Goal: Task Accomplishment & Management: Complete application form

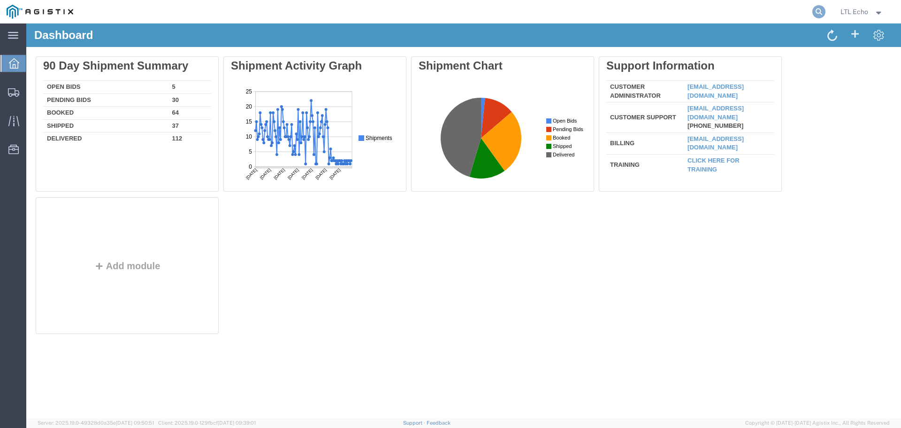
click at [820, 10] on icon at bounding box center [819, 11] width 13 height 13
click at [625, 14] on input "search" at bounding box center [669, 11] width 285 height 23
paste input "56819215"
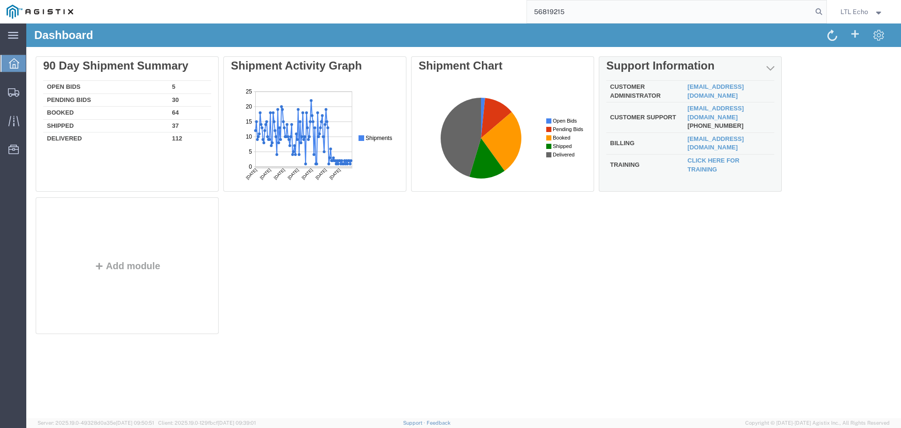
type input "56819215"
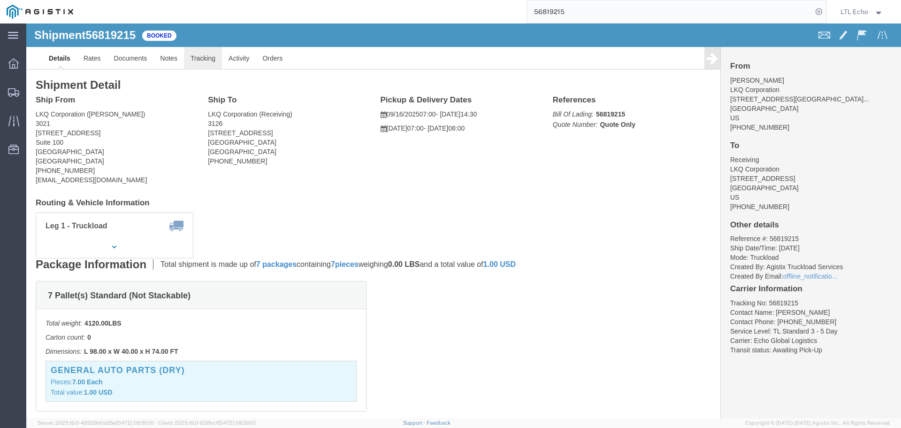
click link "Tracking"
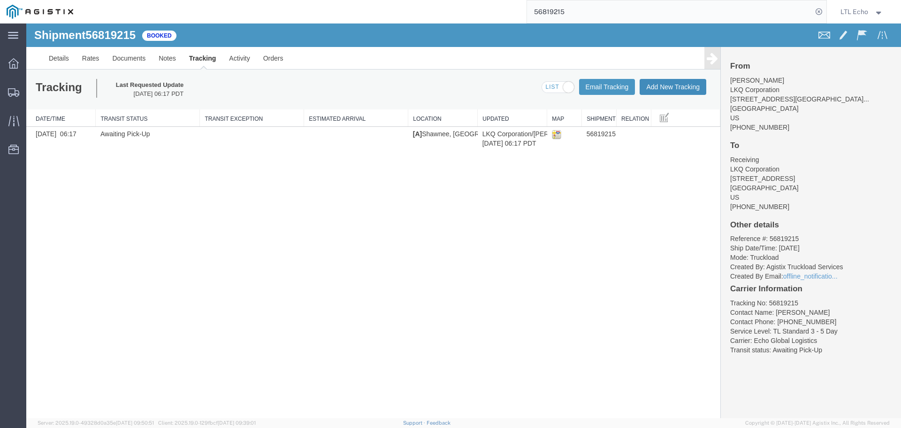
click at [662, 87] on button "Add New Tracking" at bounding box center [673, 87] width 67 height 16
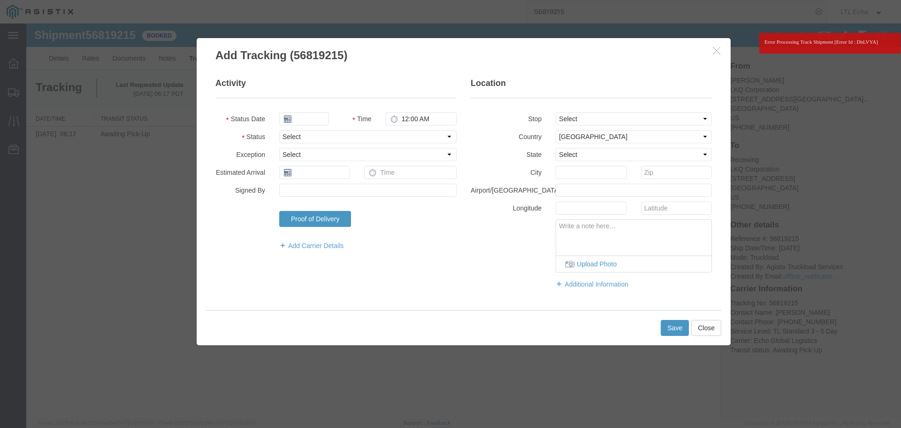
type input "09/17/2025"
type input "9:00 AM"
click at [323, 133] on select "Select Arrival Notice Available Arrival Notice Imported Arrive at Delivery Loca…" at bounding box center [367, 136] width 177 height 13
select select "DELIVRED"
click at [323, 136] on select "Select Arrival Notice Available Arrival Notice Imported Arrive at Delivery Loca…" at bounding box center [367, 136] width 177 height 13
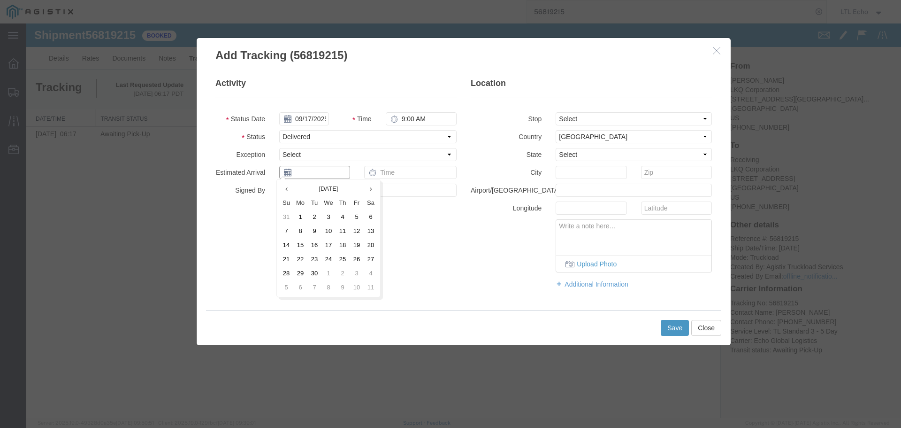
click at [308, 171] on input "text" at bounding box center [314, 172] width 71 height 13
click at [301, 246] on td "15" at bounding box center [300, 245] width 14 height 14
type input "[DATE]"
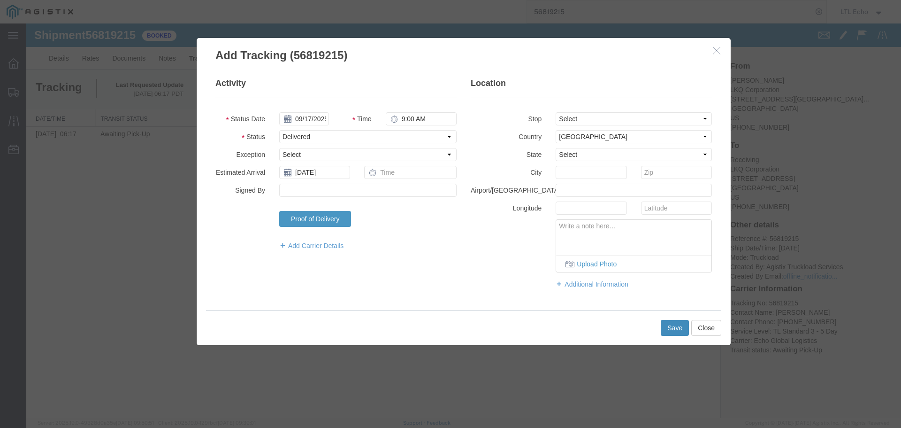
click at [672, 327] on button "Save" at bounding box center [675, 328] width 28 height 16
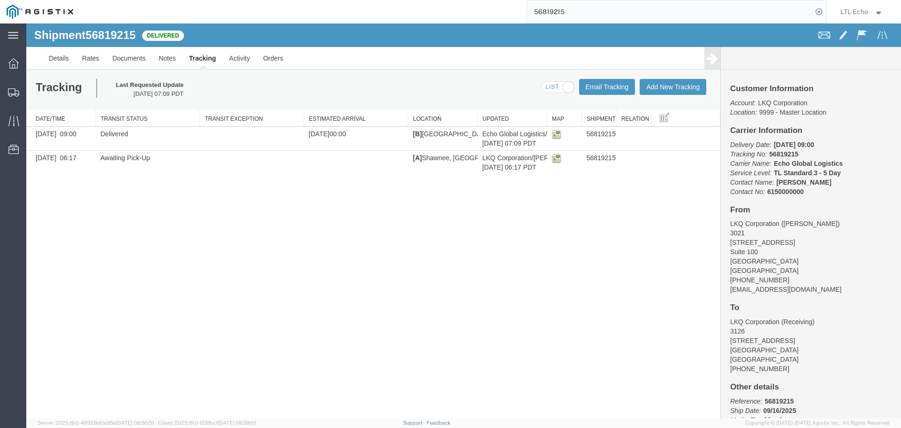
click at [549, 9] on input "56819215" at bounding box center [669, 11] width 285 height 23
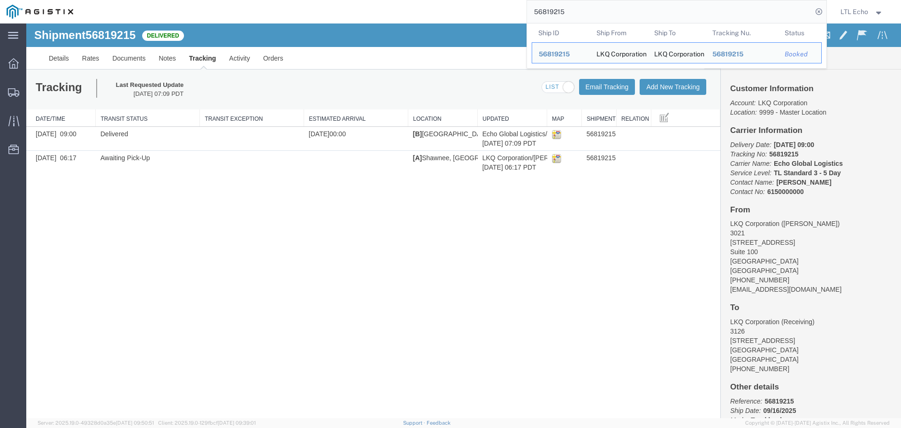
click at [549, 9] on input "56819215" at bounding box center [669, 11] width 285 height 23
paste input "719233"
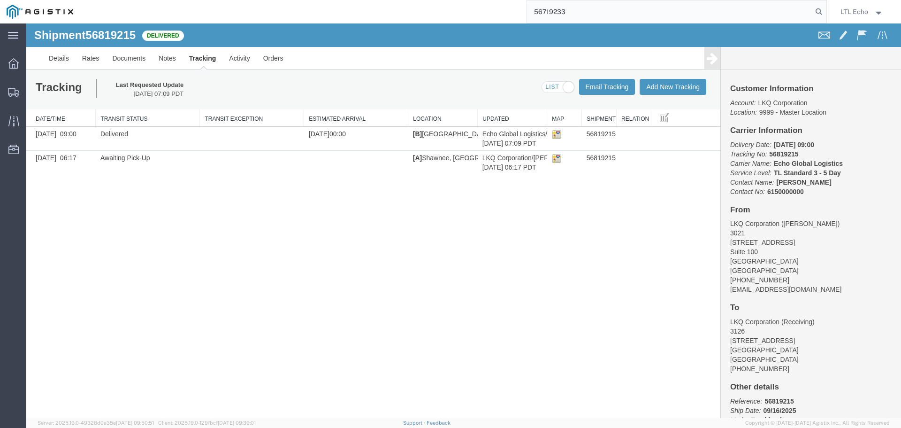
type input "56719233"
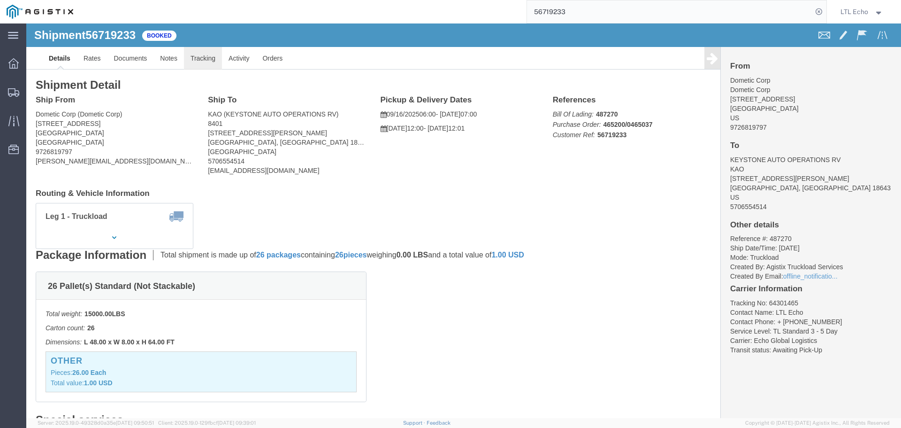
click link "Tracking"
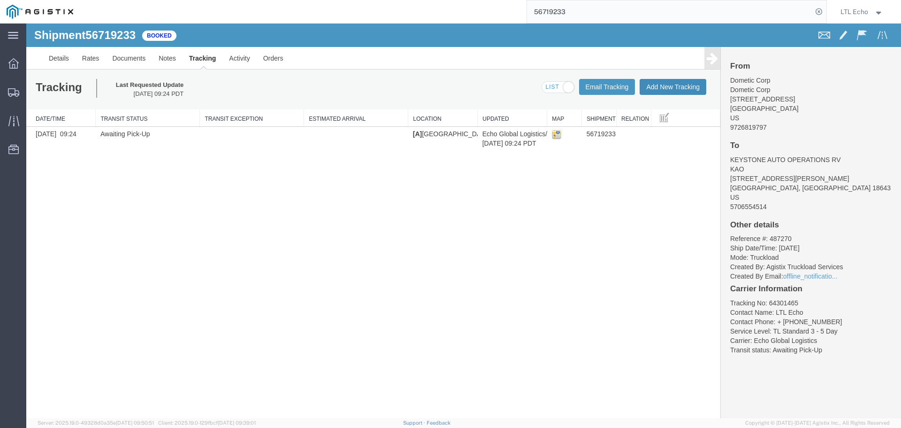
click at [664, 85] on button "Add New Tracking" at bounding box center [673, 87] width 67 height 16
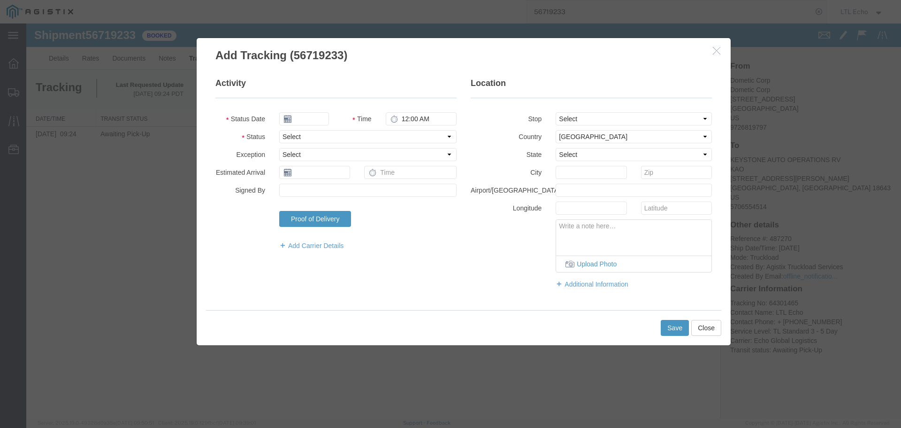
type input "09/17/2025"
type input "9:00 AM"
click at [320, 138] on select "Select Arrival Notice Available Arrival Notice Imported Arrive at Delivery Loca…" at bounding box center [367, 136] width 177 height 13
select select "PICKEDUP"
click at [320, 138] on select "Select Arrival Notice Available Arrival Notice Imported Arrive at Delivery Loca…" at bounding box center [367, 136] width 177 height 13
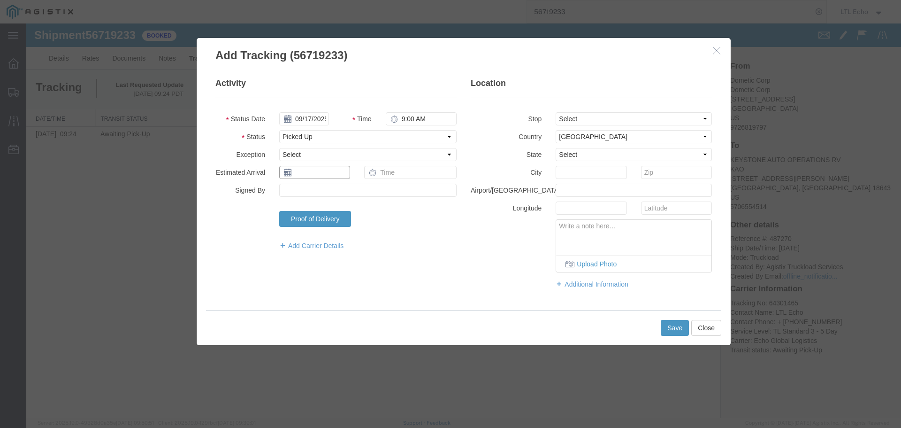
click at [310, 175] on input "text" at bounding box center [314, 172] width 71 height 13
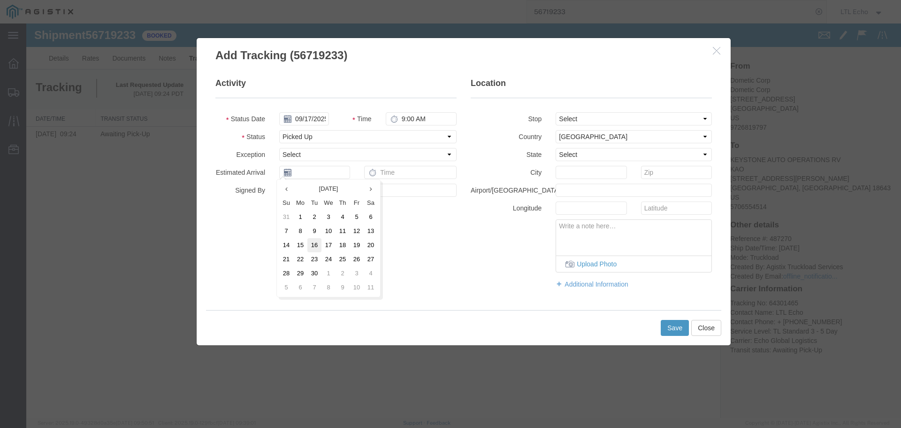
click at [315, 247] on td "16" at bounding box center [315, 245] width 14 height 14
type input "09/16/2025"
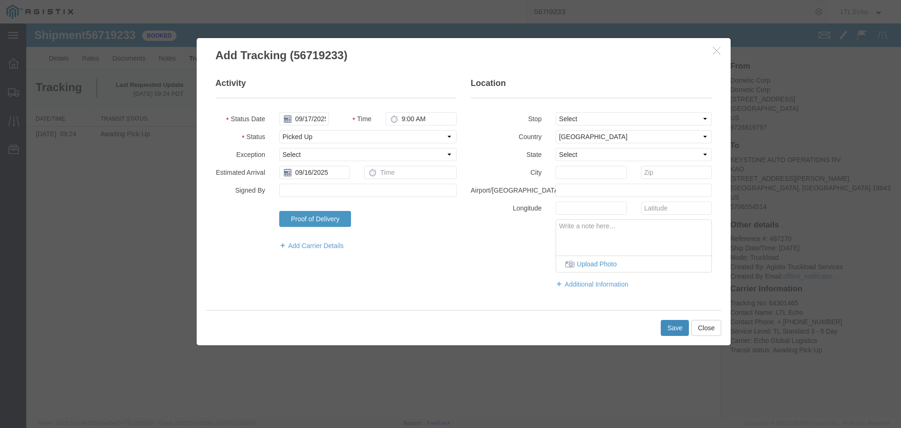
click at [676, 324] on button "Save" at bounding box center [675, 328] width 28 height 16
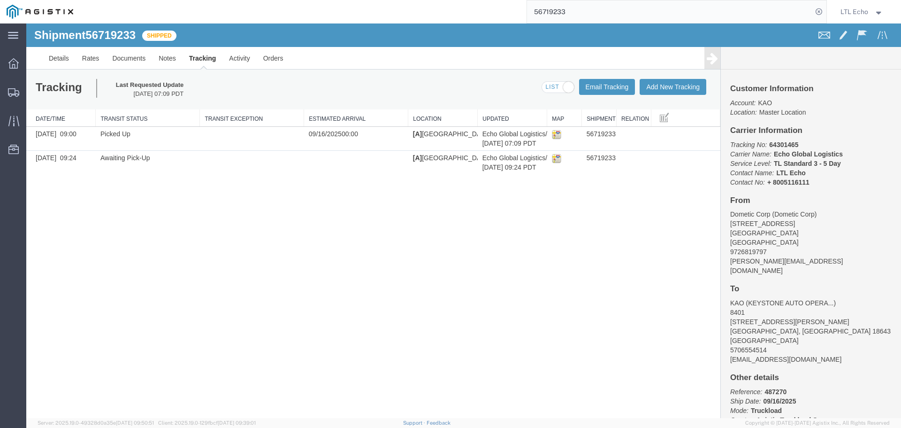
click at [543, 12] on input "56719233" at bounding box center [669, 11] width 285 height 23
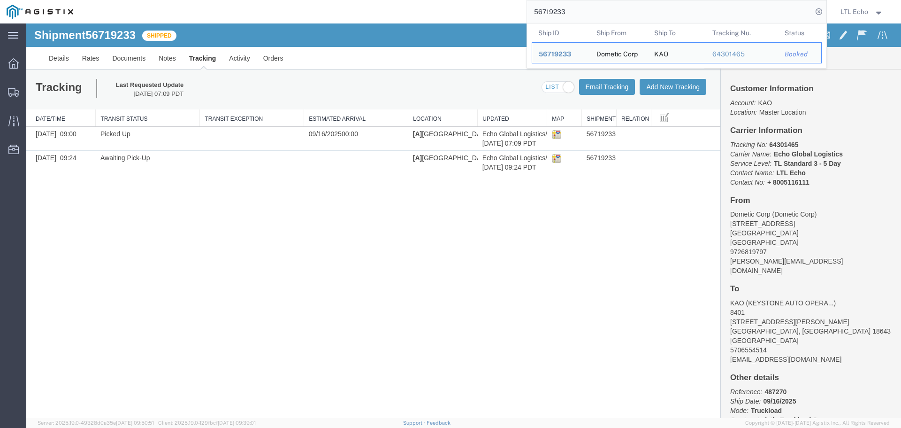
paste input "833202"
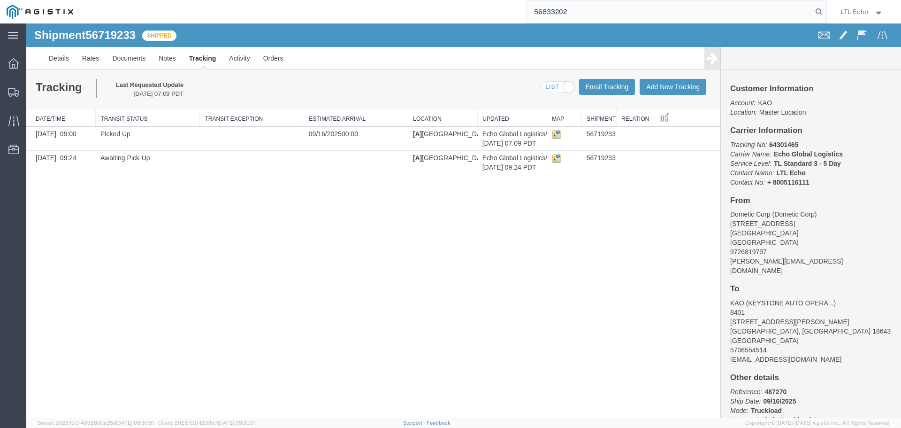
type input "56833202"
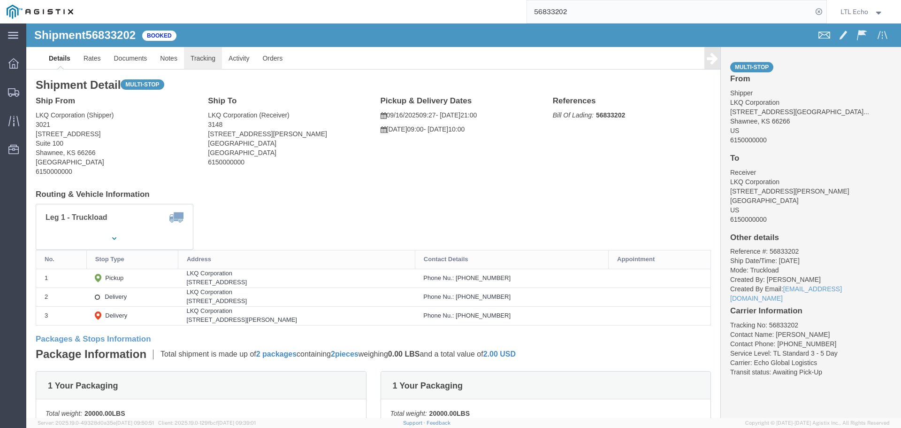
click link "Tracking"
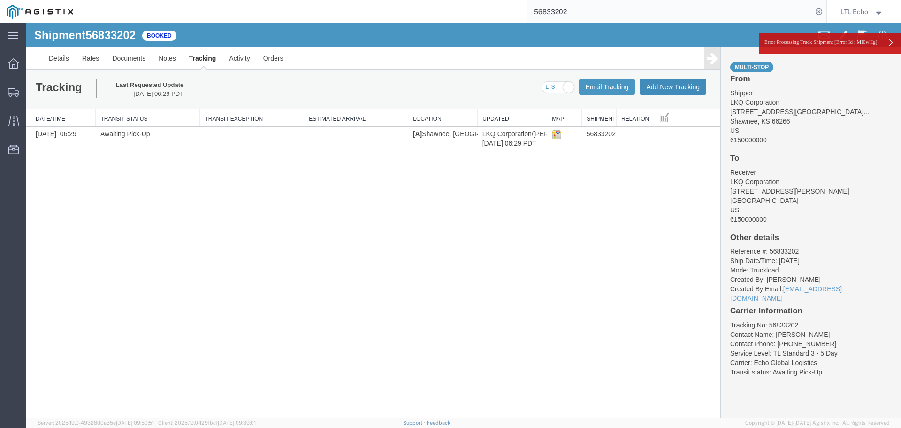
click at [651, 88] on button "Add New Tracking" at bounding box center [673, 87] width 67 height 16
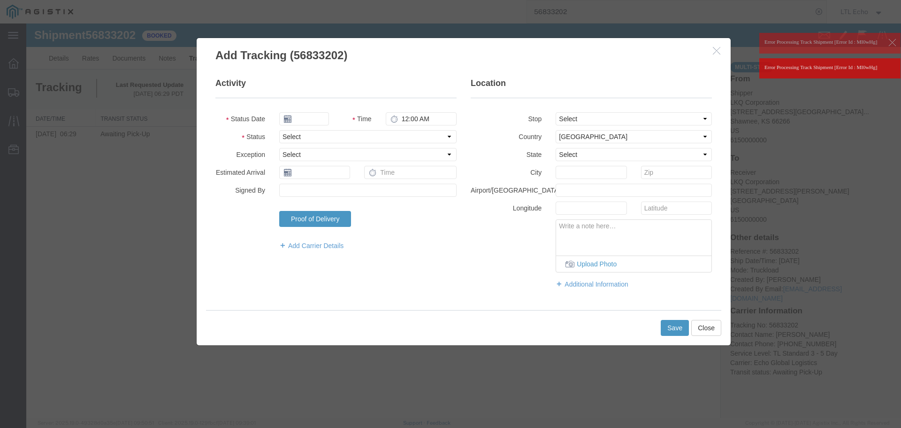
type input "09/17/2025"
type input "9:00 AM"
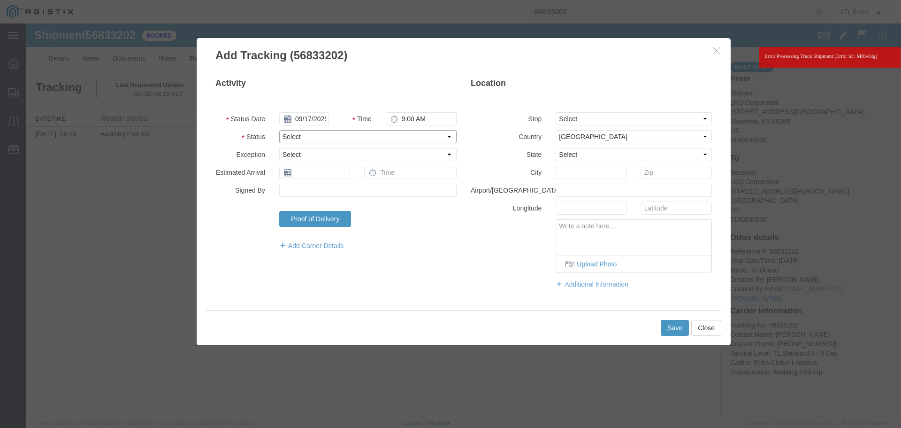
click at [329, 132] on select "Select Arrival Notice Available Arrival Notice Imported Arrive at Delivery Loca…" at bounding box center [367, 136] width 177 height 13
select select "DELIVRED"
click at [329, 132] on select "Select Arrival Notice Available Arrival Notice Imported Arrive at Delivery Loca…" at bounding box center [367, 136] width 177 height 13
click at [314, 171] on fieldset "Activity Status Date 09/17/2025 Time 9:00 AM Status Select Arrival Notice Avail…" at bounding box center [335, 168] width 241 height 182
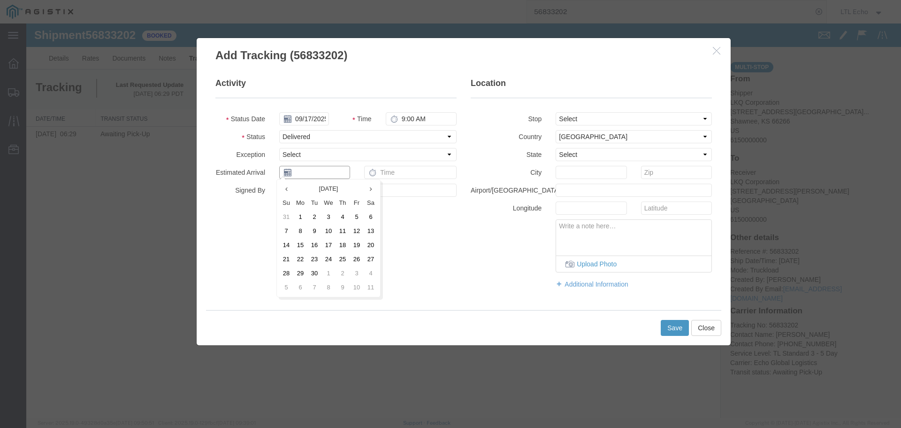
click at [310, 174] on input "text" at bounding box center [314, 172] width 71 height 13
click at [330, 249] on td "17" at bounding box center [329, 245] width 14 height 14
type input "09/17/2025"
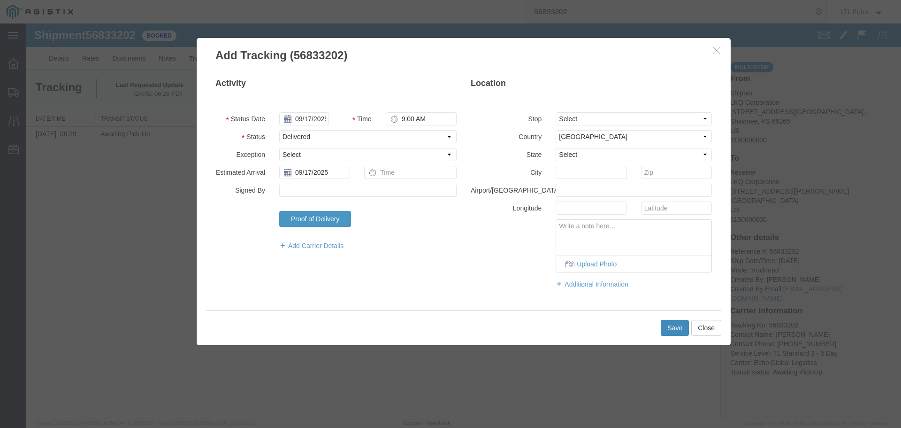
click at [681, 330] on button "Save" at bounding box center [675, 328] width 28 height 16
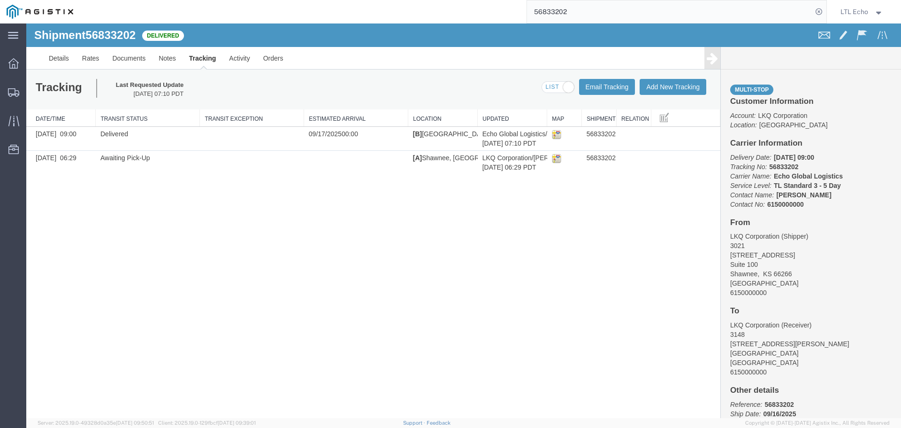
click at [544, 18] on input "56833202" at bounding box center [669, 11] width 285 height 23
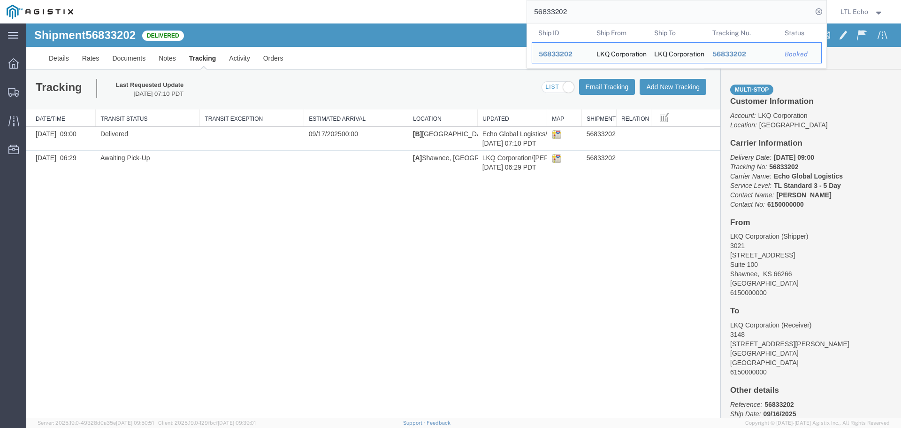
click at [544, 14] on input "56833202" at bounding box center [669, 11] width 285 height 23
click at [544, 12] on input "56833202" at bounding box center [669, 11] width 285 height 23
paste input "56777487"
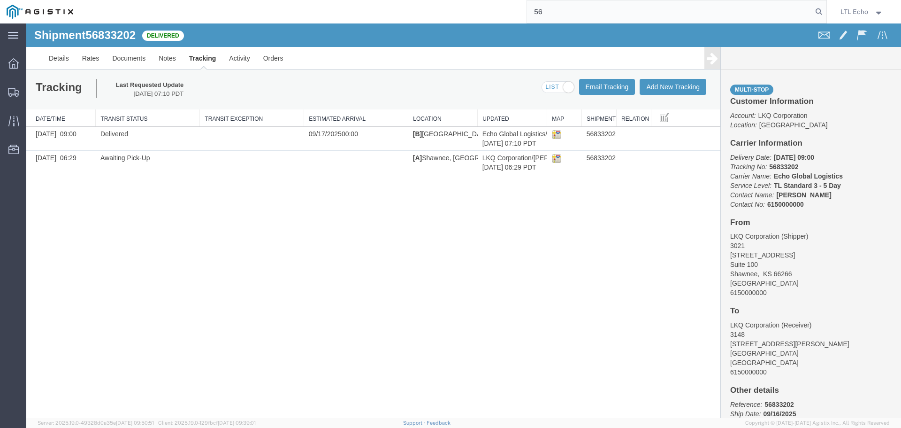
type input "5"
paste input "56777487"
type input "56777487"
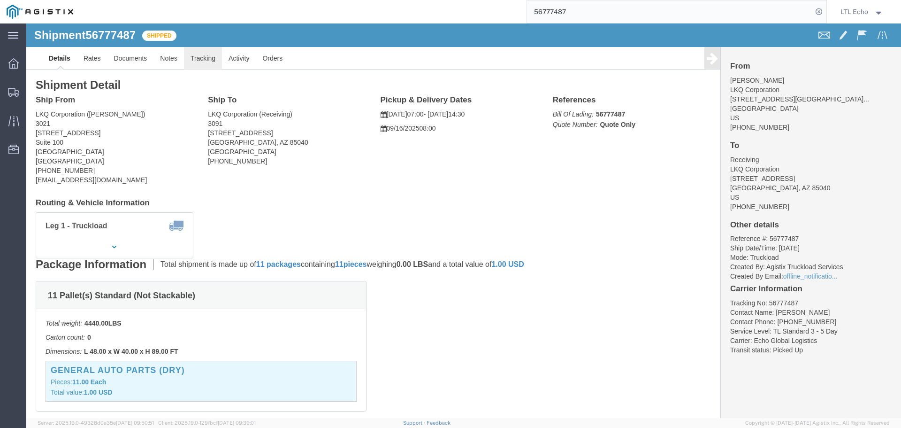
click link "Tracking"
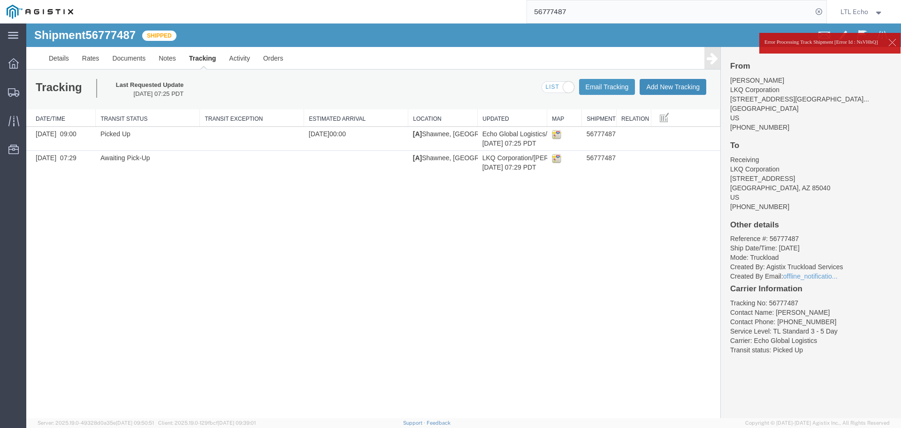
click at [692, 90] on button "Add New Tracking" at bounding box center [673, 87] width 67 height 16
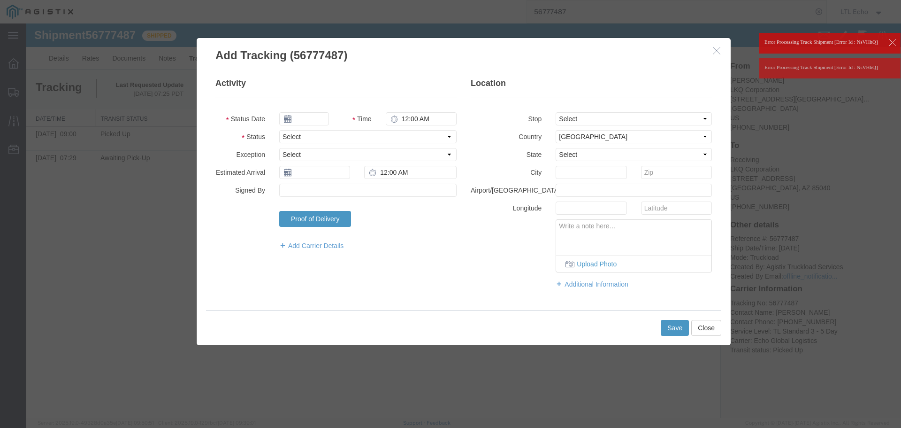
type input "09/17/2025"
type input "9:00 AM"
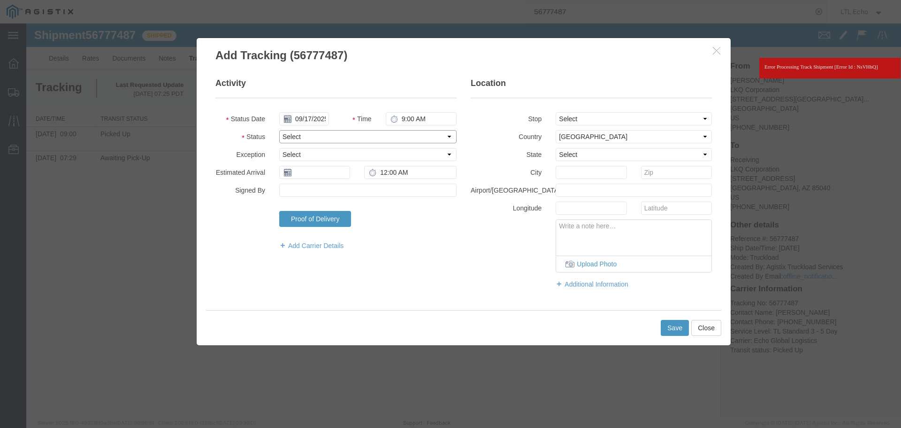
click at [345, 138] on select "Select Arrival Notice Available Arrival Notice Imported Arrive at Delivery Loca…" at bounding box center [367, 136] width 177 height 13
select select "DELIVRED"
click at [391, 134] on select "Select Arrival Notice Available Arrival Notice Imported Arrive at Delivery Loca…" at bounding box center [367, 136] width 177 height 13
click at [329, 170] on input "text" at bounding box center [314, 172] width 71 height 13
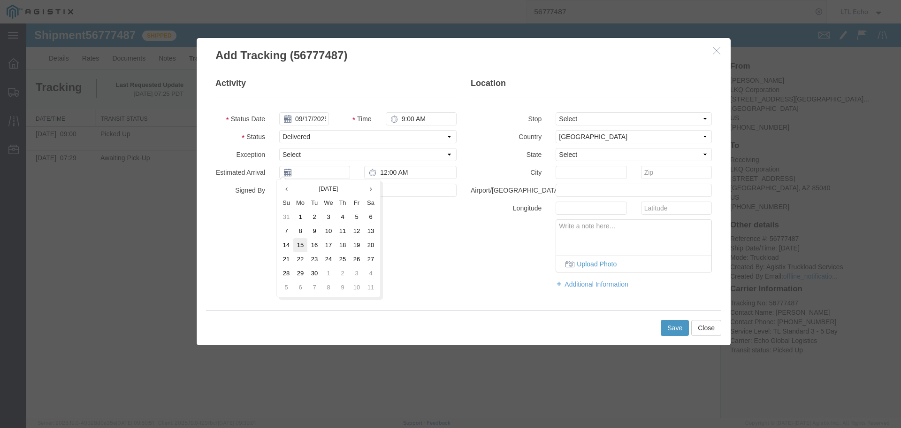
click at [298, 242] on td "15" at bounding box center [300, 245] width 14 height 14
type input "[DATE]"
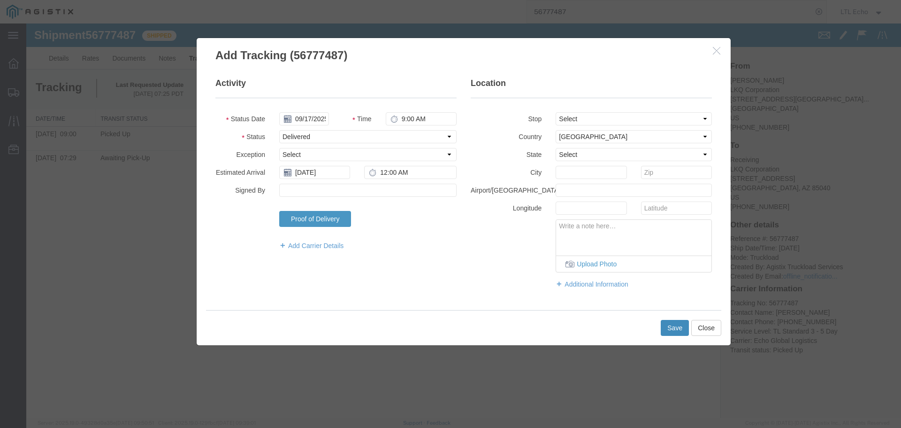
click at [674, 328] on button "Save" at bounding box center [675, 328] width 28 height 16
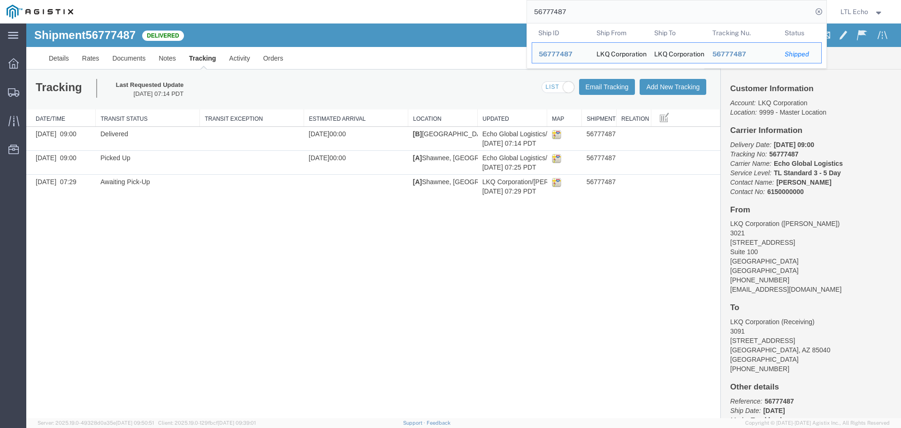
click at [554, 8] on input "56777487" at bounding box center [669, 11] width 285 height 23
paste input "44722"
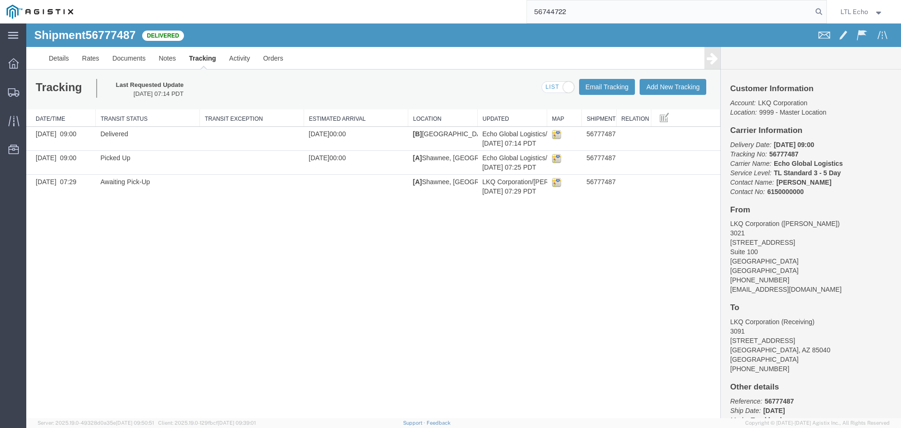
type input "56744722"
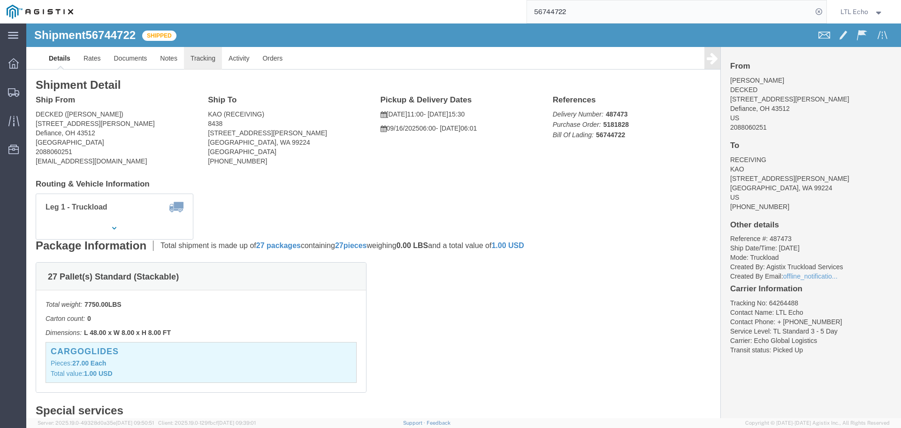
click link "Tracking"
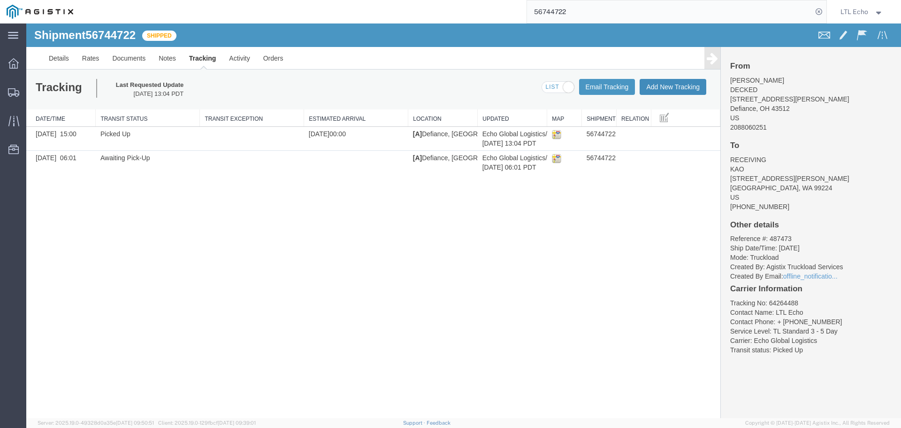
click at [681, 88] on button "Add New Tracking" at bounding box center [673, 87] width 67 height 16
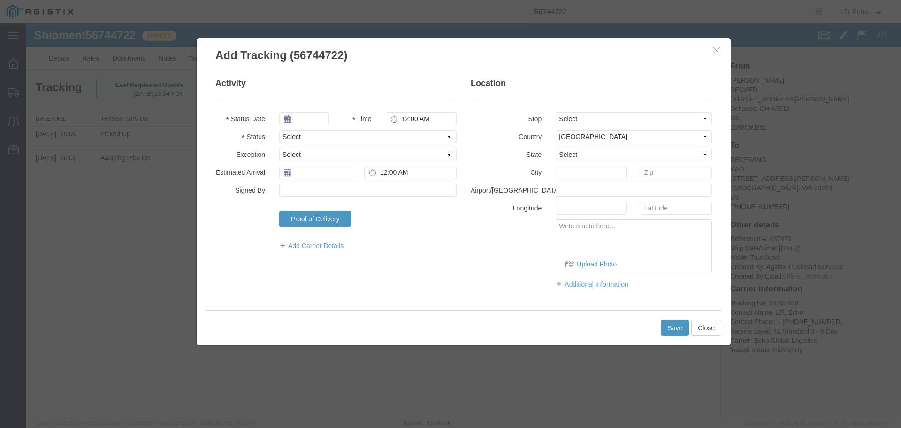
type input "09/17/2025"
type input "9:00 AM"
click at [314, 132] on select "Select Arrival Notice Available Arrival Notice Imported Arrive at Delivery Loca…" at bounding box center [367, 136] width 177 height 13
select select "DELIVRED"
click at [314, 132] on select "Select Arrival Notice Available Arrival Notice Imported Arrive at Delivery Loca…" at bounding box center [367, 136] width 177 height 13
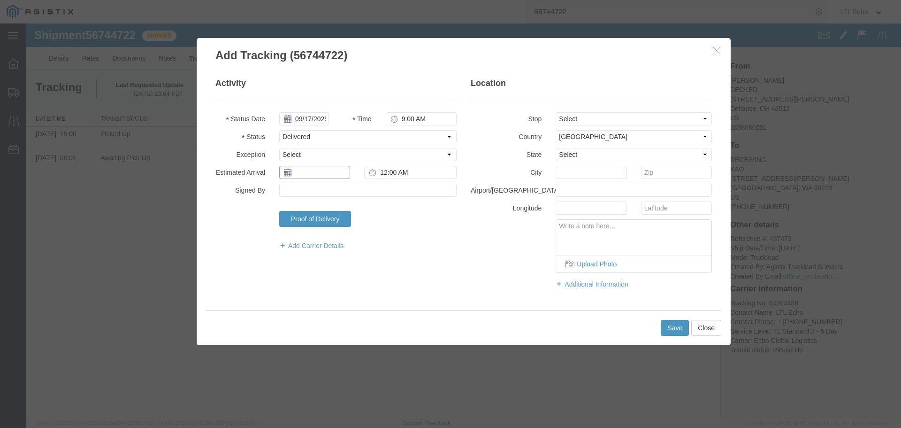
click at [314, 176] on input "text" at bounding box center [314, 172] width 71 height 13
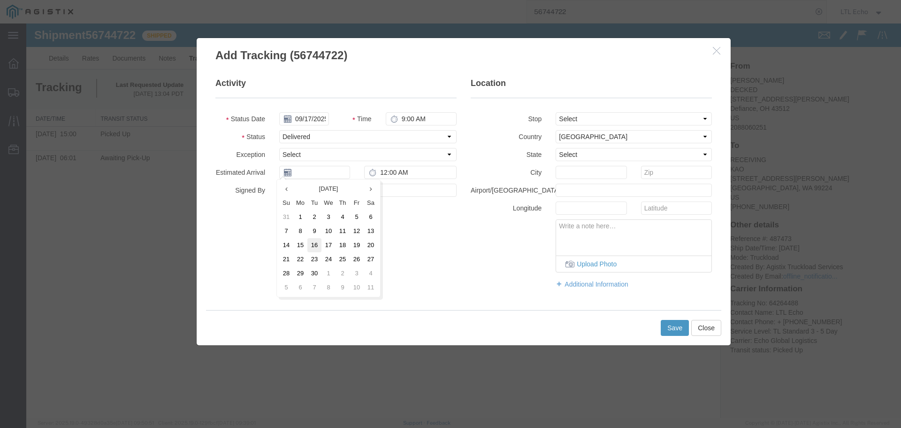
click at [316, 245] on td "16" at bounding box center [315, 245] width 14 height 14
type input "09/16/2025"
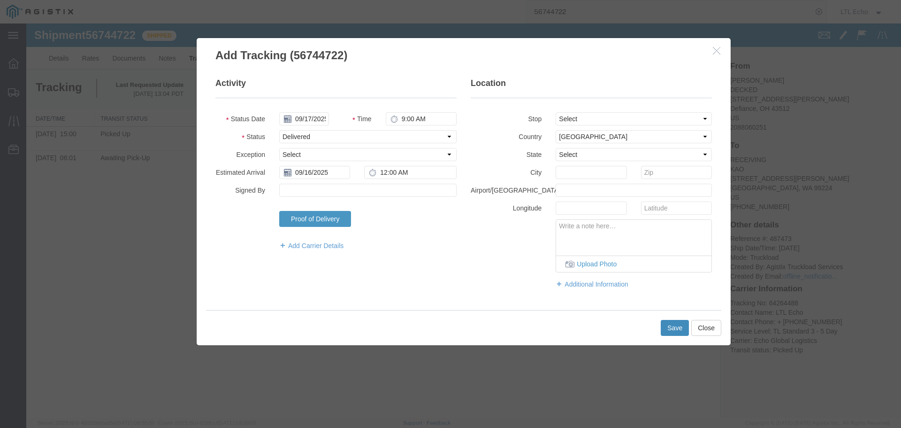
click at [681, 323] on button "Save" at bounding box center [675, 328] width 28 height 16
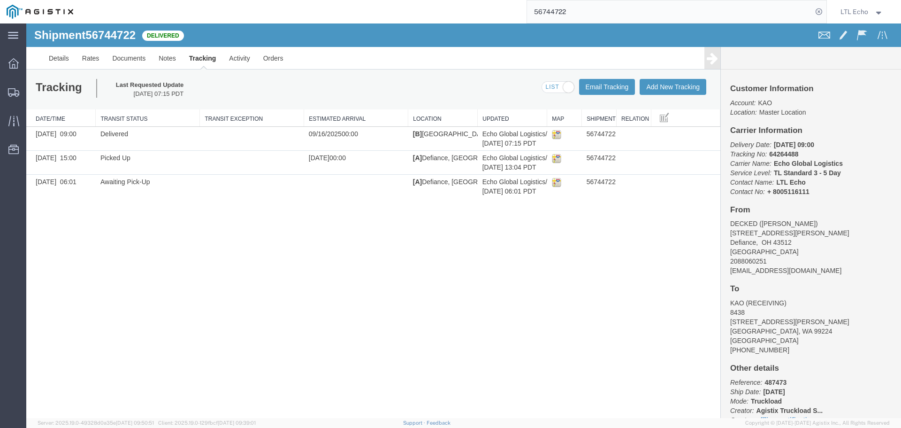
click at [538, 13] on input "56744722" at bounding box center [669, 11] width 285 height 23
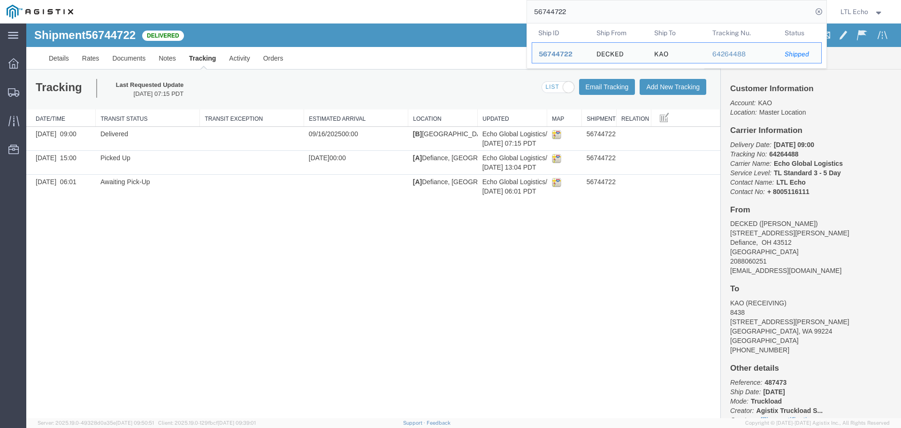
click at [538, 13] on input "56744722" at bounding box center [669, 11] width 285 height 23
paste input "59579"
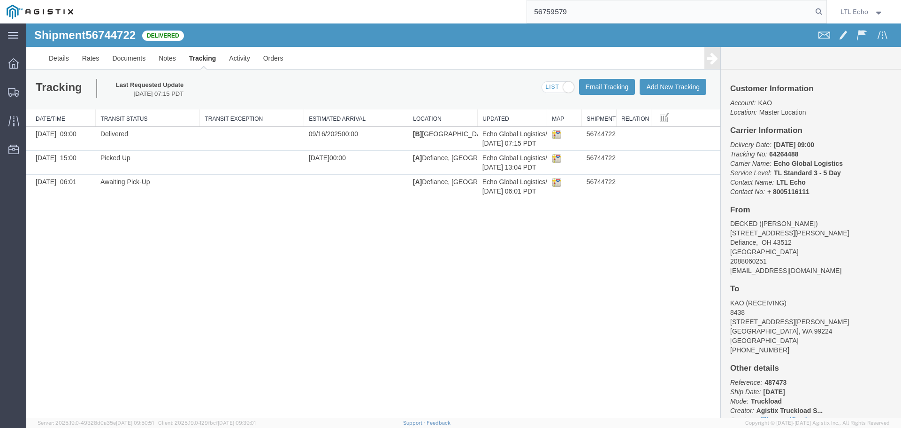
type input "56759579"
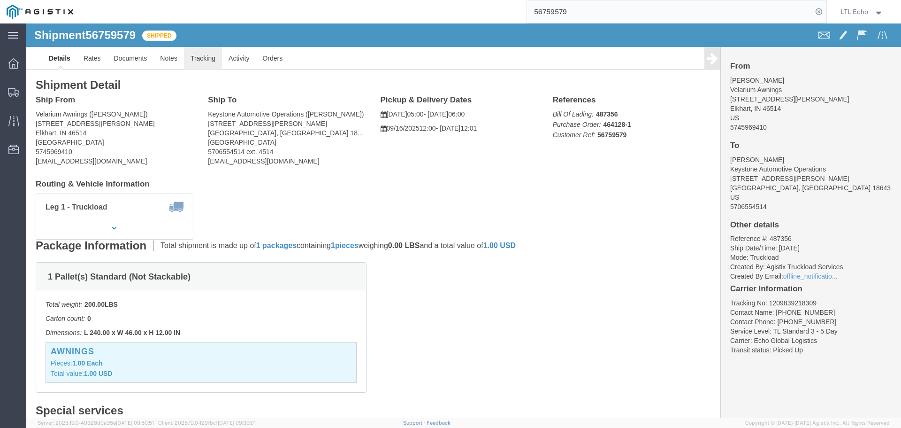
click link "Tracking"
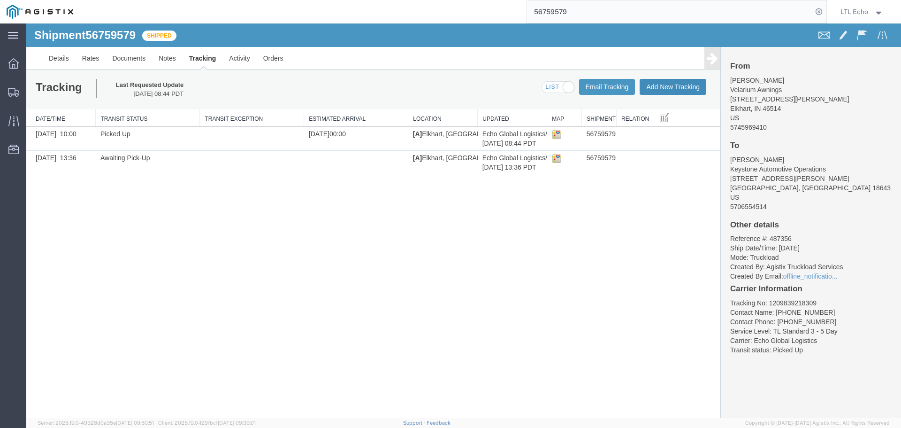
click at [672, 81] on button "Add New Tracking" at bounding box center [673, 87] width 67 height 16
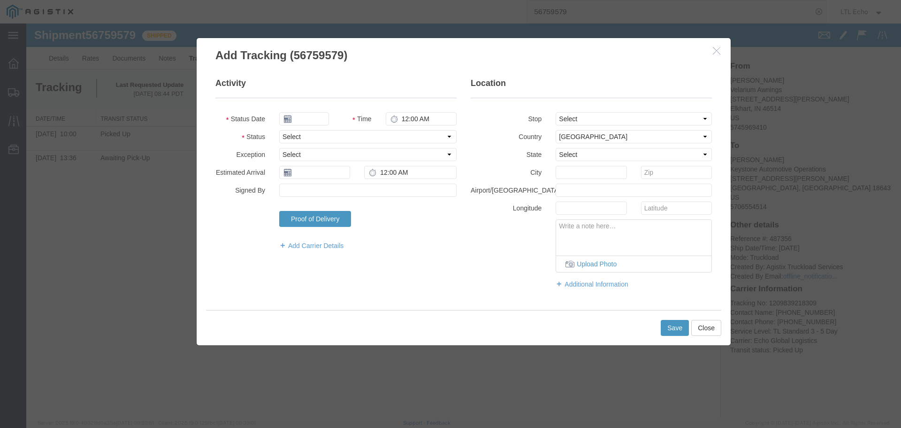
type input "09/17/2025"
type input "9:00 AM"
click at [320, 138] on select "Select Arrival Notice Available Arrival Notice Imported Arrive at Delivery Loca…" at bounding box center [367, 136] width 177 height 13
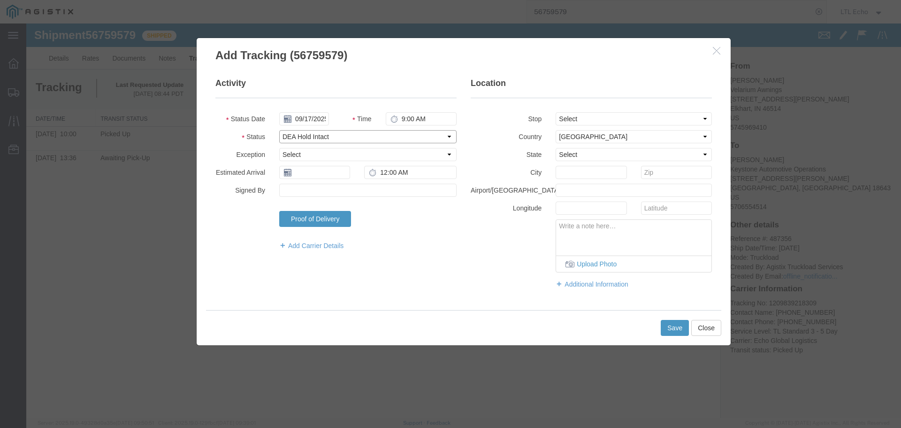
select select "DELIVRED"
click at [320, 138] on select "Select Arrival Notice Available Arrival Notice Imported Arrive at Delivery Loca…" at bounding box center [367, 136] width 177 height 13
click at [294, 175] on input "text" at bounding box center [314, 172] width 71 height 13
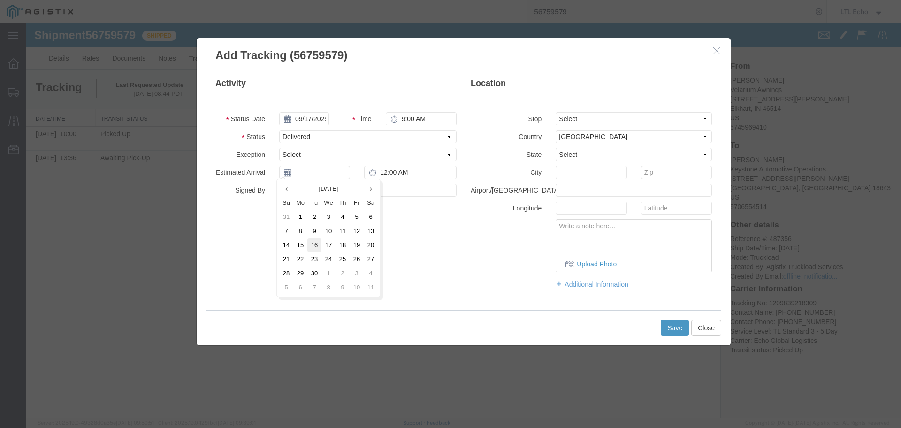
click at [317, 241] on td "16" at bounding box center [315, 245] width 14 height 14
type input "09/16/2025"
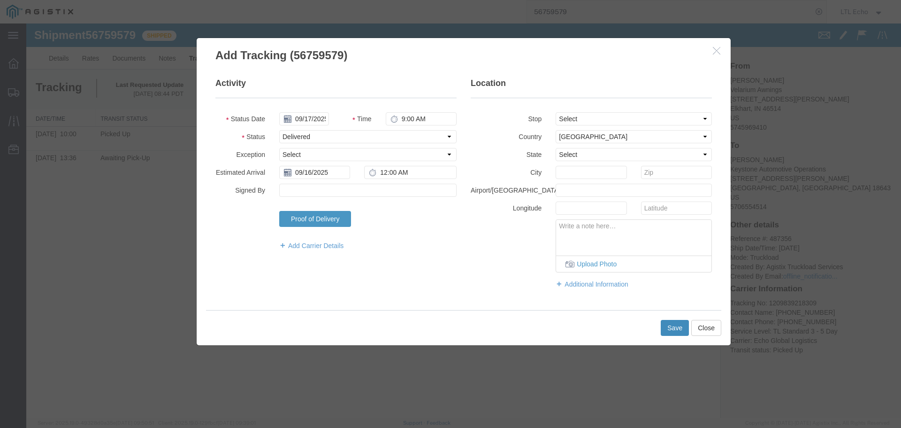
click at [677, 326] on button "Save" at bounding box center [675, 328] width 28 height 16
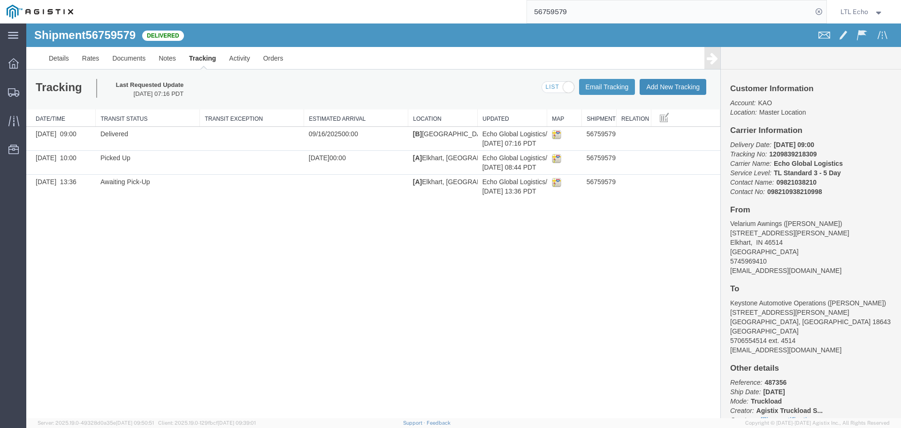
click at [653, 90] on button "Add New Tracking" at bounding box center [673, 87] width 67 height 16
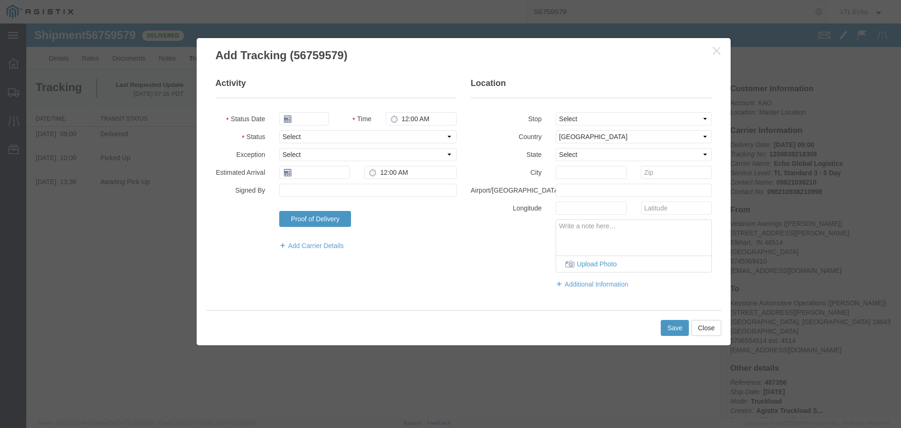
type input "09/17/2025"
type input "9:00 AM"
click at [703, 327] on button "Close" at bounding box center [707, 328] width 30 height 16
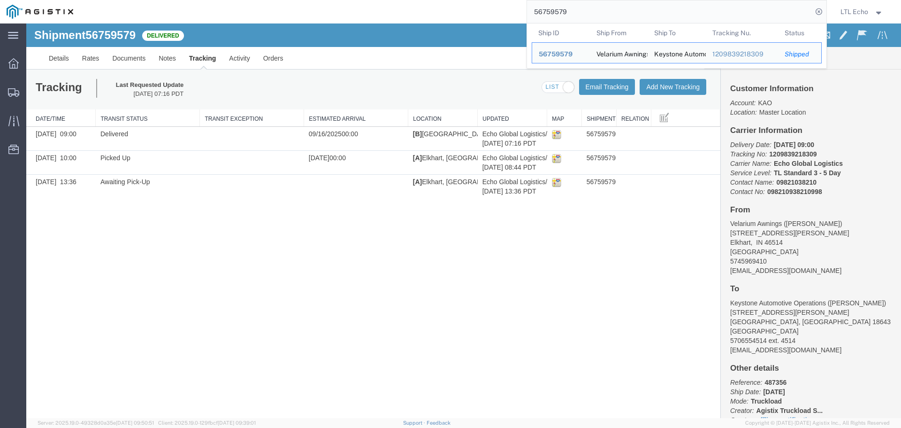
click at [548, 12] on input "56759579" at bounding box center [669, 11] width 285 height 23
paste input "8048"
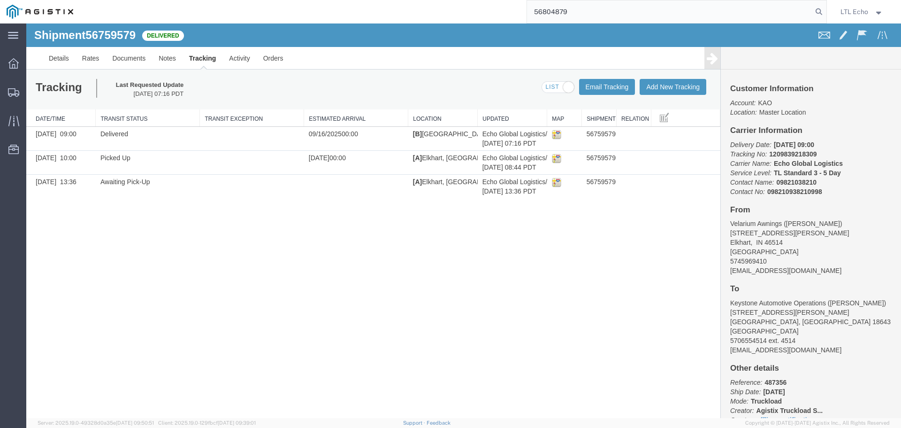
type input "56804879"
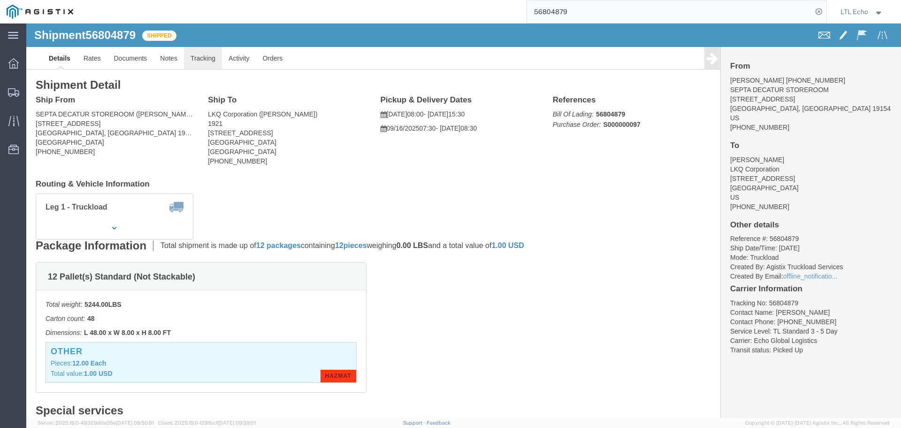
click link "Tracking"
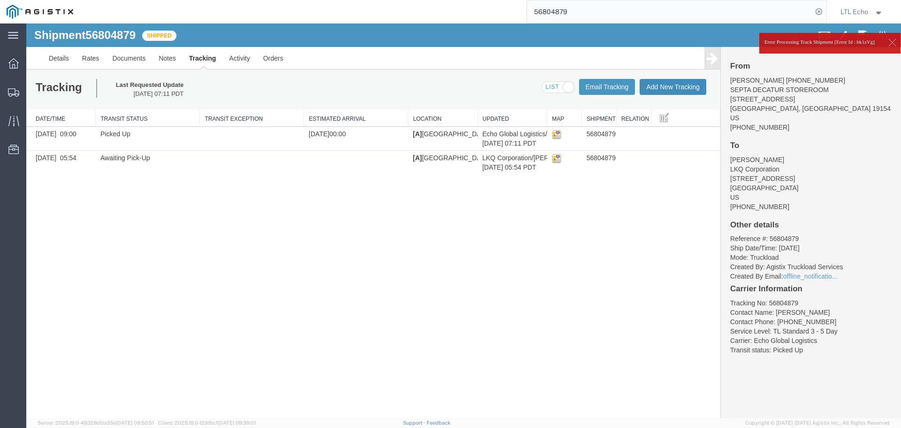
click at [663, 85] on button "Add New Tracking" at bounding box center [673, 87] width 67 height 16
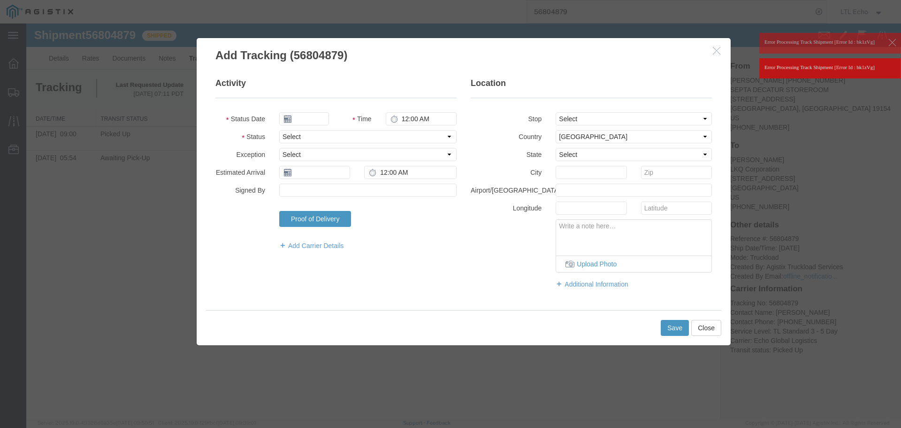
type input "09/17/2025"
type input "9:00 AM"
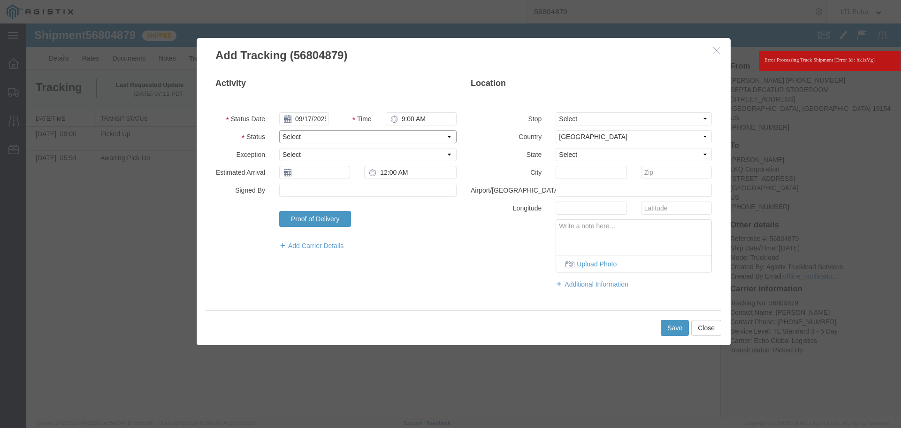
click at [306, 136] on select "Select Arrival Notice Available Arrival Notice Imported Arrive at Delivery Loca…" at bounding box center [367, 136] width 177 height 13
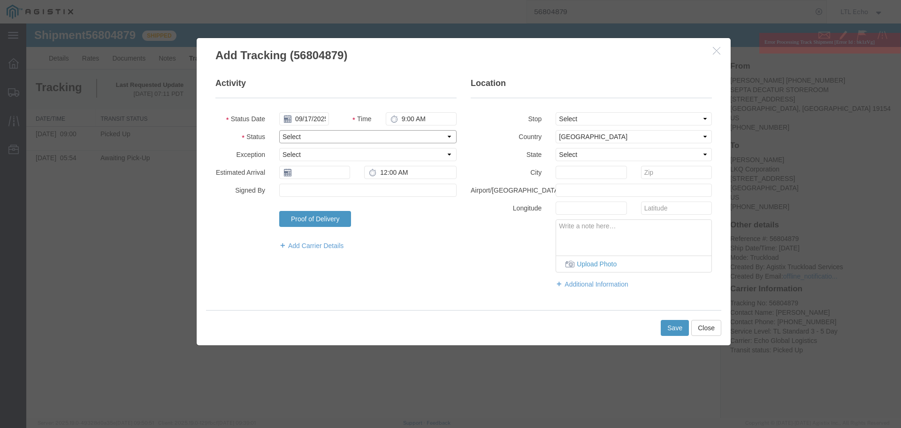
select select "DELIVRED"
click at [306, 136] on select "Select Arrival Notice Available Arrival Notice Imported Arrive at Delivery Loca…" at bounding box center [367, 136] width 177 height 13
click at [315, 174] on input "text" at bounding box center [314, 172] width 71 height 13
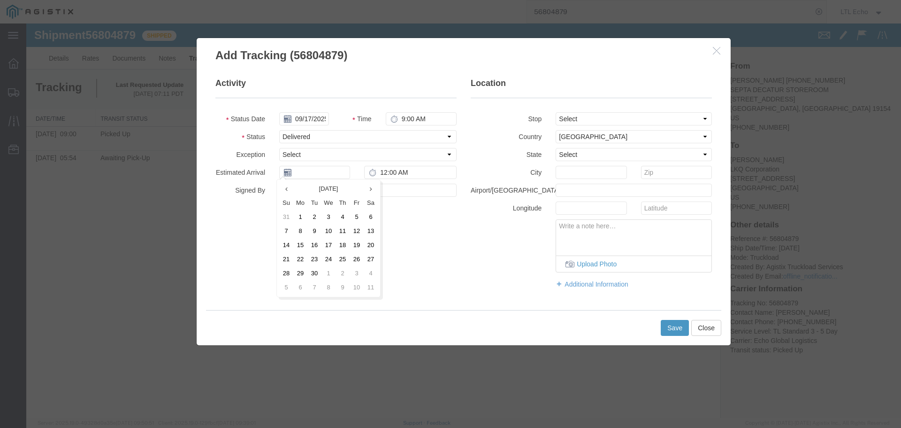
drag, startPoint x: 311, startPoint y: 248, endPoint x: 331, endPoint y: 249, distance: 20.7
click at [311, 248] on td "16" at bounding box center [315, 245] width 14 height 14
type input "09/16/2025"
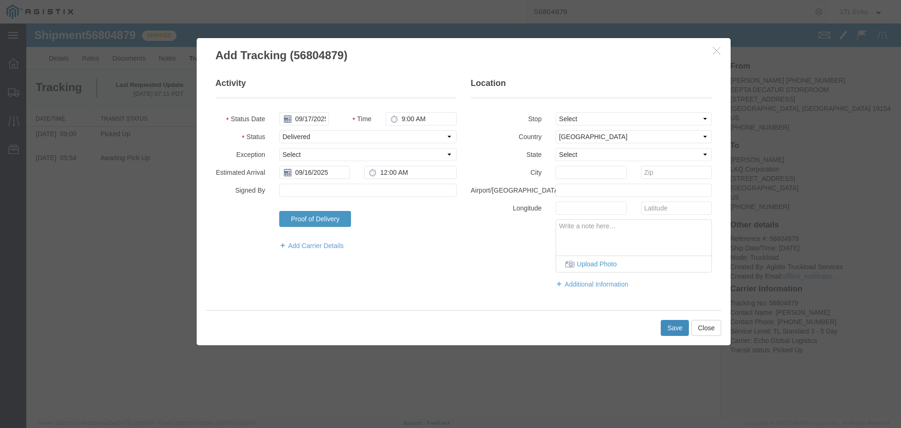
click at [669, 325] on button "Save" at bounding box center [675, 328] width 28 height 16
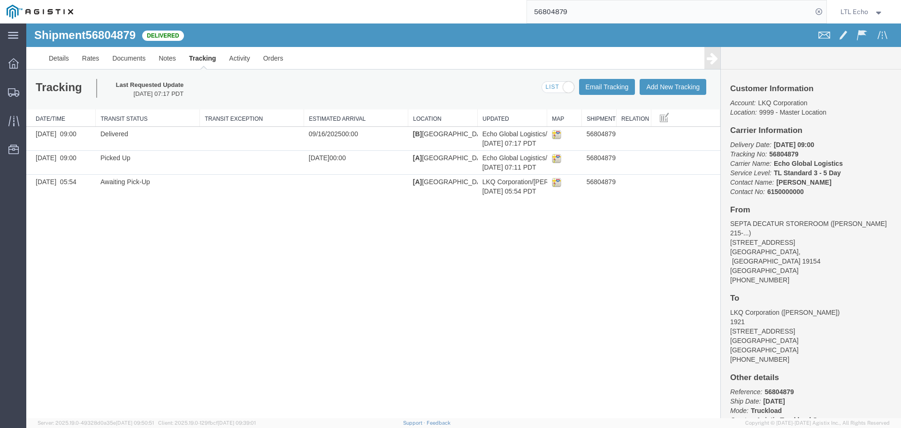
click at [543, 13] on input "56804879" at bounding box center [669, 11] width 285 height 23
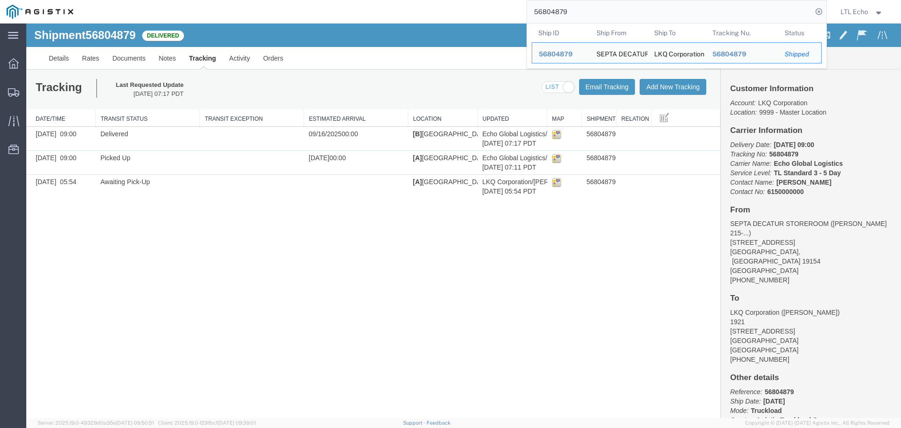
click at [543, 13] on input "56804879" at bounding box center [669, 11] width 285 height 23
paste input "79503"
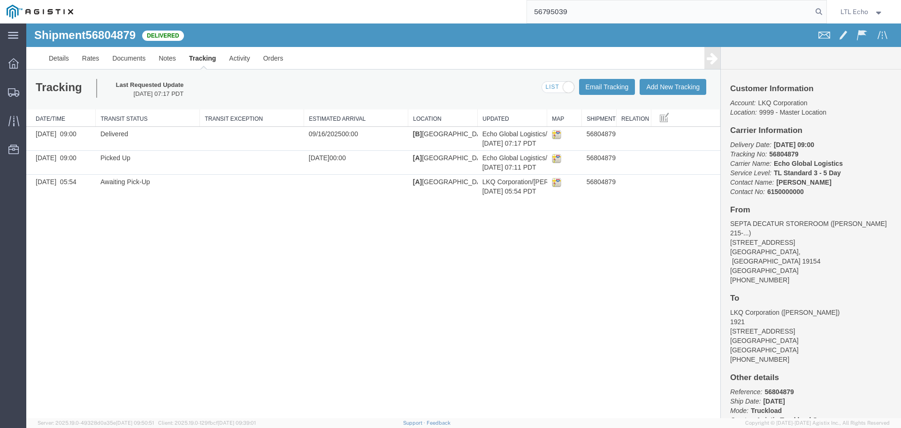
type input "56795039"
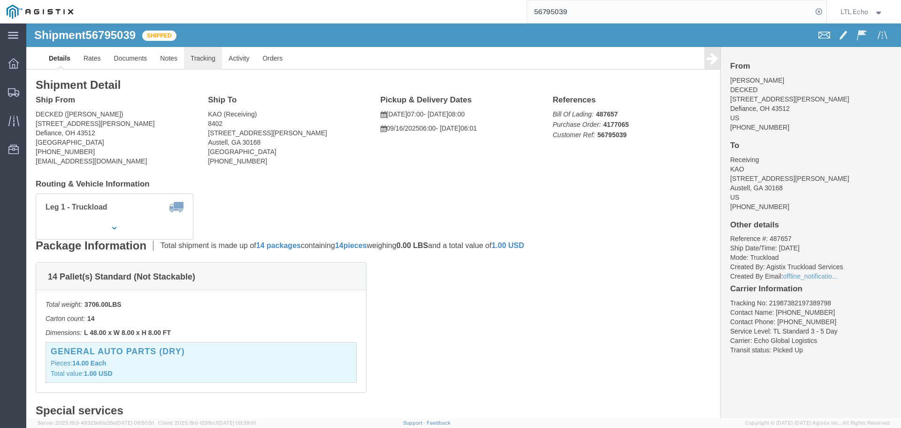
click link "Tracking"
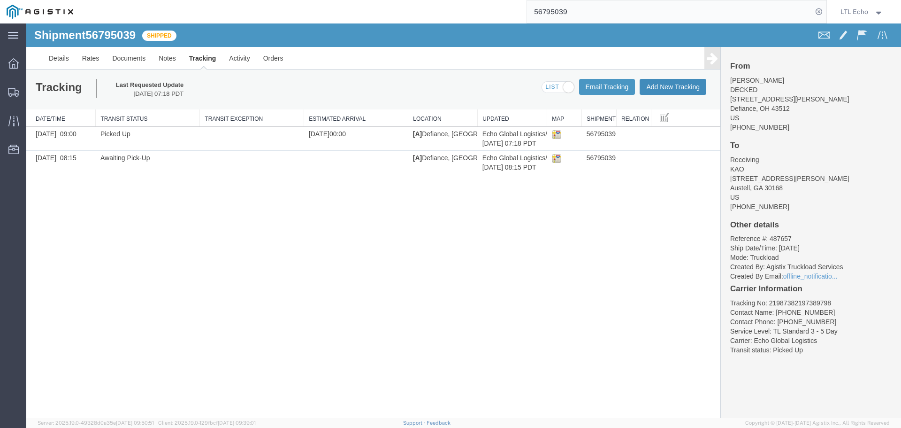
click at [676, 84] on button "Add New Tracking" at bounding box center [673, 87] width 67 height 16
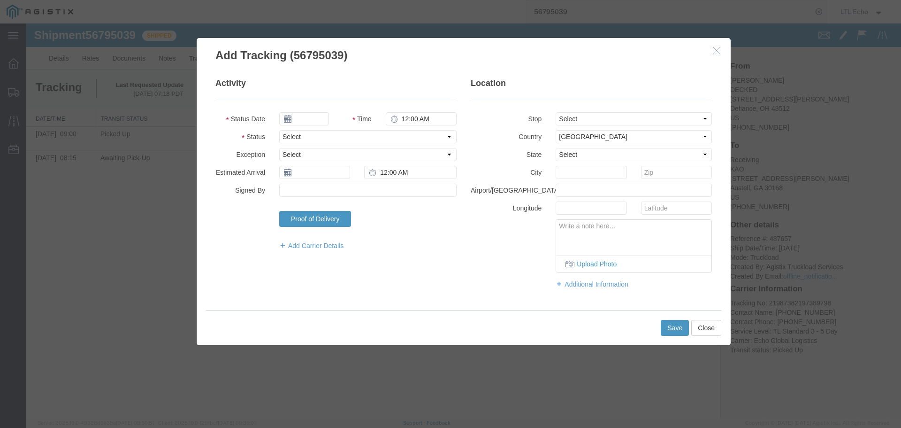
type input "09/17/2025"
type input "9:00 AM"
click at [305, 139] on select "Select Arrival Notice Available Arrival Notice Imported Arrive at Delivery Loca…" at bounding box center [367, 136] width 177 height 13
select select "DELIVRED"
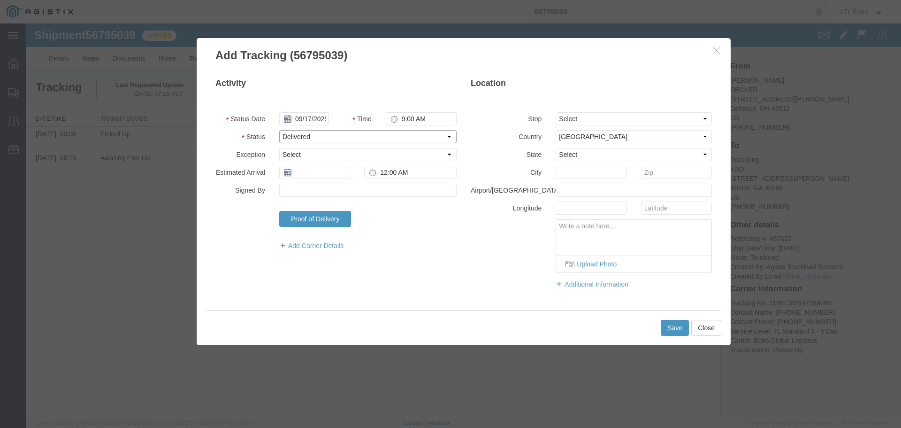
click at [305, 139] on select "Select Arrival Notice Available Arrival Notice Imported Arrive at Delivery Loca…" at bounding box center [367, 136] width 177 height 13
click at [308, 171] on input "text" at bounding box center [314, 172] width 71 height 13
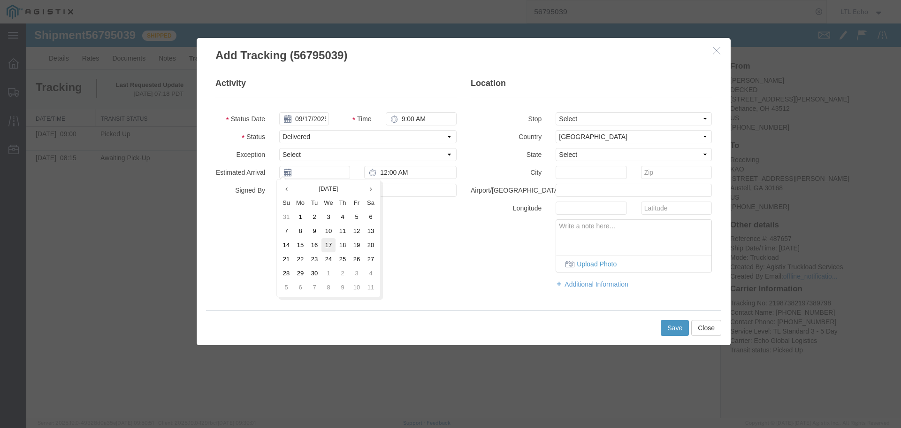
click at [328, 242] on td "17" at bounding box center [329, 245] width 14 height 14
type input "09/17/2025"
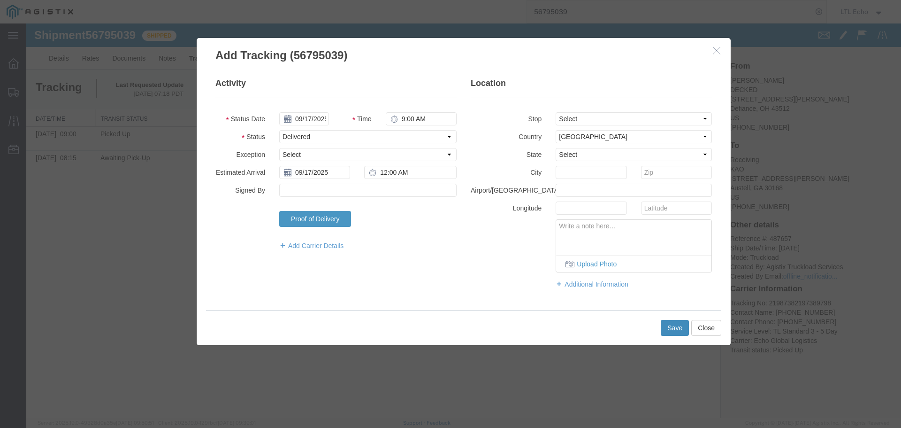
click at [674, 326] on button "Save" at bounding box center [675, 328] width 28 height 16
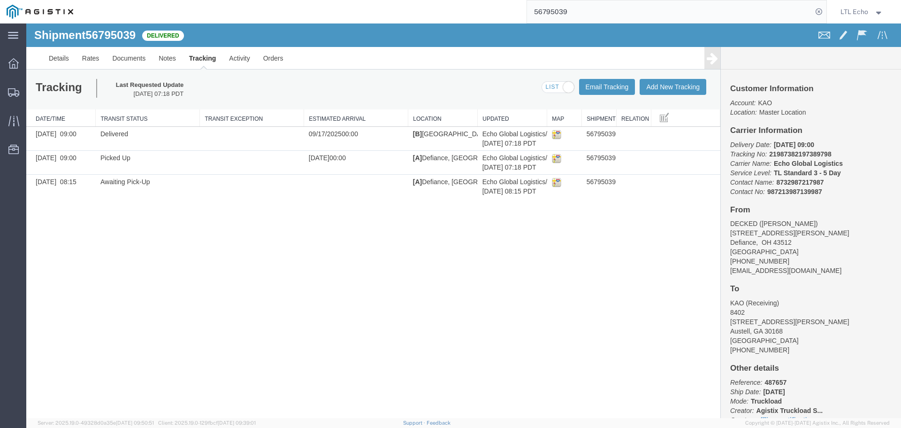
click at [544, 10] on input "56795039" at bounding box center [669, 11] width 285 height 23
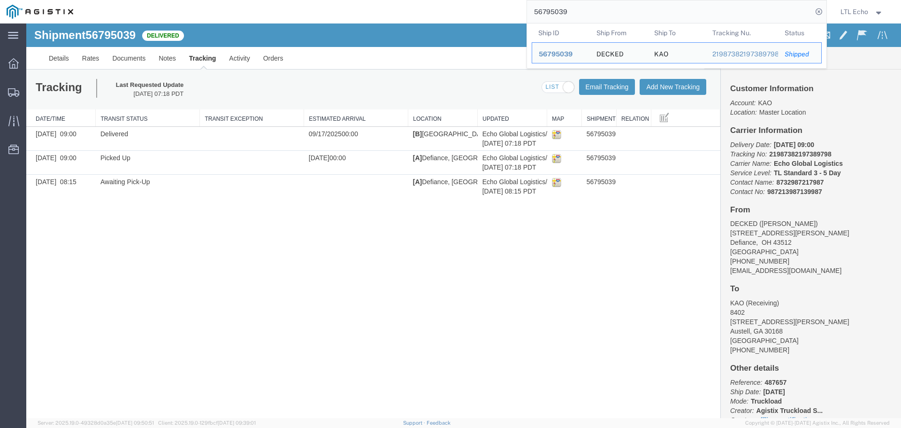
click at [544, 10] on input "56795039" at bounding box center [669, 11] width 285 height 23
paste input "14024"
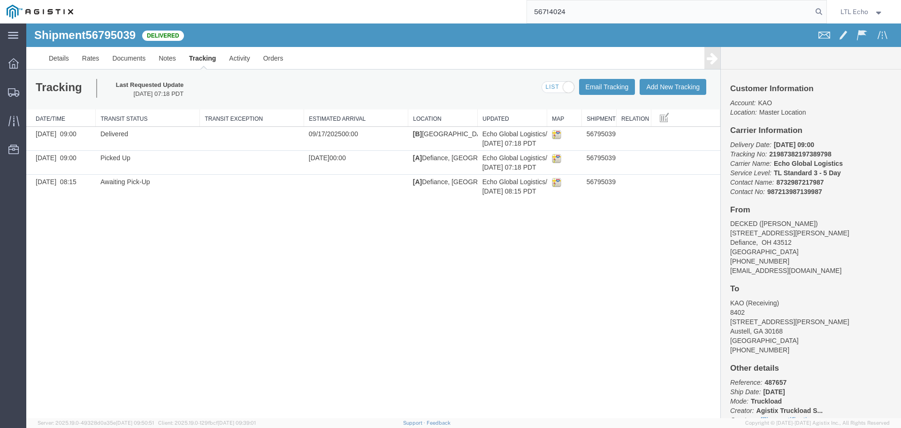
type input "56714024"
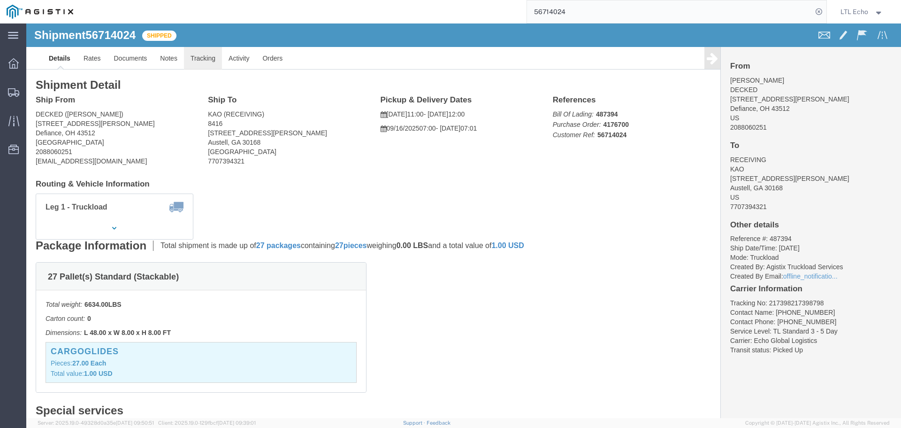
click link "Tracking"
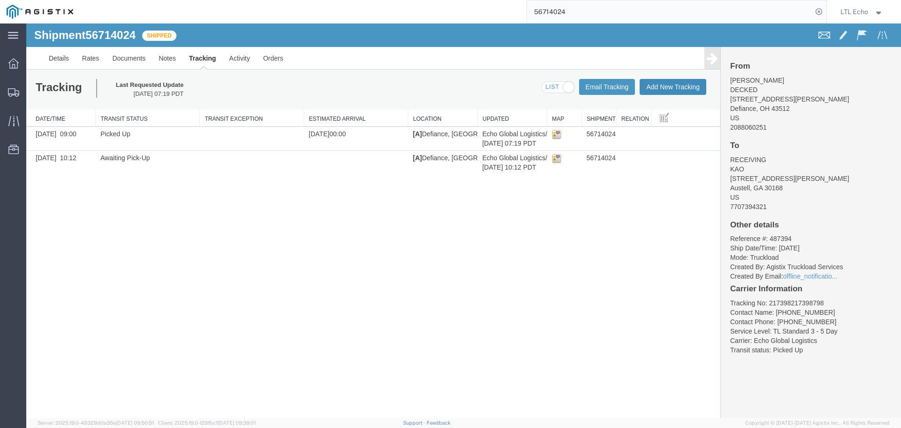
click at [647, 89] on button "Add New Tracking" at bounding box center [673, 87] width 67 height 16
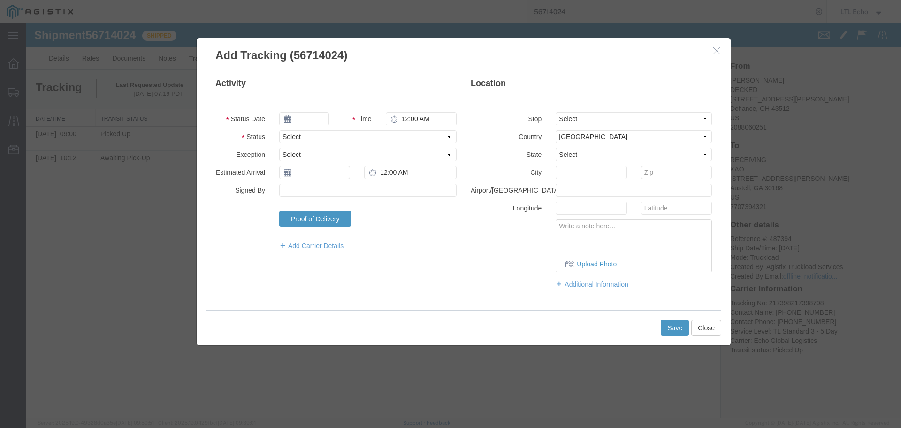
type input "09/17/2025"
type input "9:00 AM"
click at [312, 134] on select "Select Arrival Notice Available Arrival Notice Imported Arrive at Delivery Loca…" at bounding box center [367, 136] width 177 height 13
drag, startPoint x: 312, startPoint y: 134, endPoint x: 312, endPoint y: 147, distance: 13.2
click at [312, 146] on fieldset "Activity Status Date 09/17/2025 Time 9:00 AM Status Select Arrival Notice Avail…" at bounding box center [335, 168] width 241 height 182
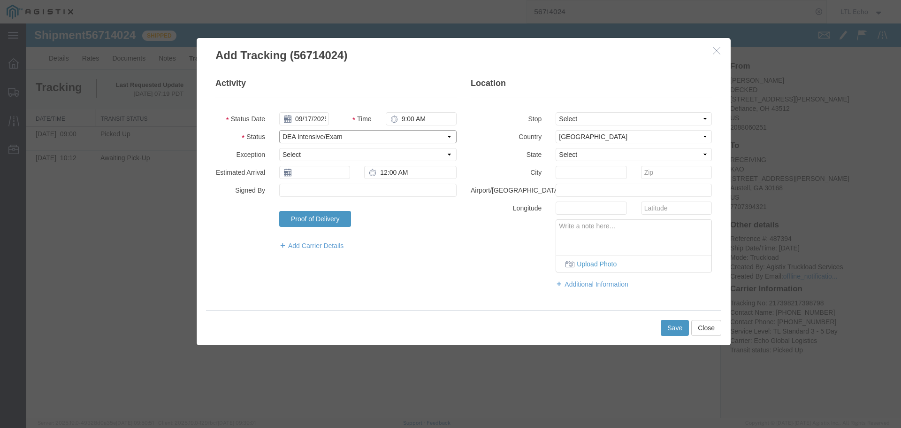
click at [317, 139] on select "Select Arrival Notice Available Arrival Notice Imported Arrive at Delivery Loca…" at bounding box center [367, 136] width 177 height 13
select select "DELIVRED"
click at [317, 139] on select "Select Arrival Notice Available Arrival Notice Imported Arrive at Delivery Loca…" at bounding box center [367, 136] width 177 height 13
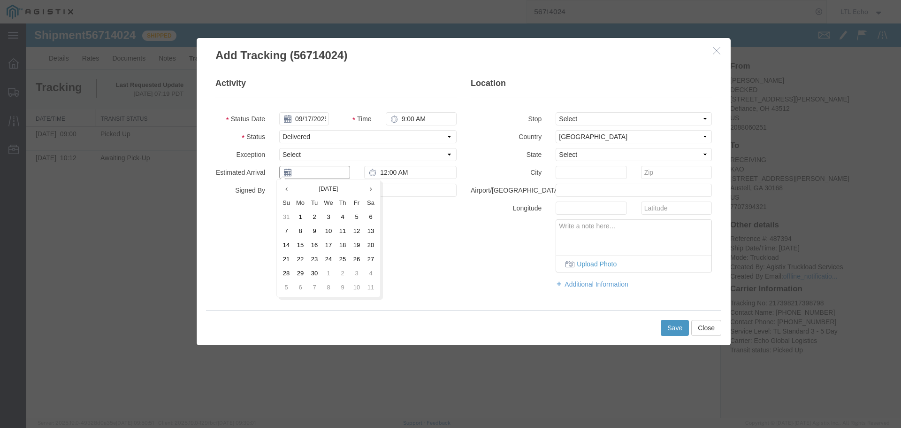
click at [307, 171] on input "text" at bounding box center [314, 172] width 71 height 13
click at [328, 241] on td "17" at bounding box center [329, 245] width 14 height 14
type input "09/17/2025"
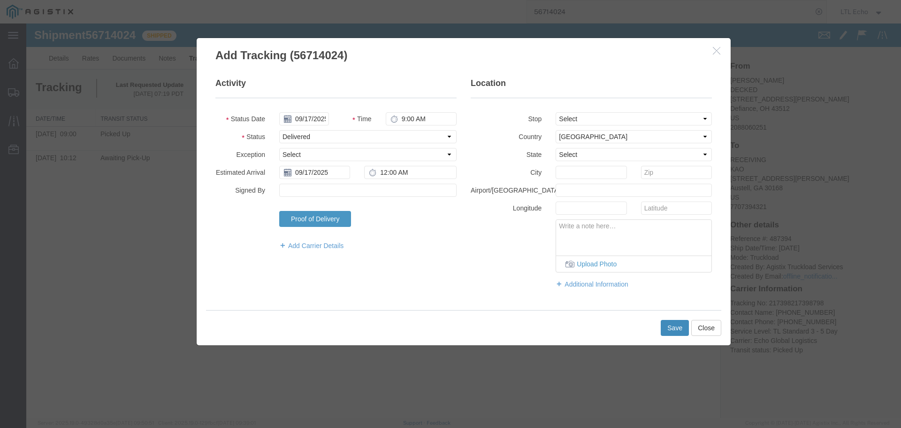
click at [669, 331] on button "Save" at bounding box center [675, 328] width 28 height 16
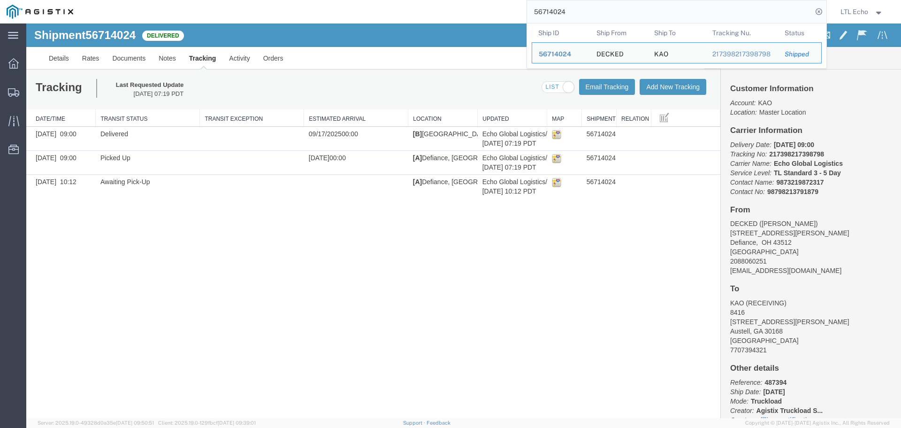
click at [554, 12] on input "56714024" at bounding box center [669, 11] width 285 height 23
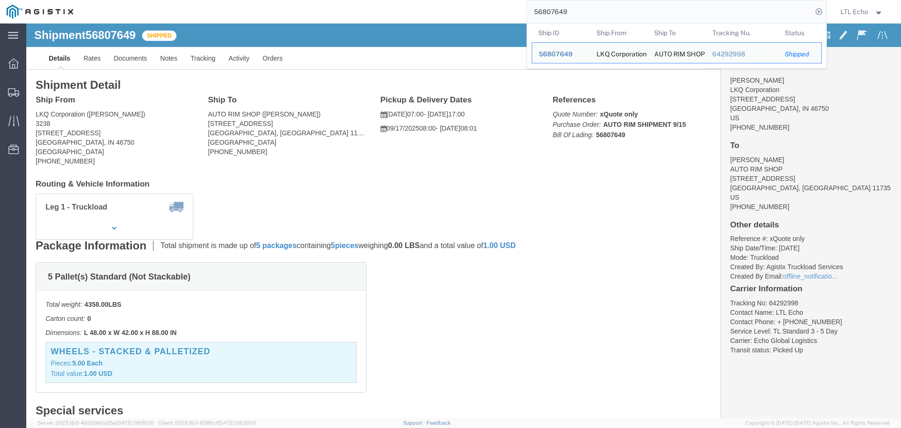
click at [43, 7] on img at bounding box center [40, 12] width 67 height 14
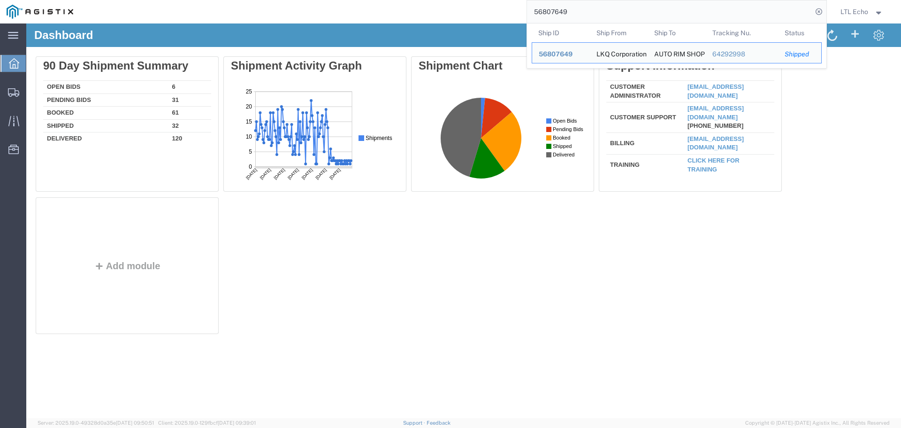
click at [564, 11] on input "56807649" at bounding box center [669, 11] width 285 height 23
click at [563, 11] on input "56807649" at bounding box center [669, 11] width 285 height 23
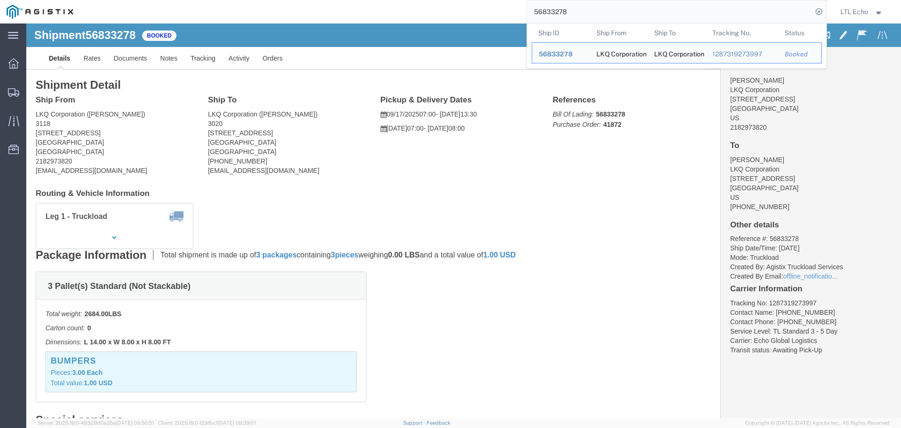
click at [43, 3] on link at bounding box center [40, 12] width 67 height 18
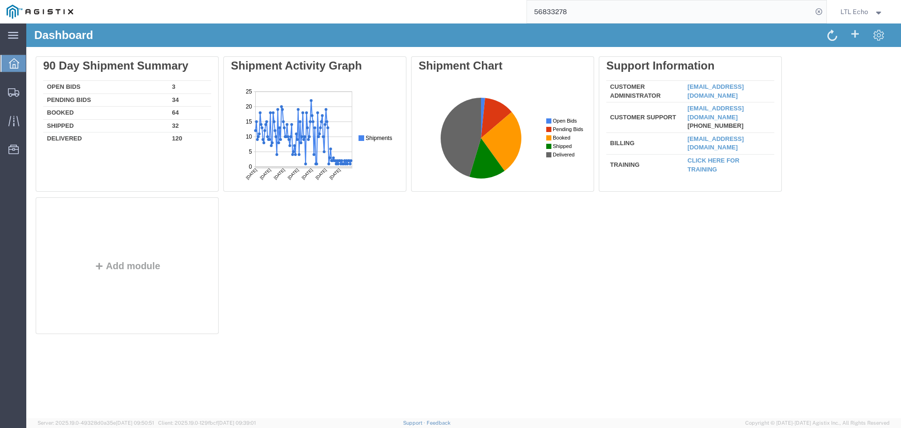
click at [554, 13] on input "56833278" at bounding box center [669, 11] width 285 height 23
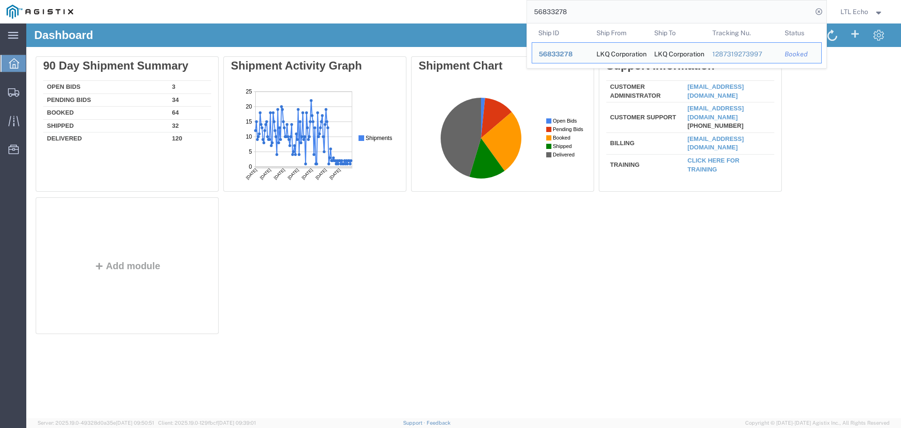
click at [554, 13] on input "56833278" at bounding box center [669, 11] width 285 height 23
paste input "963"
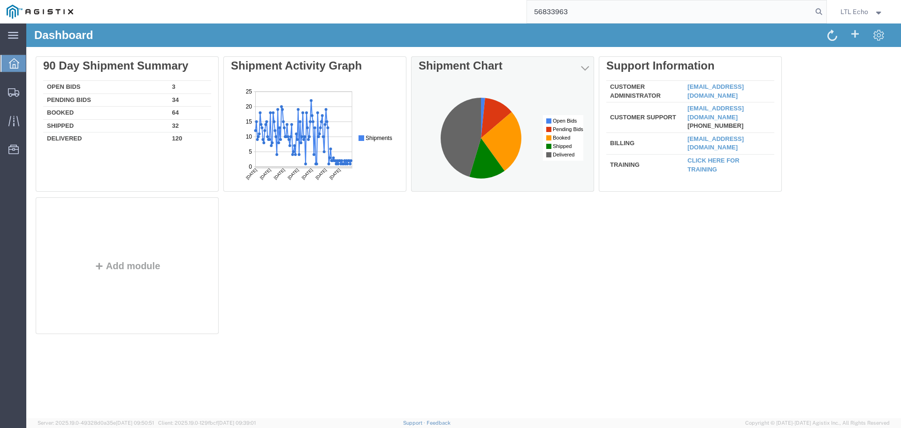
type input "56833963"
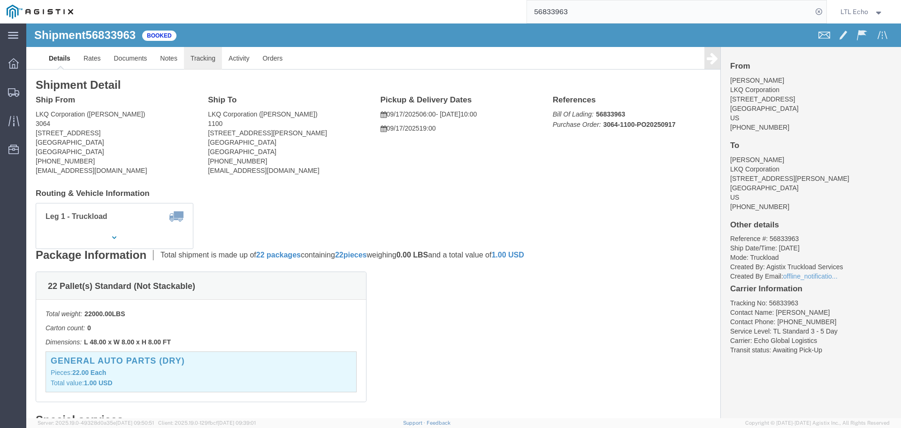
click link "Tracking"
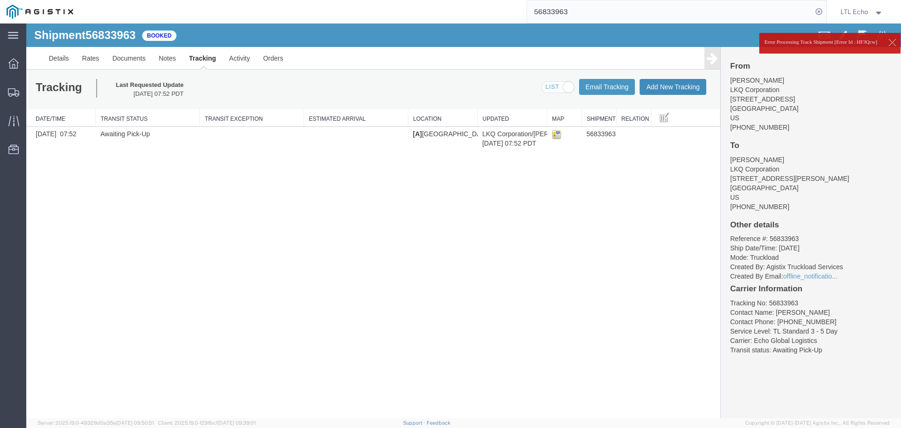
click at [673, 89] on button "Add New Tracking" at bounding box center [673, 87] width 67 height 16
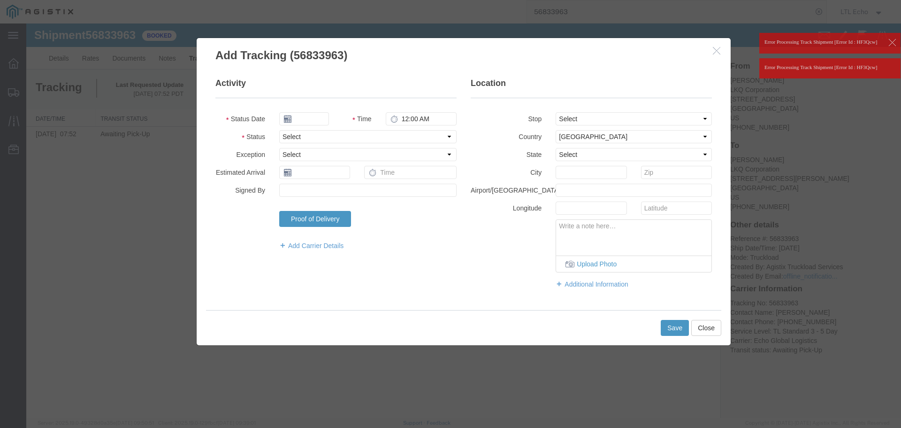
type input "09/17/2025"
type input "10:00 AM"
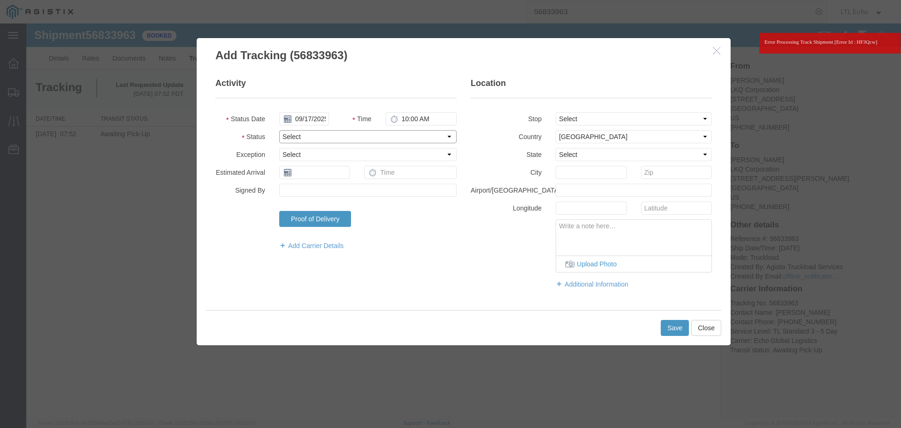
click at [332, 132] on select "Select Arrival Notice Available Arrival Notice Imported Arrive at Delivery Loca…" at bounding box center [367, 136] width 177 height 13
select select "PICKEDUP"
click at [332, 132] on select "Select Arrival Notice Available Arrival Notice Imported Arrive at Delivery Loca…" at bounding box center [367, 136] width 177 height 13
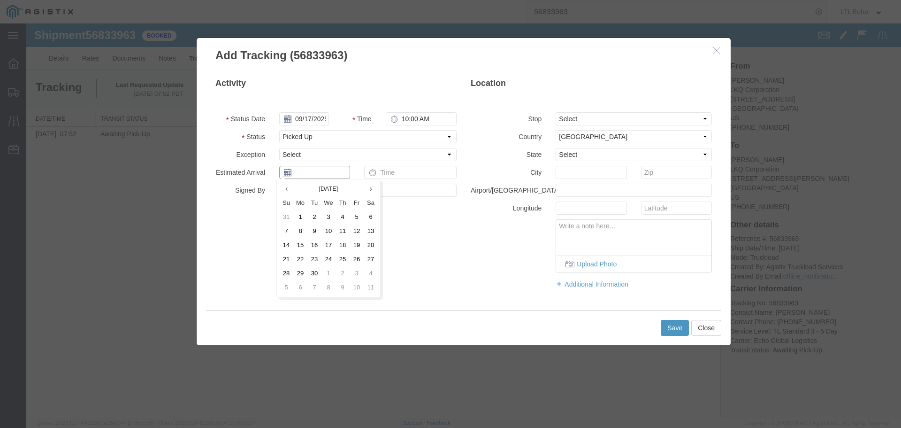
click at [312, 169] on input "text" at bounding box center [314, 172] width 71 height 13
click at [329, 247] on td "17" at bounding box center [329, 245] width 14 height 14
type input "09/17/2025"
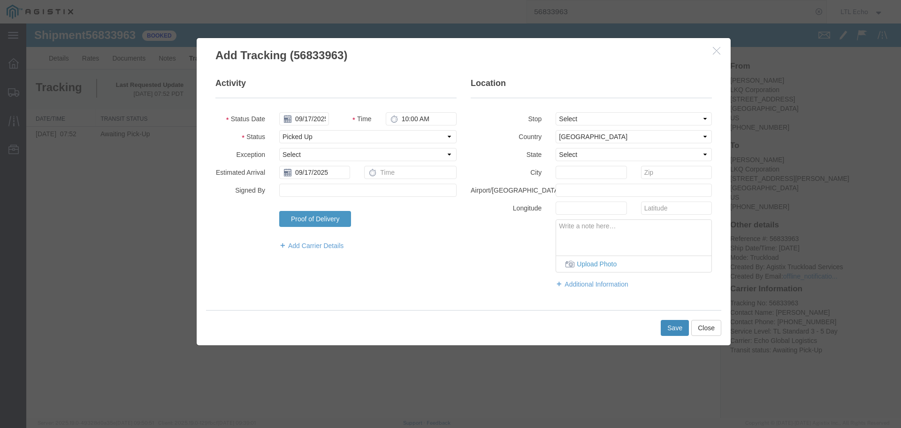
click at [676, 331] on button "Save" at bounding box center [675, 328] width 28 height 16
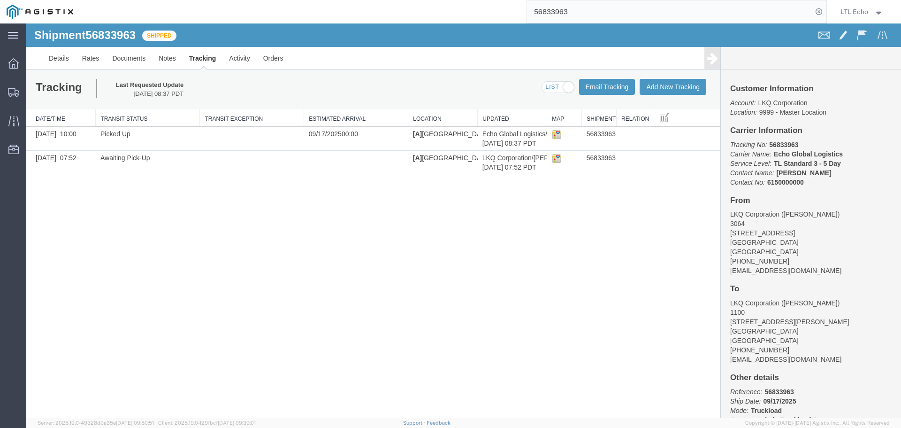
click at [550, 11] on input "56833963" at bounding box center [669, 11] width 285 height 23
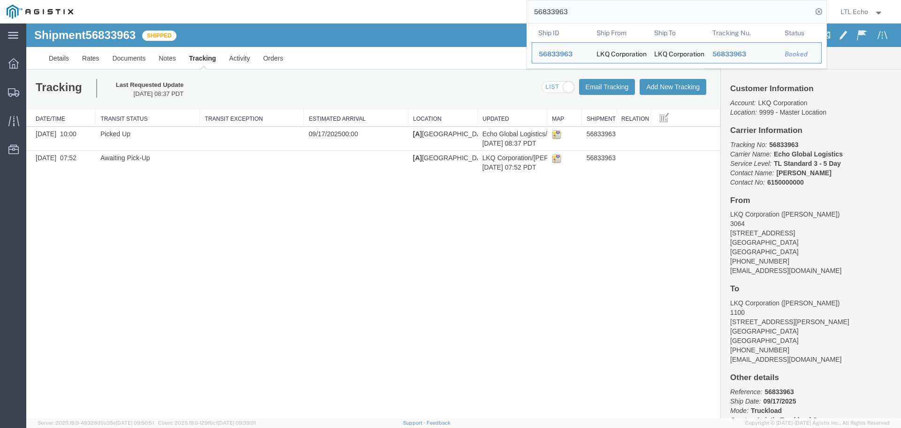
click at [550, 11] on input "56833963" at bounding box center [669, 11] width 285 height 23
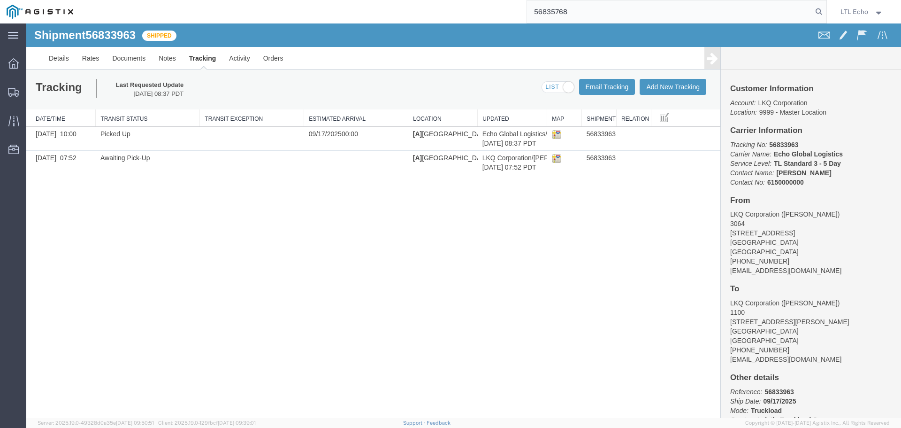
type input "56835768"
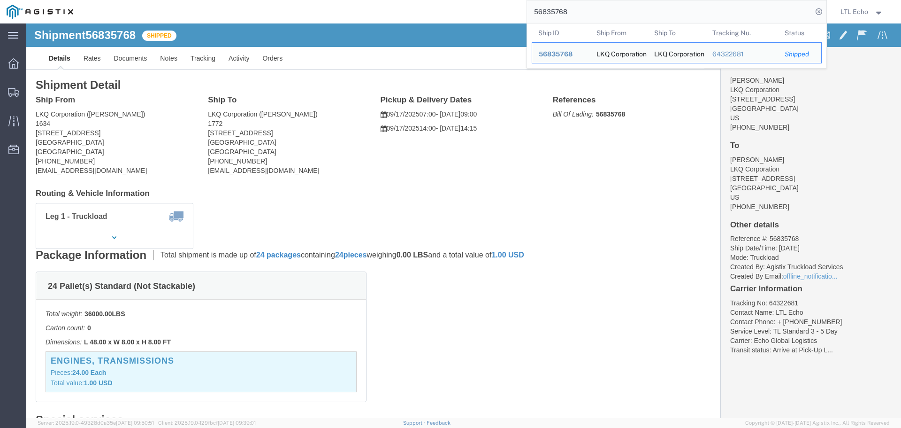
click at [47, 8] on img at bounding box center [40, 12] width 67 height 14
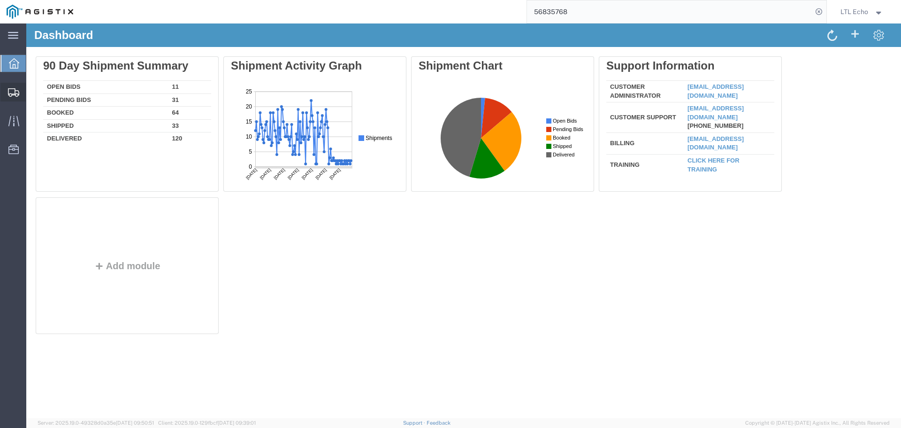
click at [14, 91] on icon at bounding box center [13, 92] width 11 height 8
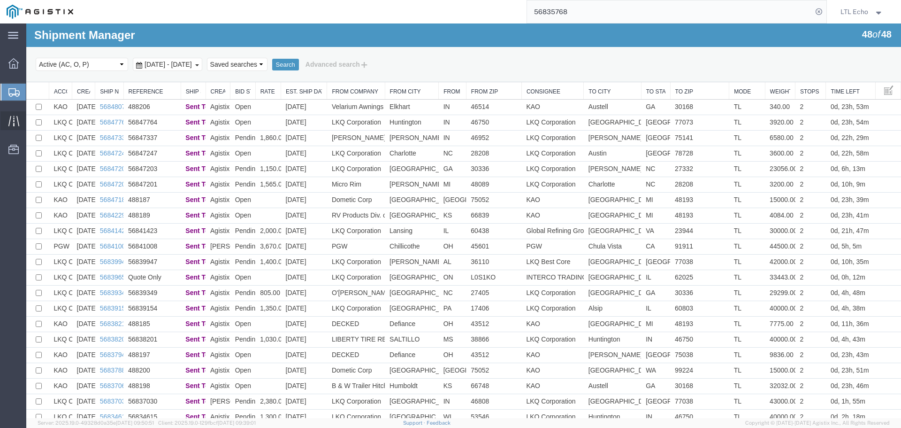
click at [14, 123] on icon at bounding box center [13, 120] width 11 height 11
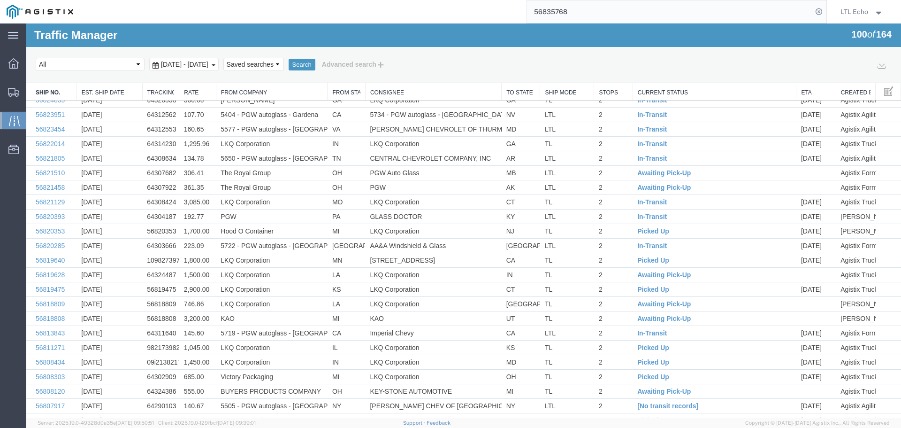
scroll to position [1124, 0]
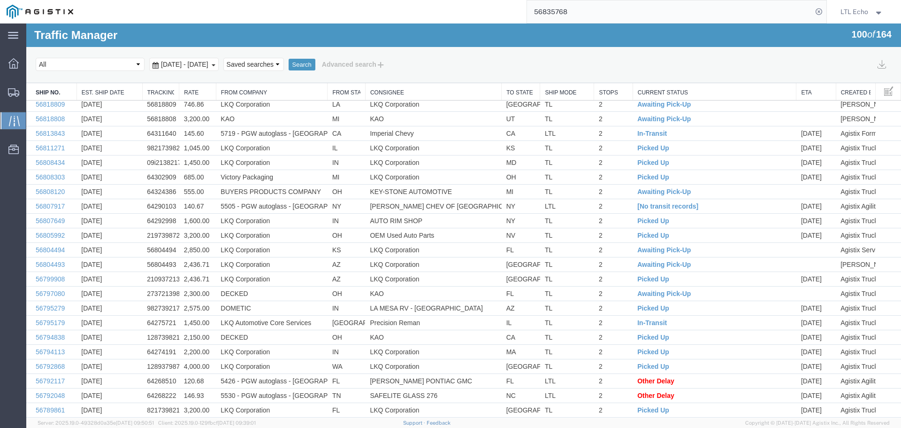
click at [652, 93] on link "Current Status" at bounding box center [715, 93] width 154 height 8
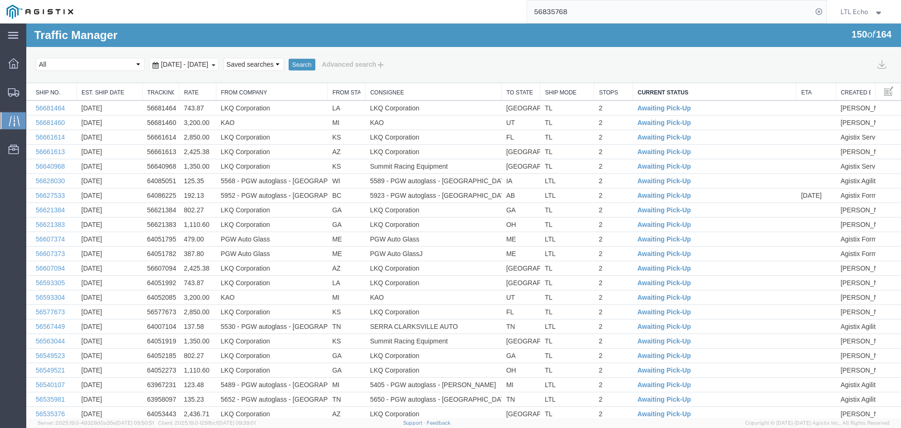
scroll to position [1315, 0]
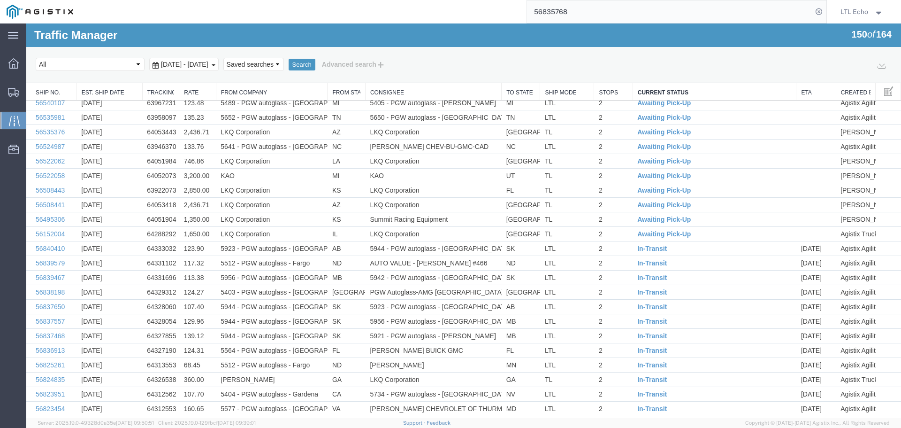
click at [93, 92] on link "Est. Ship Date" at bounding box center [110, 93] width 56 height 8
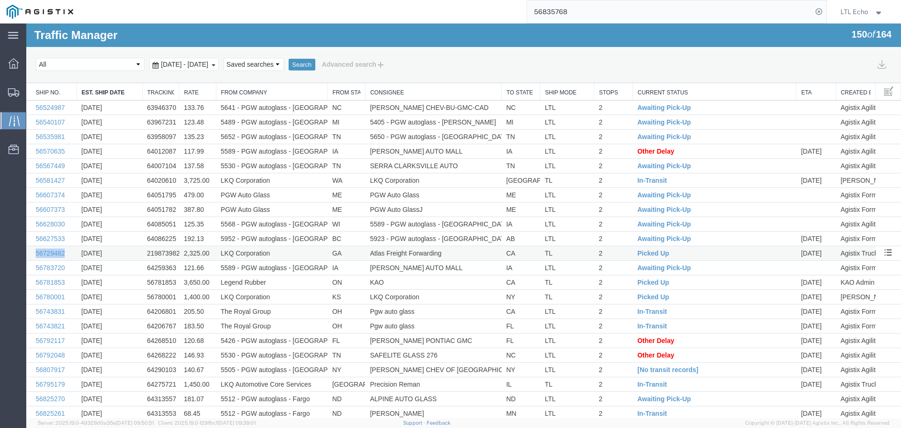
drag, startPoint x: 70, startPoint y: 252, endPoint x: 31, endPoint y: 254, distance: 38.6
click at [31, 254] on td "56729482" at bounding box center [51, 253] width 50 height 15
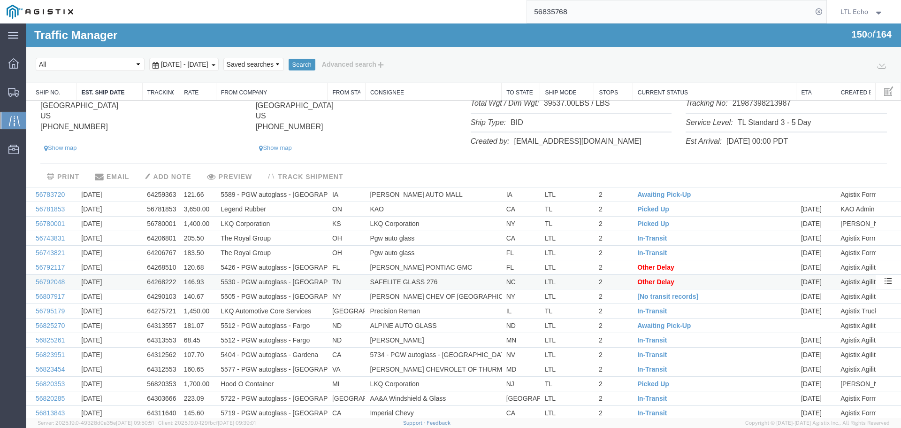
scroll to position [282, 0]
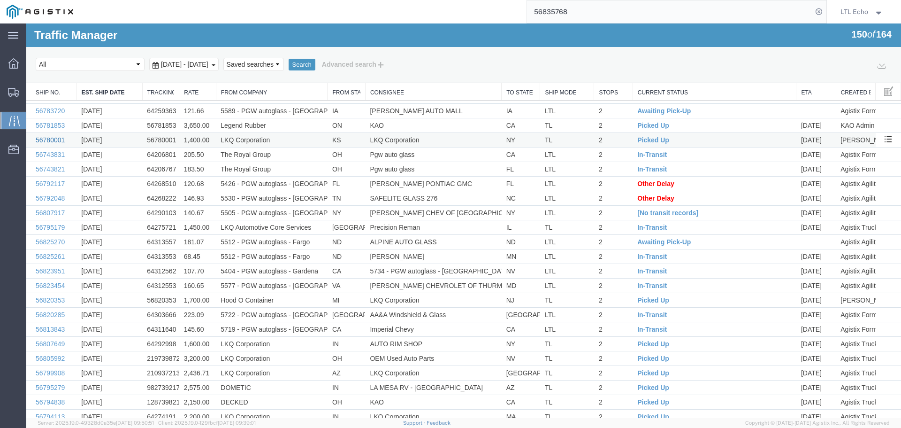
click at [54, 139] on link "56780001" at bounding box center [50, 140] width 29 height 8
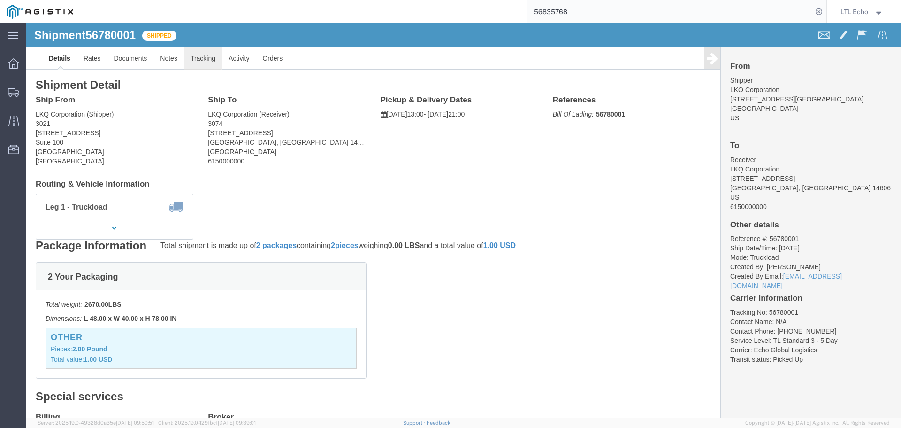
click link "Tracking"
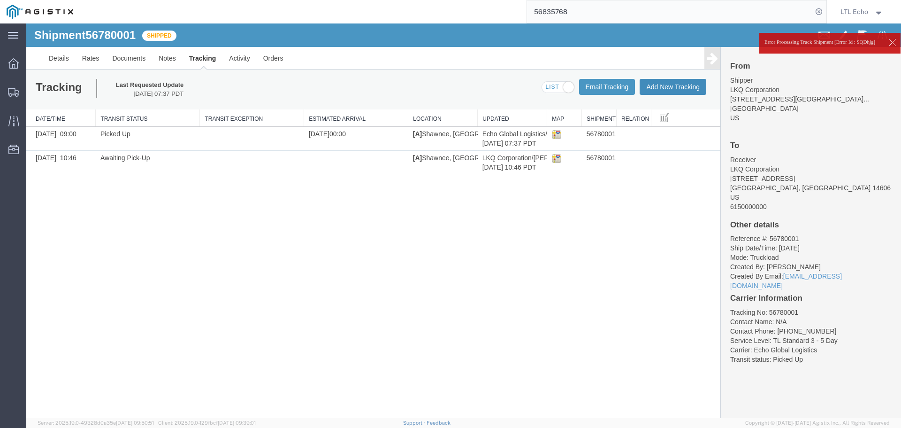
click at [672, 89] on button "Add New Tracking" at bounding box center [673, 87] width 67 height 16
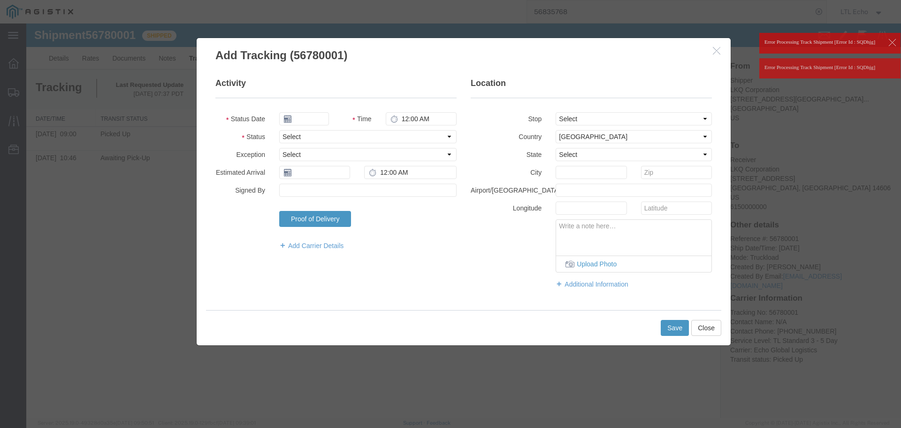
type input "09/17/2025"
type input "11:00 AM"
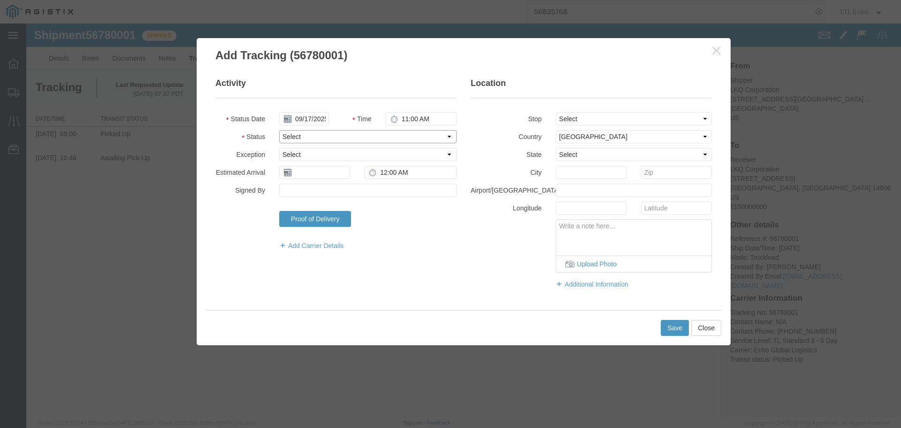
click at [322, 134] on select "Select Arrival Notice Available Arrival Notice Imported Arrive at Delivery Loca…" at bounding box center [367, 136] width 177 height 13
select select "DELIVRED"
click at [308, 176] on input "text" at bounding box center [314, 172] width 71 height 13
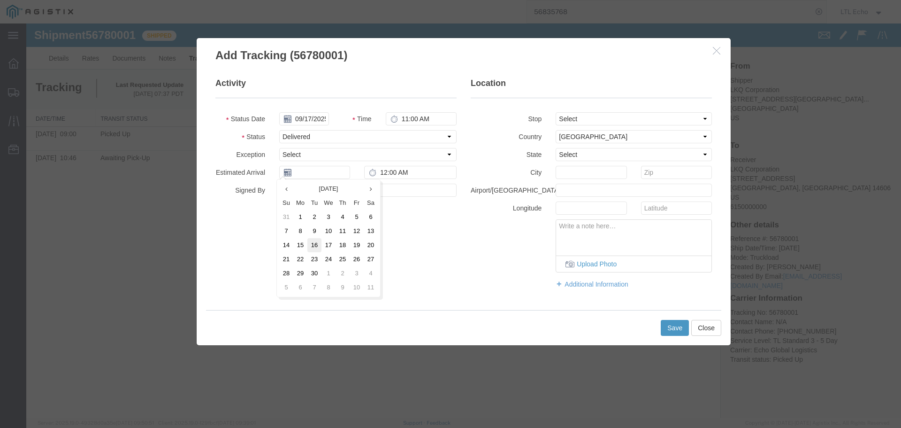
click at [316, 245] on td "16" at bounding box center [315, 245] width 14 height 14
type input "09/16/2025"
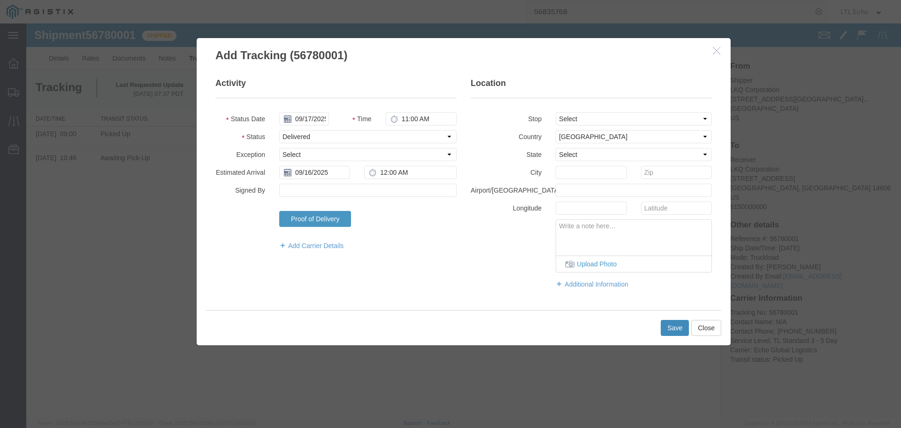
click at [671, 327] on button "Save" at bounding box center [675, 328] width 28 height 16
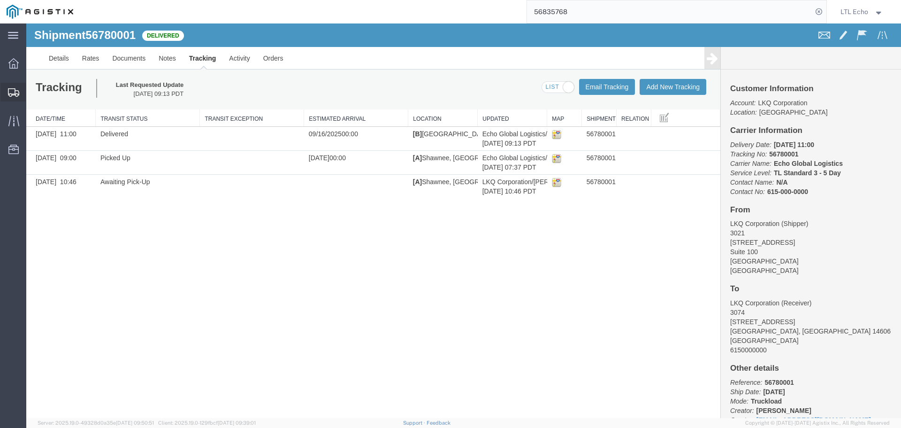
click at [32, 94] on span "Shipments" at bounding box center [29, 92] width 7 height 19
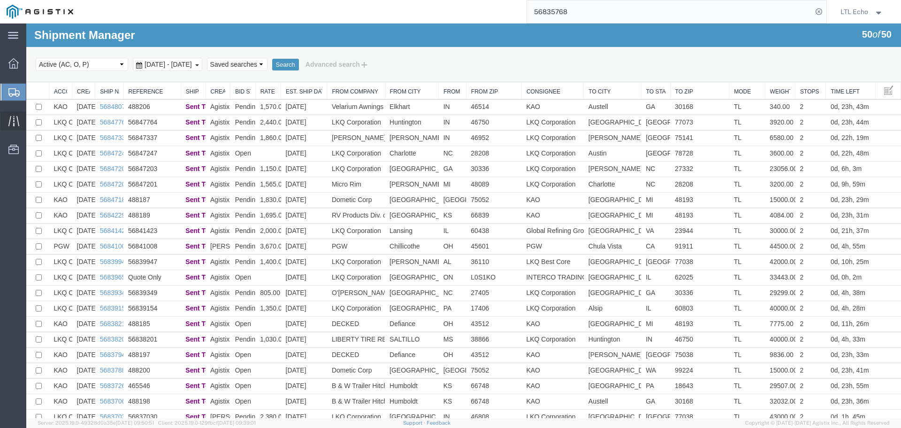
click at [10, 117] on icon at bounding box center [13, 120] width 11 height 10
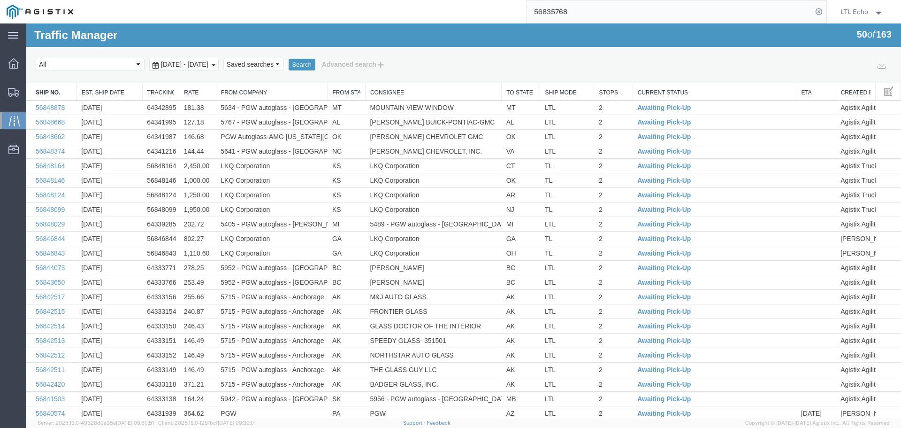
click at [107, 88] on th "Est. Ship Date" at bounding box center [110, 91] width 66 height 17
click at [102, 91] on link "Est. Ship Date" at bounding box center [110, 93] width 56 height 8
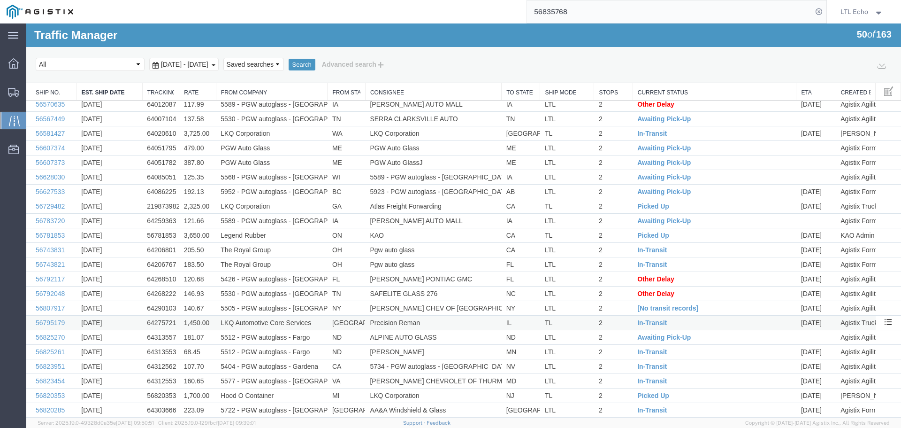
scroll to position [141, 0]
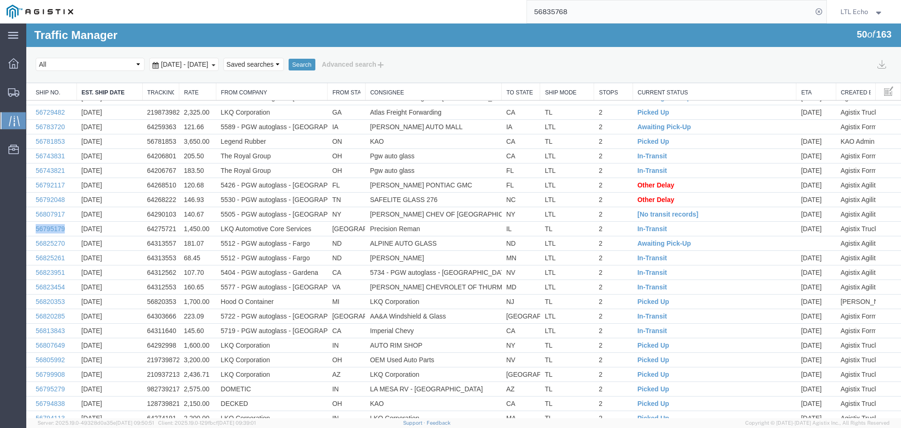
drag, startPoint x: 66, startPoint y: 226, endPoint x: 45, endPoint y: 228, distance: 21.2
click at [33, 229] on td "56795179" at bounding box center [51, 229] width 50 height 15
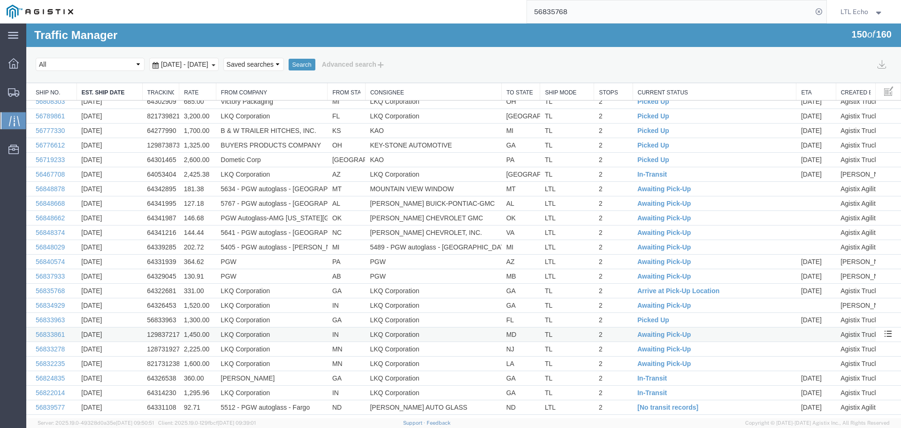
scroll to position [1390, 0]
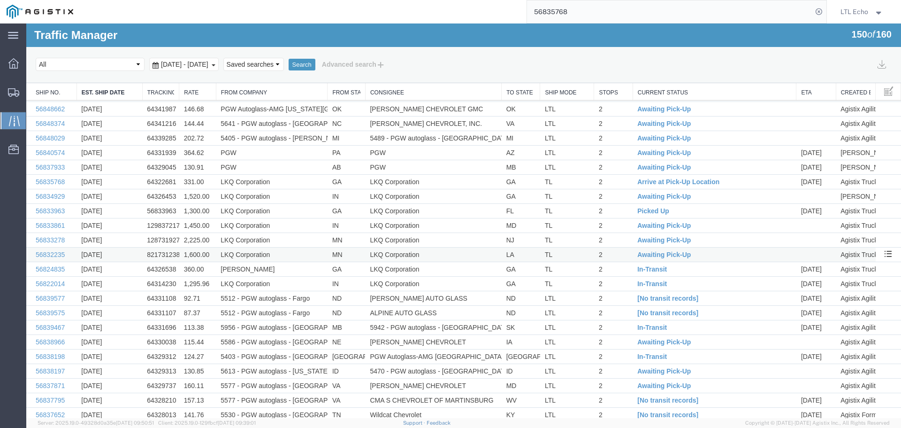
click at [68, 255] on td "56832235" at bounding box center [51, 254] width 50 height 15
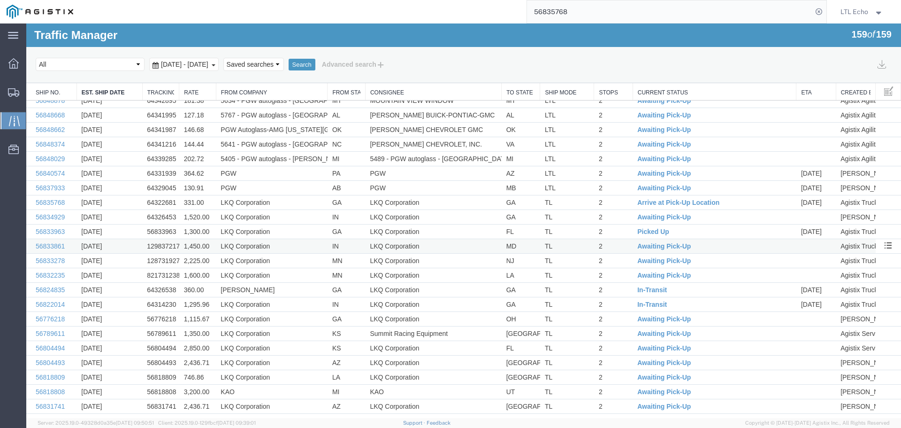
scroll to position [2255, 0]
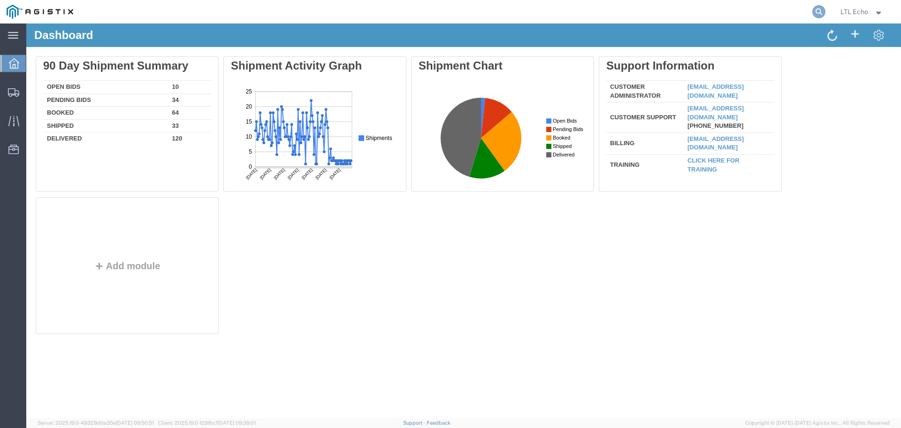
click at [824, 8] on icon at bounding box center [819, 11] width 13 height 13
click at [669, 12] on input "search" at bounding box center [669, 11] width 285 height 23
click at [660, 13] on input "search" at bounding box center [669, 11] width 285 height 23
click at [583, 12] on input "search" at bounding box center [669, 11] width 285 height 23
paste input "56799908"
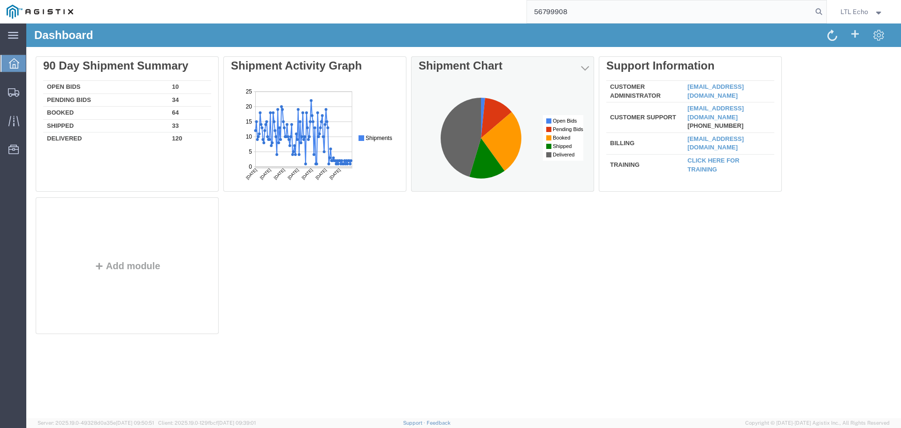
type input "56799908"
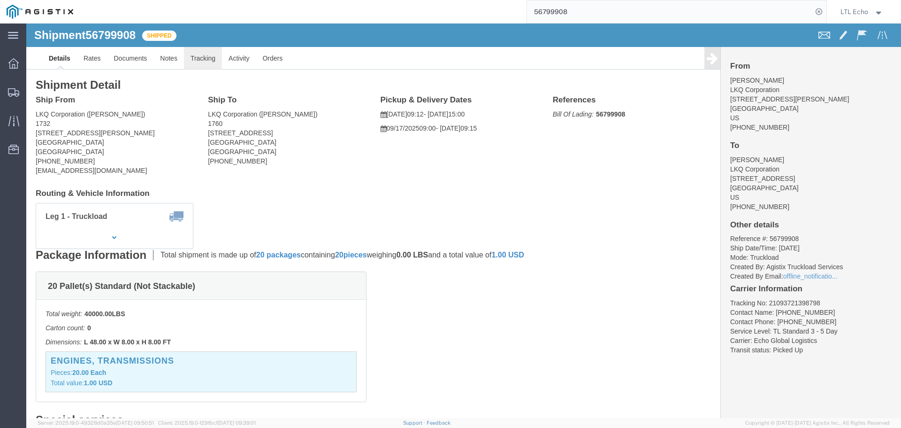
click link "Tracking"
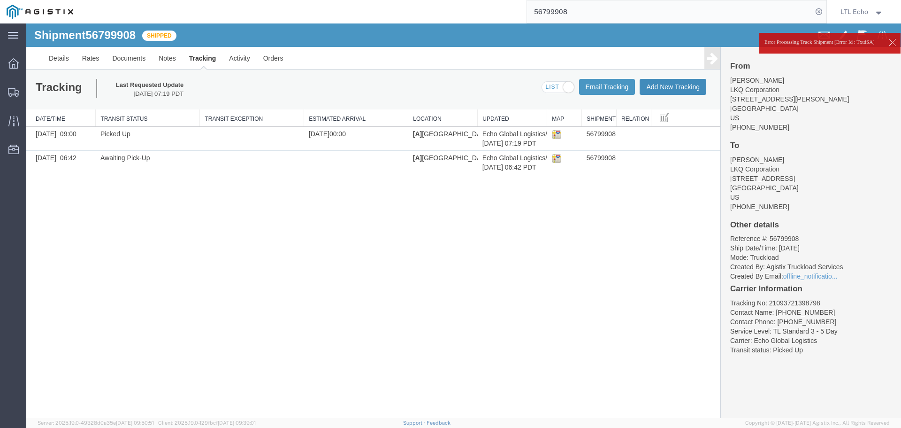
click at [667, 80] on button "Add New Tracking" at bounding box center [673, 87] width 67 height 16
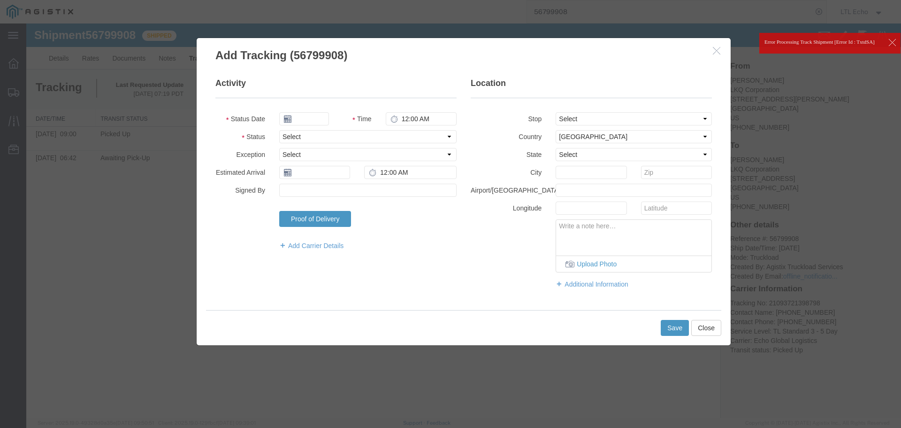
type input "09/17/2025"
type input "11:00 AM"
click at [334, 136] on select "Select Arrival Notice Available Arrival Notice Imported Arrive at Delivery Loca…" at bounding box center [367, 136] width 177 height 13
select select "DELIVRED"
click at [334, 136] on select "Select Arrival Notice Available Arrival Notice Imported Arrive at Delivery Loca…" at bounding box center [367, 136] width 177 height 13
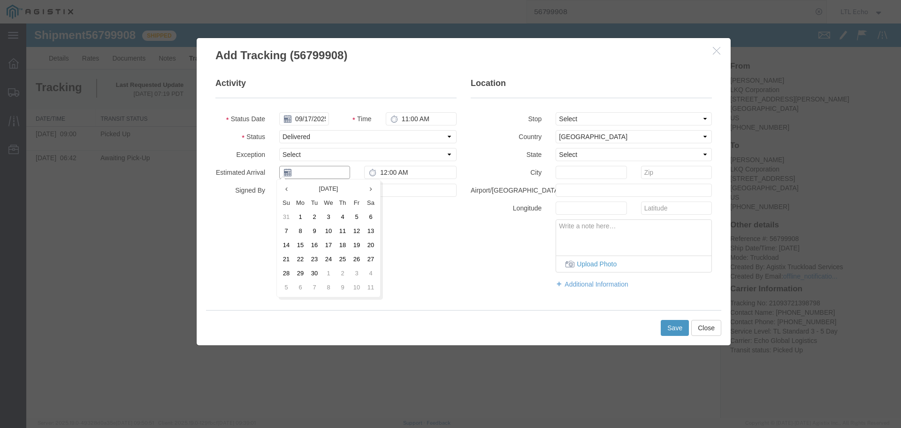
click at [321, 171] on input "text" at bounding box center [314, 172] width 71 height 13
click at [317, 248] on td "16" at bounding box center [315, 245] width 14 height 14
type input "09/16/2025"
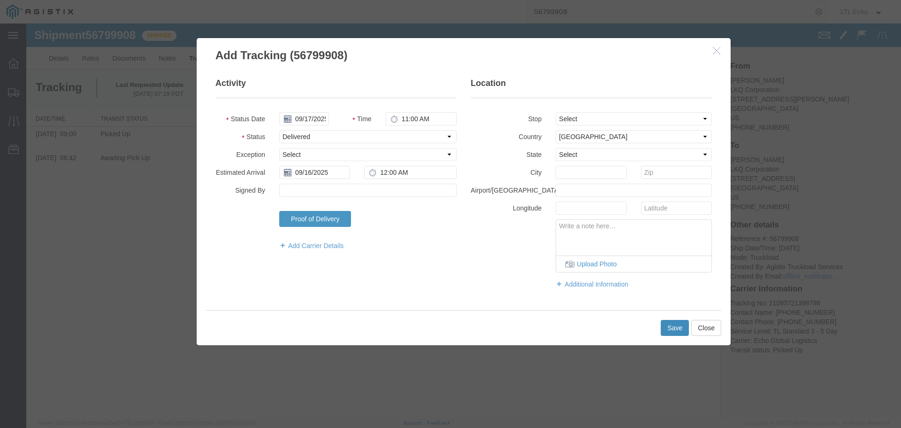
click at [677, 327] on button "Save" at bounding box center [675, 328] width 28 height 16
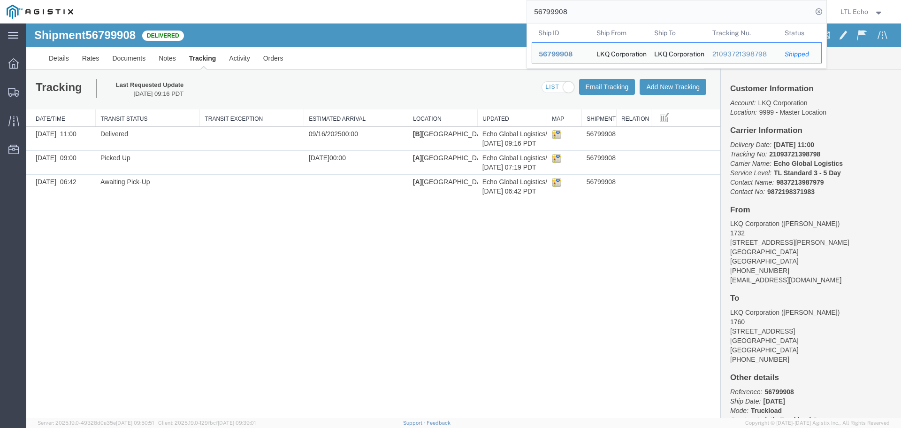
click at [554, 11] on input "56799908" at bounding box center [669, 11] width 285 height 23
paste input "45001"
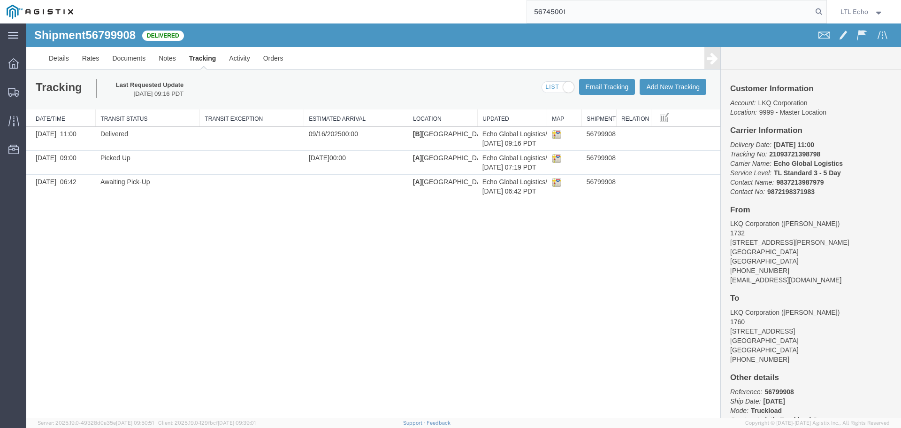
type input "56745001"
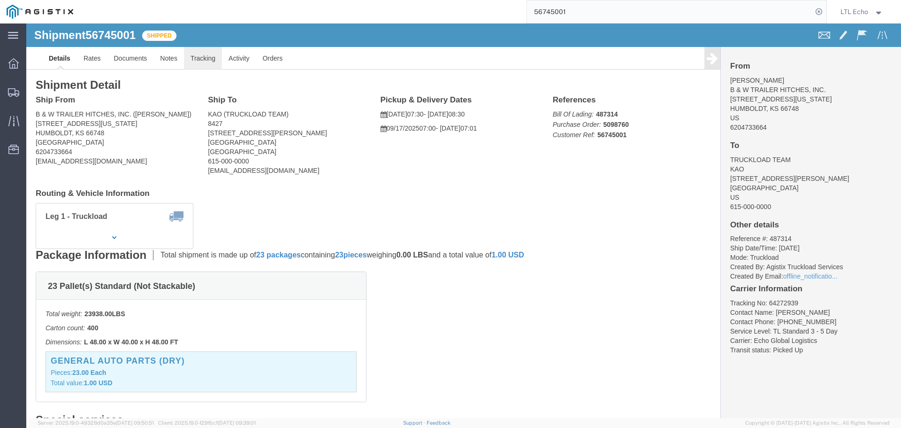
click link "Tracking"
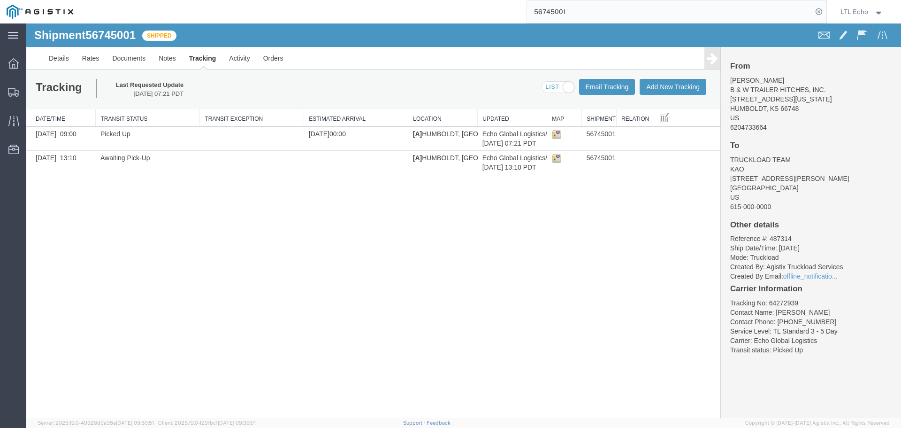
click at [680, 78] on div "Tracking Last Requested Update [DATE] 07:21 PDT Email Tracking Add New Tracking…" at bounding box center [373, 89] width 694 height 40
click at [679, 86] on button "Add New Tracking" at bounding box center [673, 87] width 67 height 16
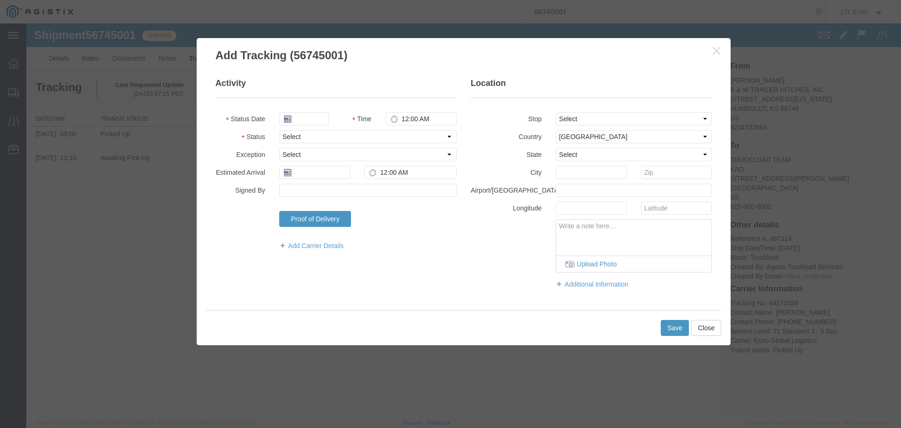
type input "09/17/2025"
type input "11:00 AM"
click at [319, 130] on select "Select Arrival Notice Available Arrival Notice Imported Arrive at Delivery Loca…" at bounding box center [367, 136] width 177 height 13
select select "DELIVRED"
click at [319, 130] on select "Select Arrival Notice Available Arrival Notice Imported Arrive at Delivery Loca…" at bounding box center [367, 136] width 177 height 13
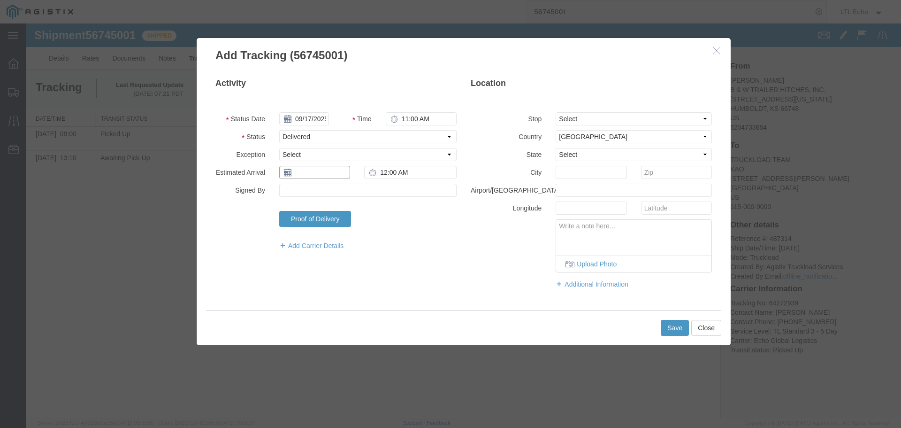
click at [312, 176] on input "text" at bounding box center [314, 172] width 71 height 13
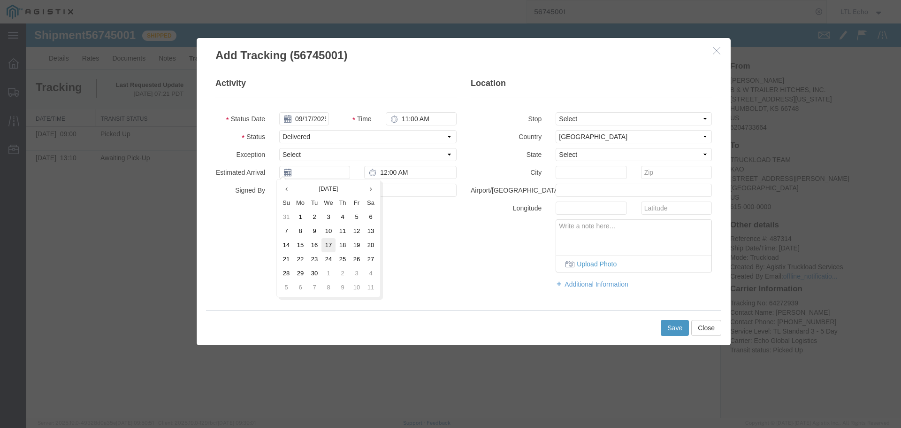
click at [331, 244] on td "17" at bounding box center [329, 245] width 14 height 14
type input "09/17/2025"
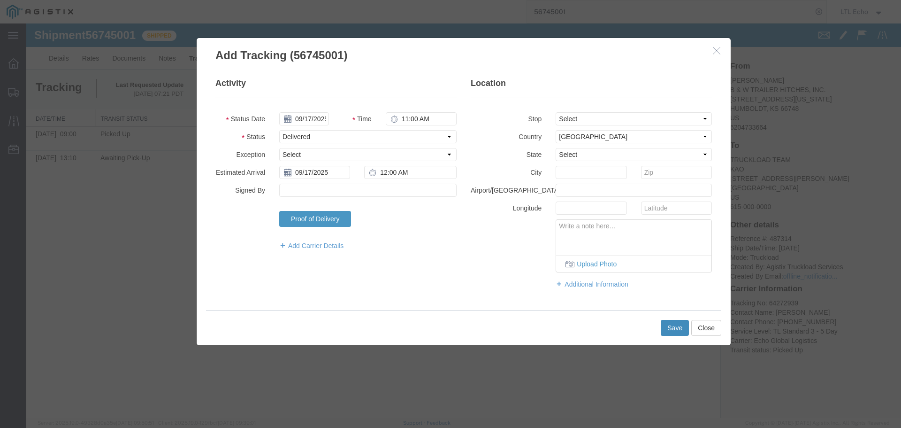
click at [678, 324] on button "Save" at bounding box center [675, 328] width 28 height 16
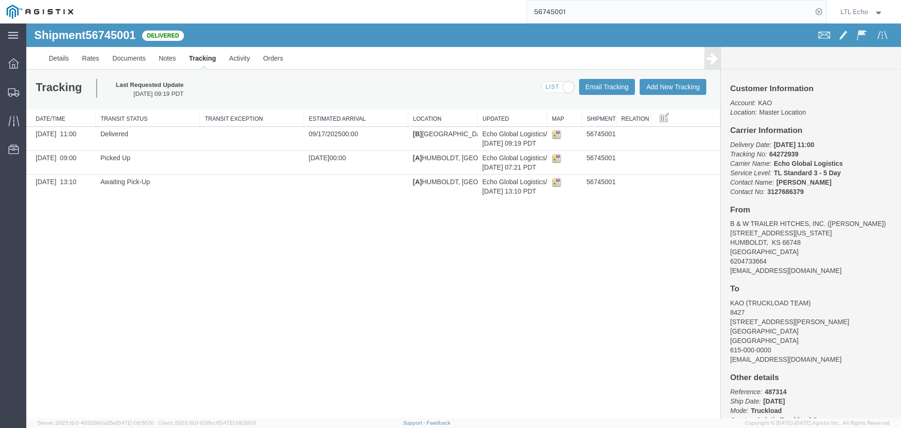
click at [556, 12] on input "56745001" at bounding box center [669, 11] width 285 height 23
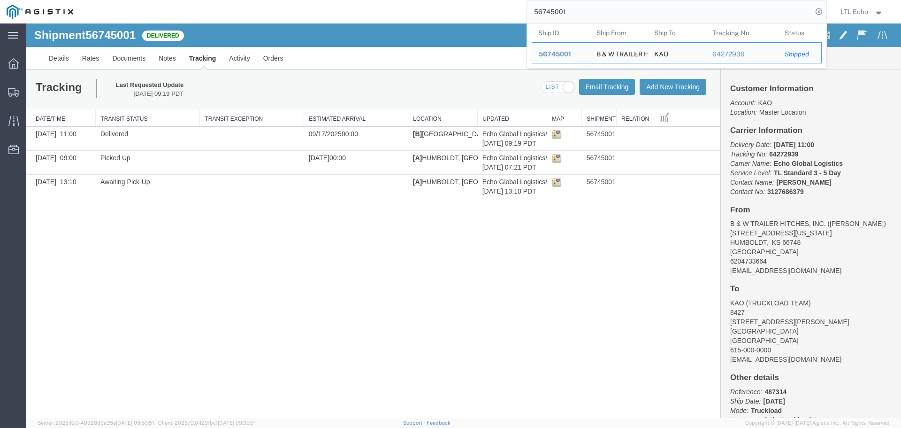
click at [556, 12] on input "56745001" at bounding box center [669, 11] width 285 height 23
paste input "36516"
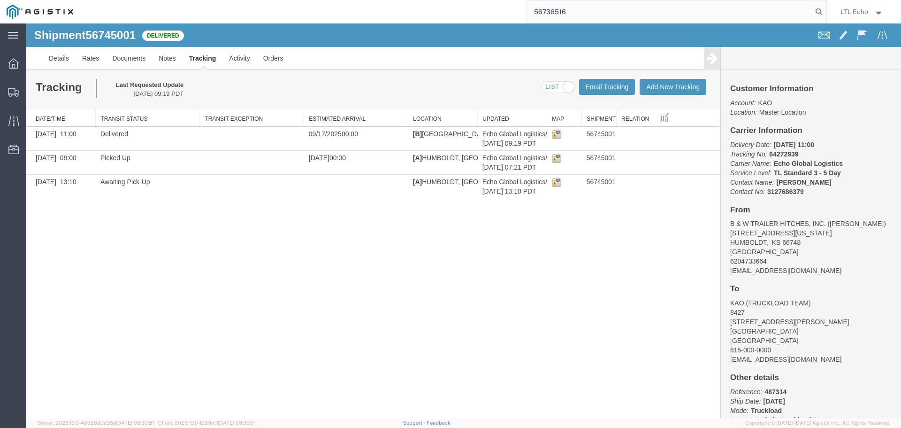
type input "56736516"
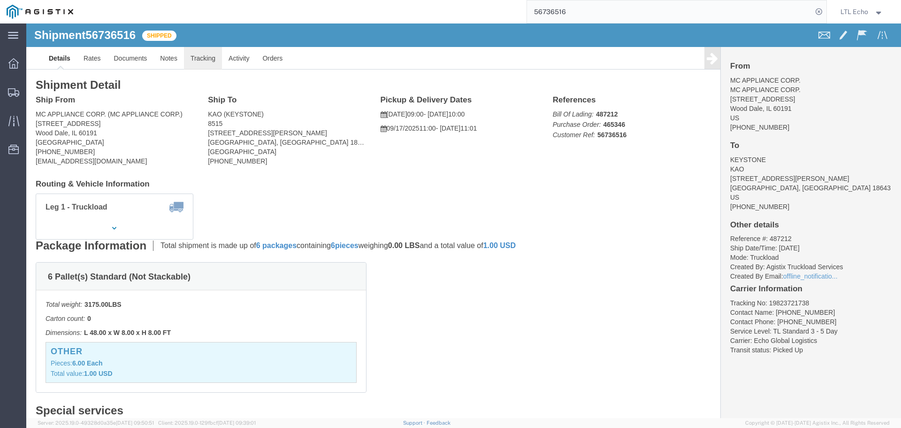
click link "Tracking"
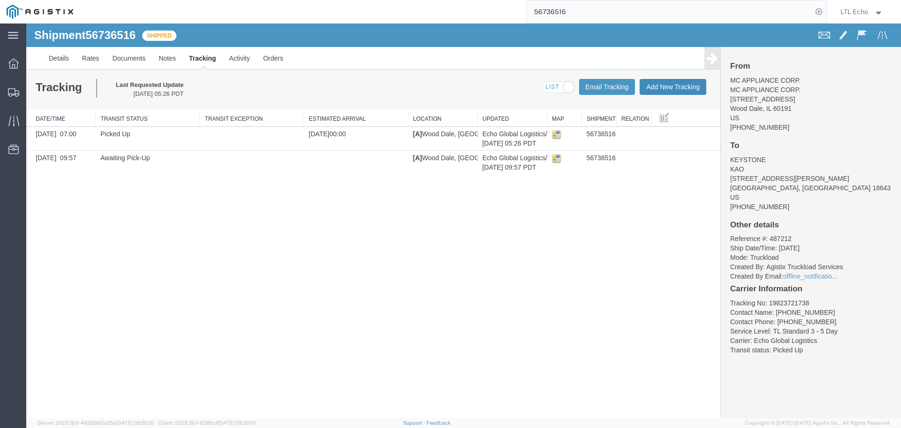
click at [663, 90] on button "Add New Tracking" at bounding box center [673, 87] width 67 height 16
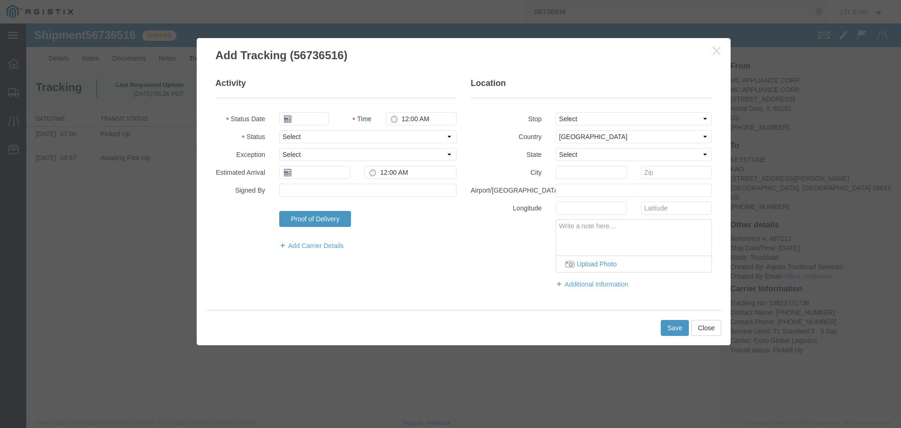
type input "09/17/2025"
type input "11:00 AM"
click at [301, 138] on select "Select Arrival Notice Available Arrival Notice Imported Arrive at Delivery Loca…" at bounding box center [367, 136] width 177 height 13
select select "DELIVRED"
click at [301, 138] on select "Select Arrival Notice Available Arrival Notice Imported Arrive at Delivery Loca…" at bounding box center [367, 136] width 177 height 13
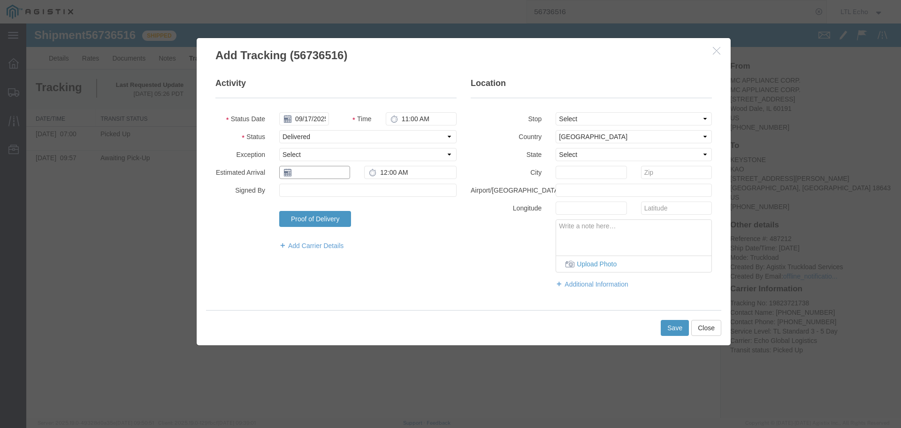
click at [317, 177] on input "text" at bounding box center [314, 172] width 71 height 13
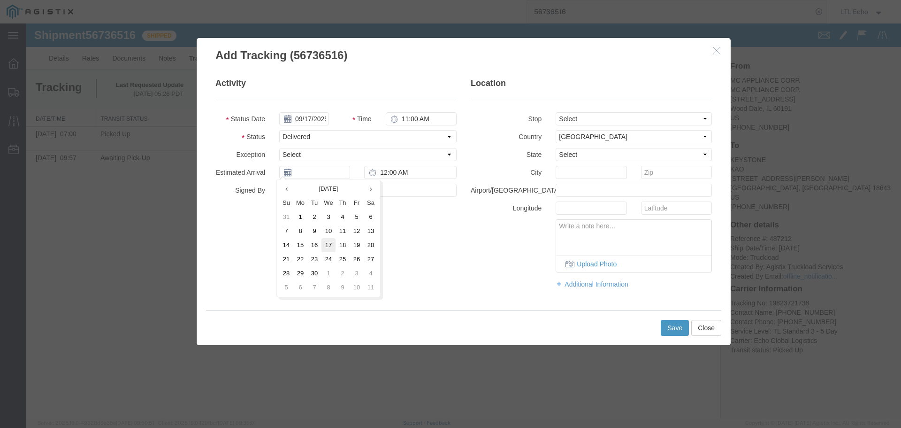
click at [329, 244] on td "17" at bounding box center [329, 245] width 14 height 14
type input "09/17/2025"
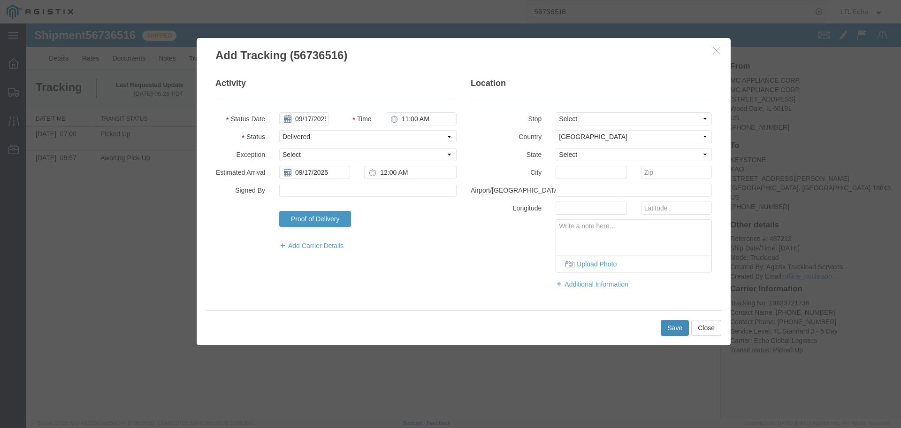
click at [674, 330] on button "Save" at bounding box center [675, 328] width 28 height 16
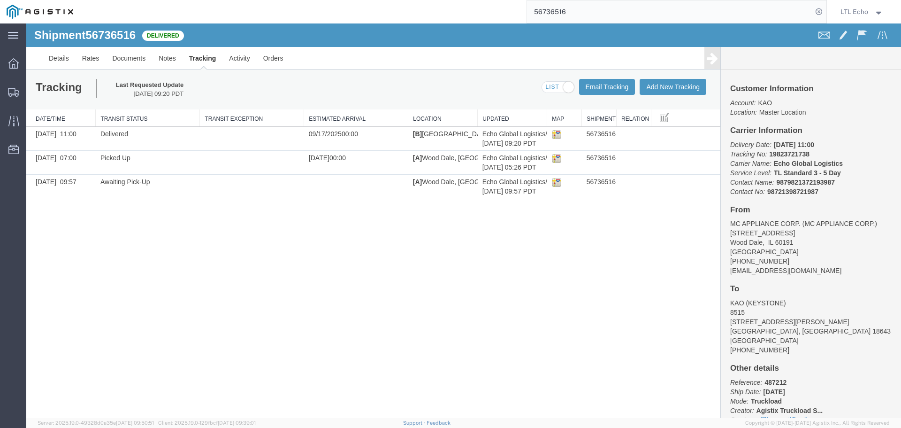
click at [549, 15] on input "56736516" at bounding box center [669, 11] width 285 height 23
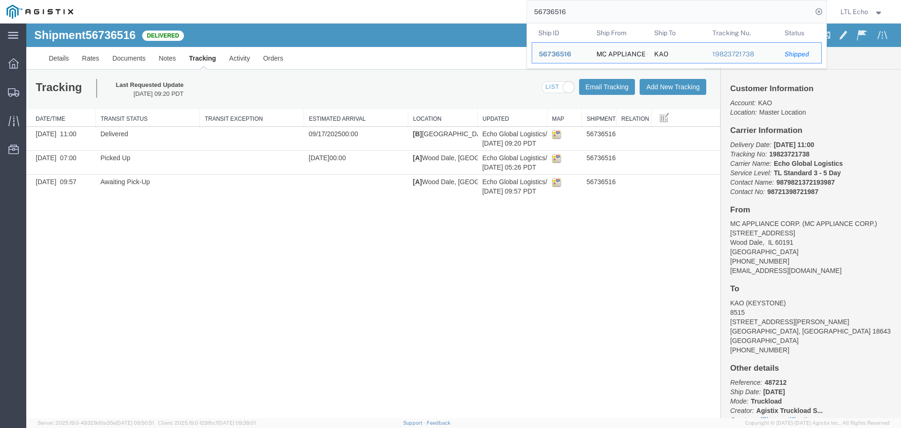
click at [548, 14] on input "56736516" at bounding box center [669, 11] width 285 height 23
paste input "808303"
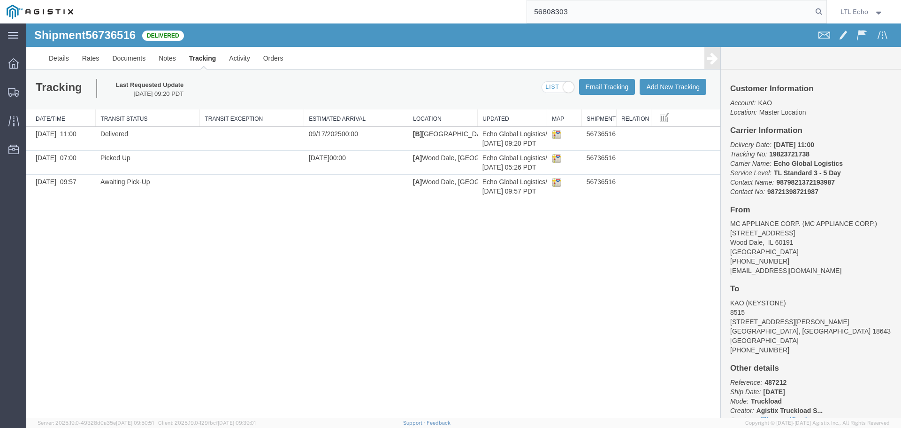
type input "56808303"
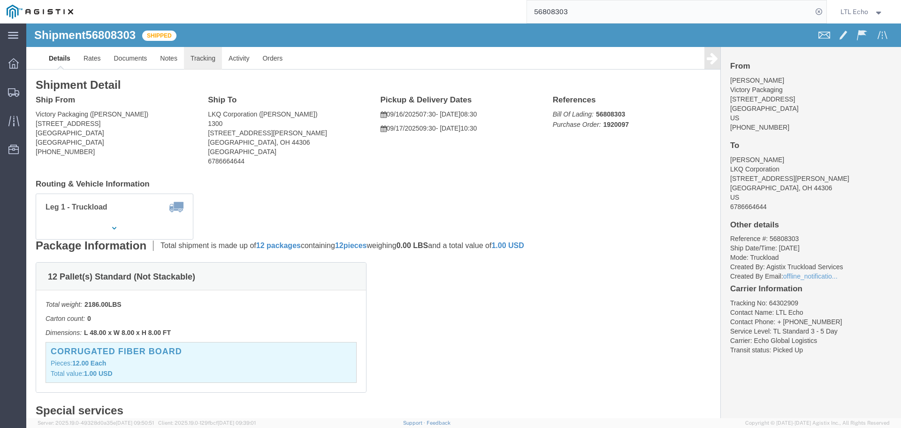
click link "Tracking"
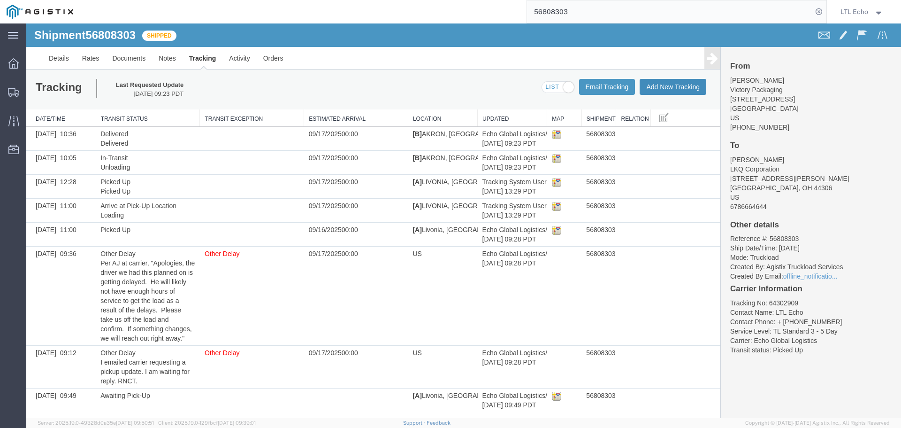
click at [692, 86] on button "Add New Tracking" at bounding box center [673, 87] width 67 height 16
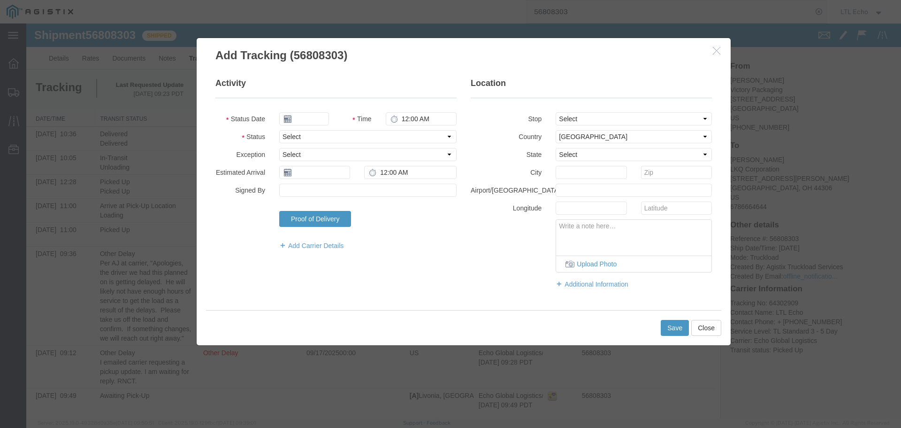
type input "09/17/2025"
type input "11:00 AM"
click at [364, 138] on select "Select Arrival Notice Available Arrival Notice Imported Arrive at Delivery Loca…" at bounding box center [367, 136] width 177 height 13
select select "DELIVRED"
click at [364, 138] on select "Select Arrival Notice Available Arrival Notice Imported Arrive at Delivery Loca…" at bounding box center [367, 136] width 177 height 13
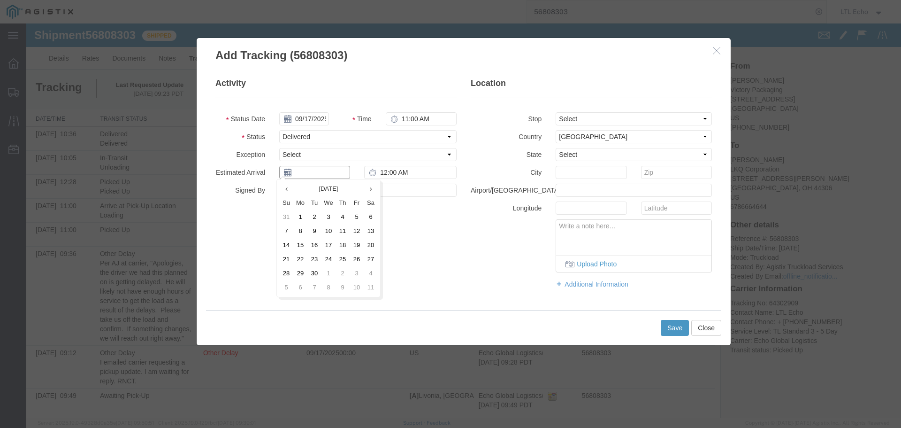
click at [330, 171] on input "text" at bounding box center [314, 172] width 71 height 13
click at [331, 243] on td "17" at bounding box center [329, 245] width 14 height 14
type input "09/17/2025"
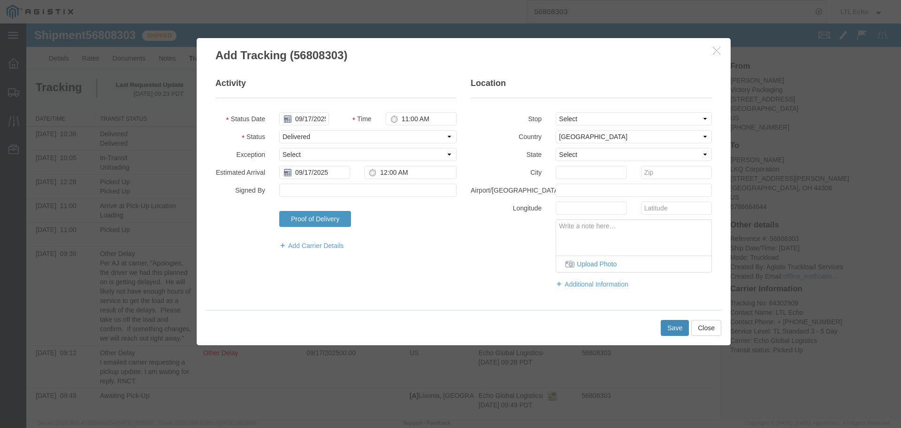
click at [672, 332] on button "Save" at bounding box center [675, 328] width 28 height 16
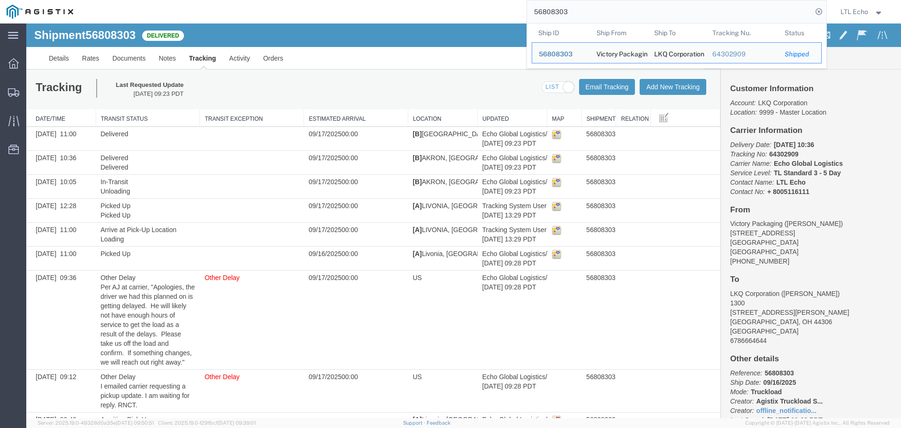
click at [562, 11] on input "56808303" at bounding box center [669, 11] width 285 height 23
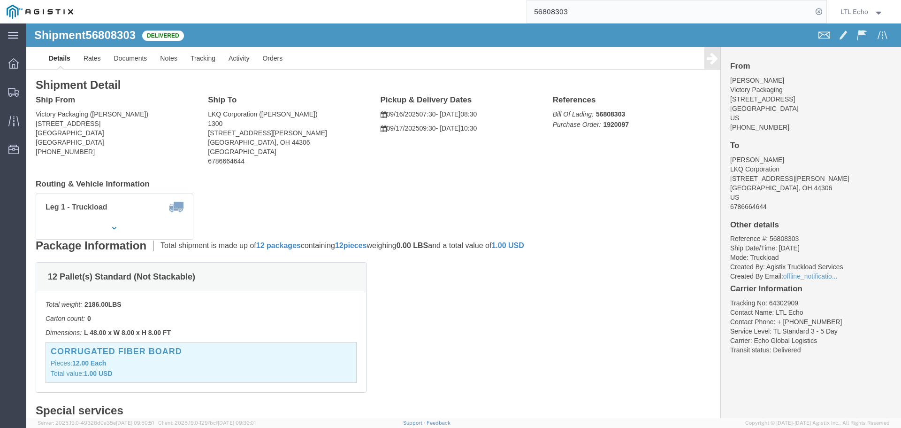
click at [544, 9] on input "56808303" at bounding box center [669, 11] width 285 height 23
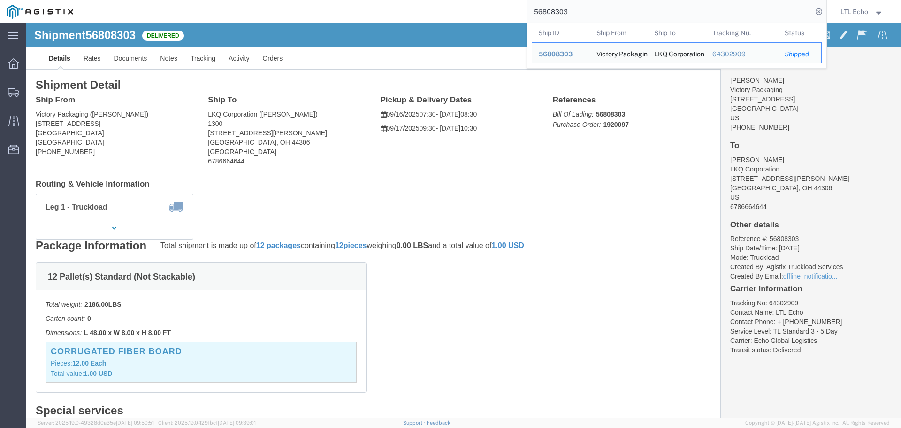
click at [544, 9] on input "56808303" at bounding box center [669, 11] width 285 height 23
paste input "35768"
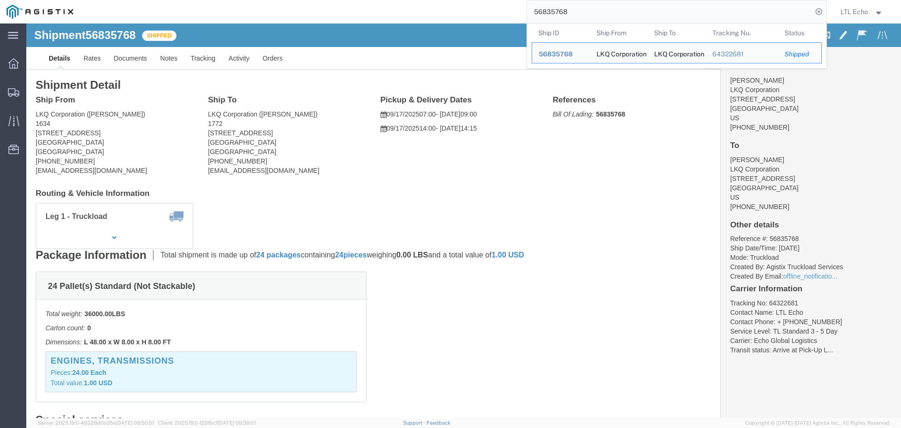
click at [543, 13] on input "56835768" at bounding box center [669, 11] width 285 height 23
paste input "3963"
click at [551, 9] on input "56833963" at bounding box center [669, 11] width 285 height 23
click at [550, 9] on input "56833963" at bounding box center [669, 11] width 285 height 23
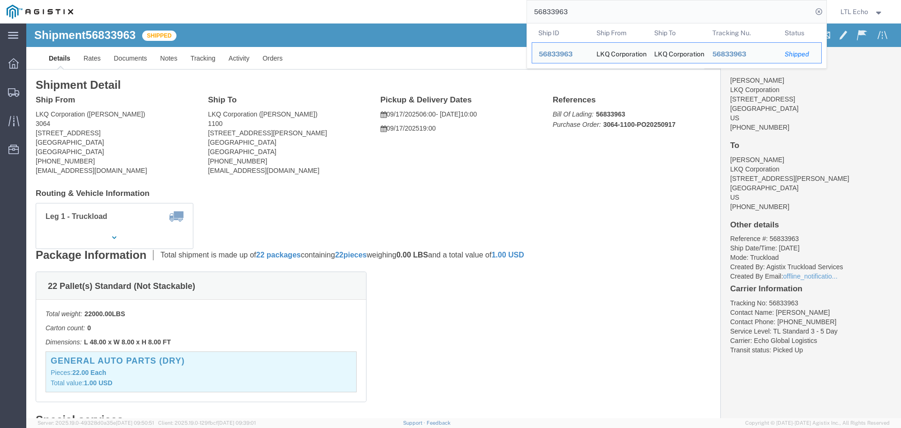
paste input "861"
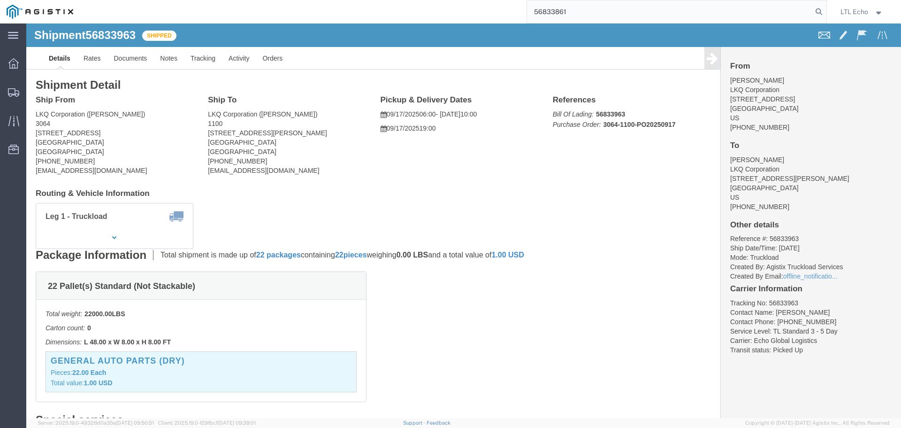
type input "56833861"
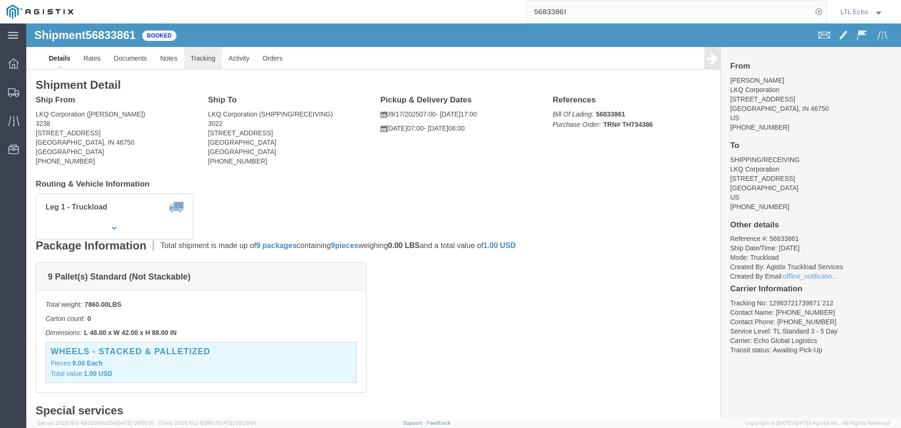
click link "Tracking"
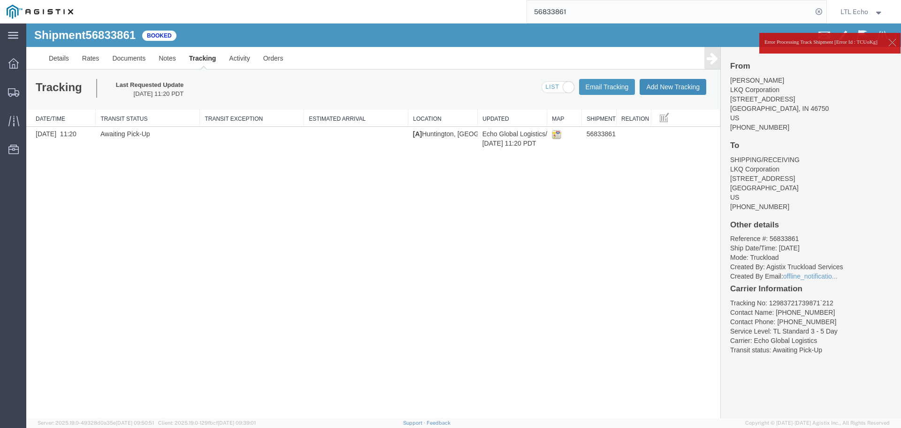
click at [659, 86] on button "Add New Tracking" at bounding box center [673, 87] width 67 height 16
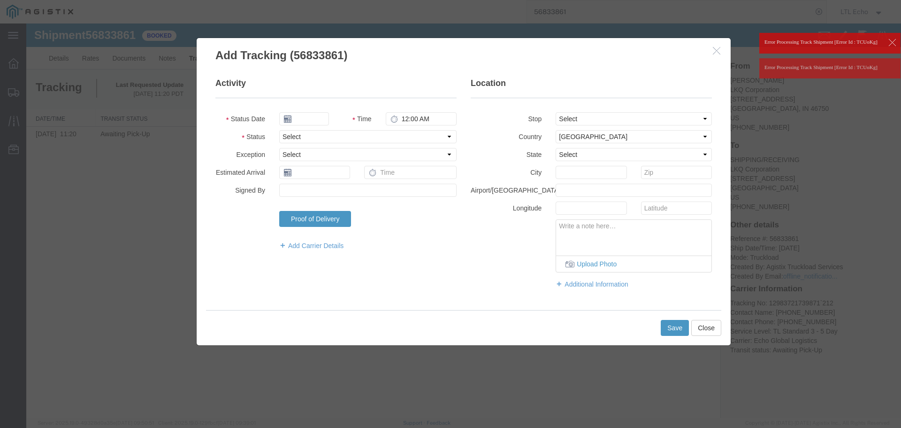
type input "09/17/2025"
type input "11:00 AM"
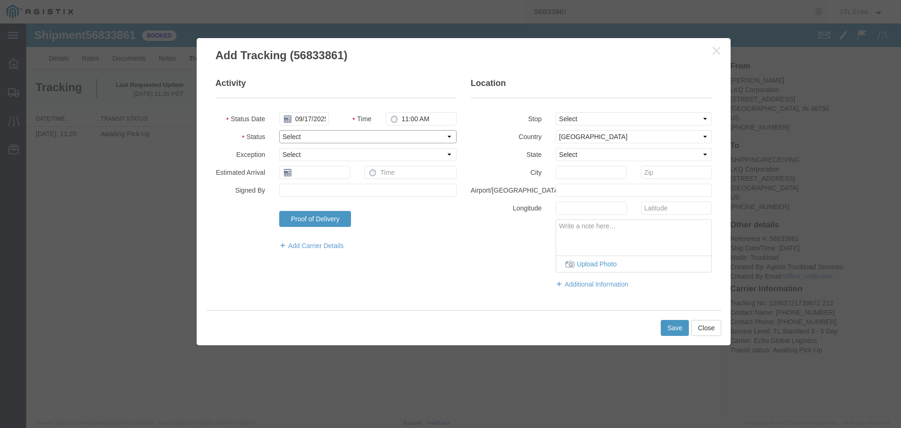
click at [331, 138] on select "Select Arrival Notice Available Arrival Notice Imported Arrive at Delivery Loca…" at bounding box center [367, 136] width 177 height 13
select select "PICKEDUP"
click at [323, 173] on input "text" at bounding box center [314, 172] width 71 height 13
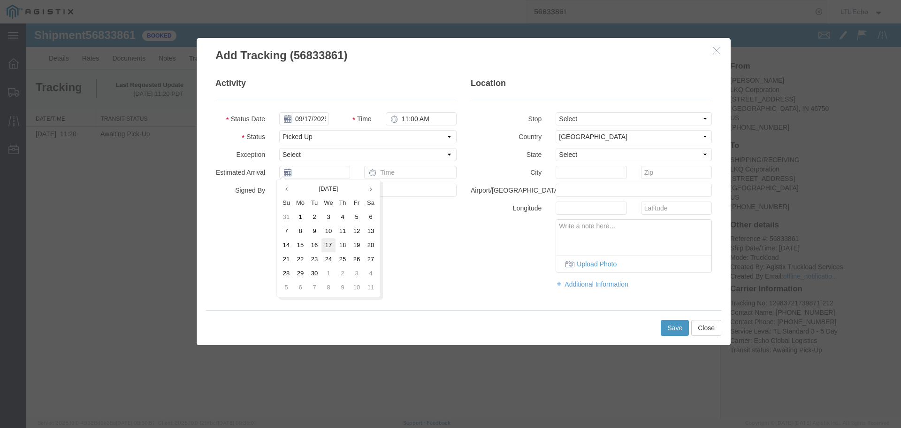
click at [330, 239] on td "17" at bounding box center [329, 245] width 14 height 14
type input "09/17/2025"
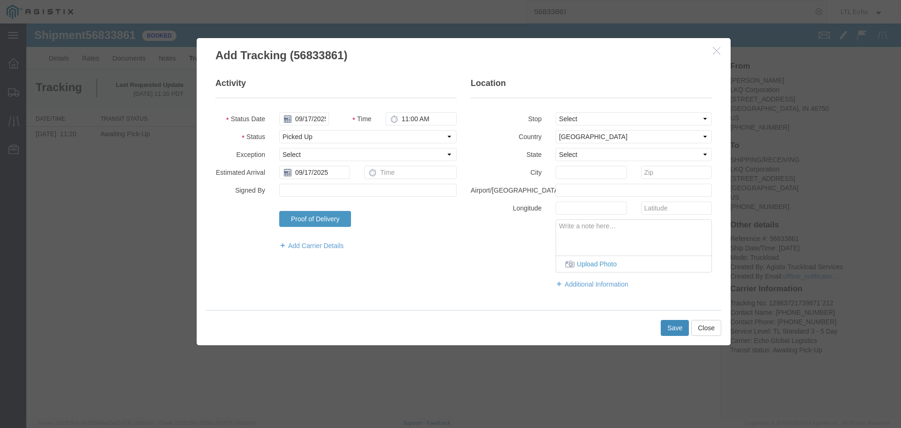
click at [676, 329] on button "Save" at bounding box center [675, 328] width 28 height 16
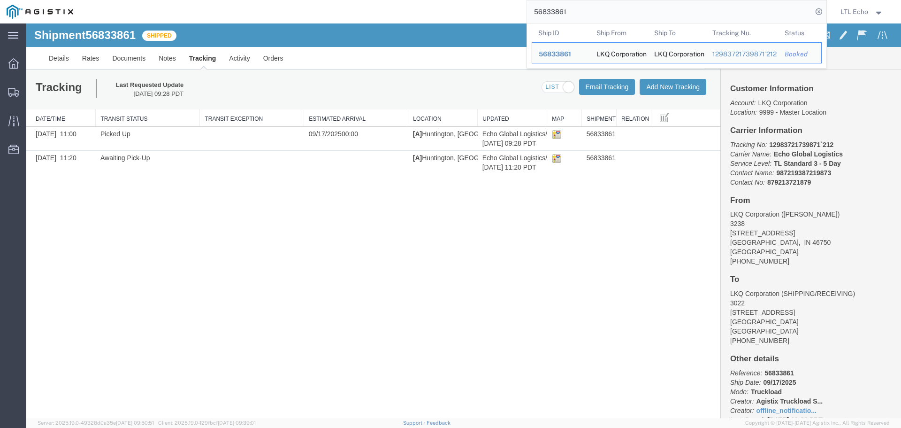
click at [550, 13] on input "56833861" at bounding box center [669, 11] width 285 height 23
paste input "963"
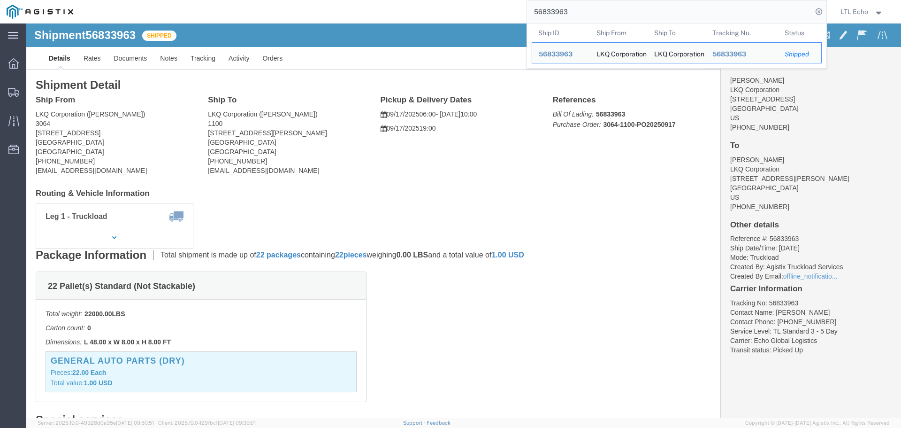
click at [548, 14] on input "56833963" at bounding box center [669, 11] width 285 height 23
paste input "24835"
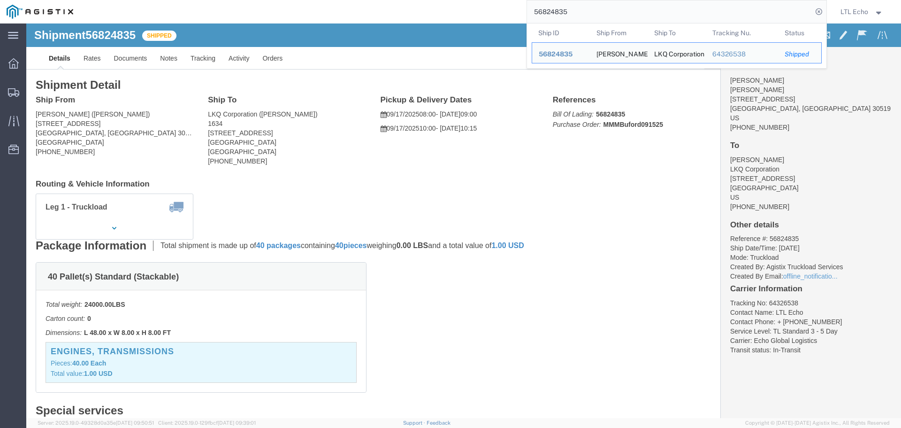
click at [541, 13] on input "56824835" at bounding box center [669, 11] width 285 height 23
paste input "64314230"
click at [555, 8] on input "64314230" at bounding box center [669, 11] width 285 height 23
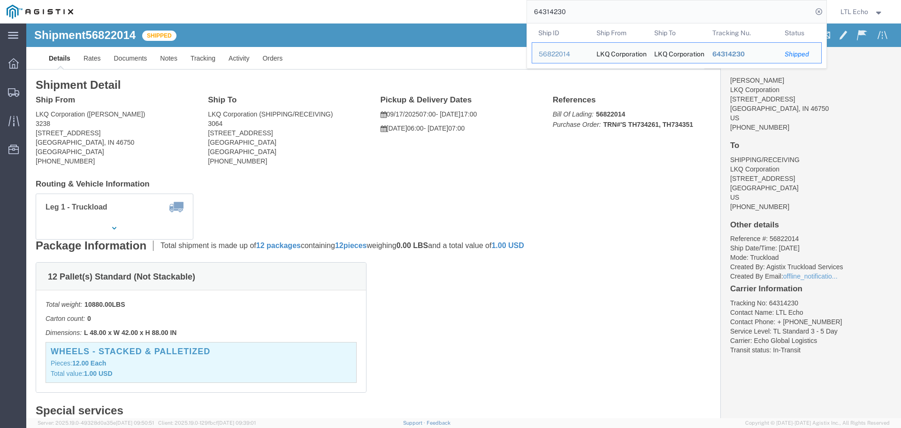
paste input "56821129"
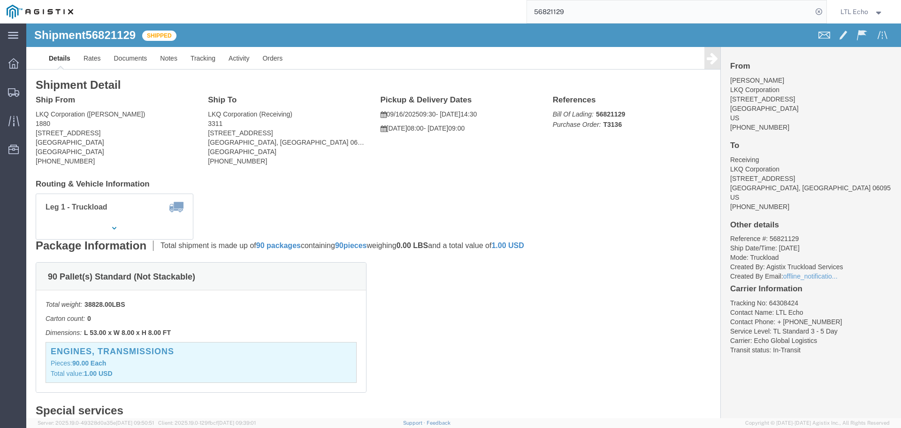
click at [551, 11] on input "56821129" at bounding box center [669, 11] width 285 height 23
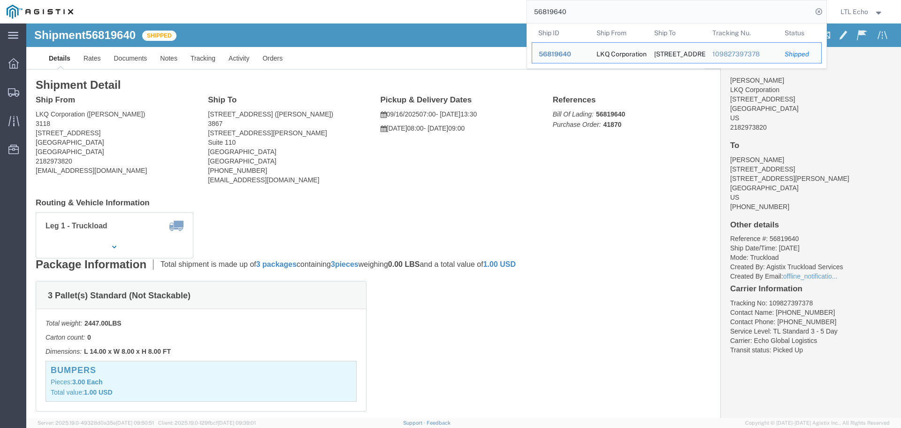
click at [554, 11] on input "56819640" at bounding box center [669, 11] width 285 height 23
type input "6"
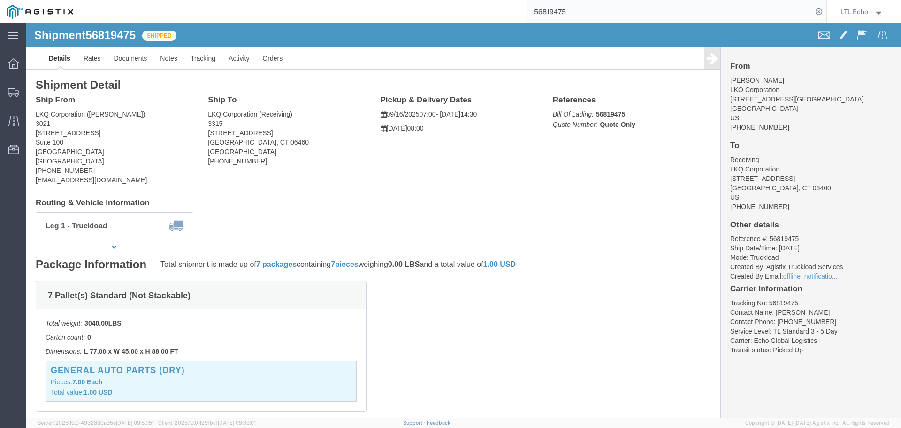
click at [554, 11] on input "56819475" at bounding box center [669, 11] width 285 height 23
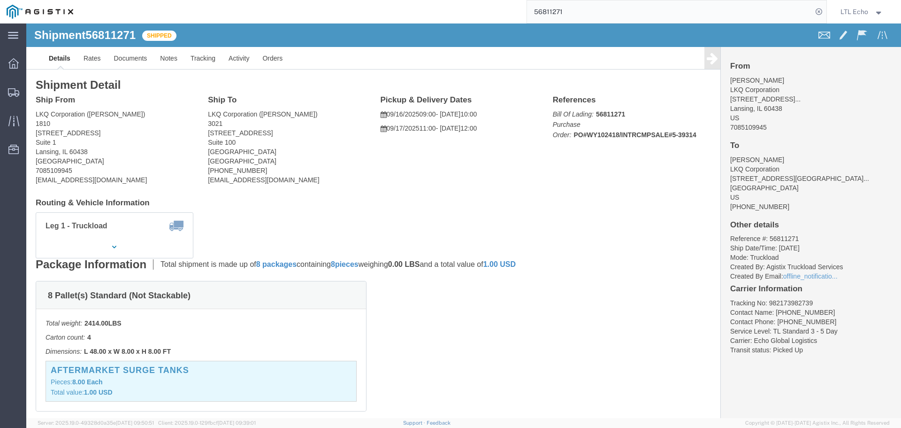
click at [554, 11] on input "56811271" at bounding box center [669, 11] width 285 height 23
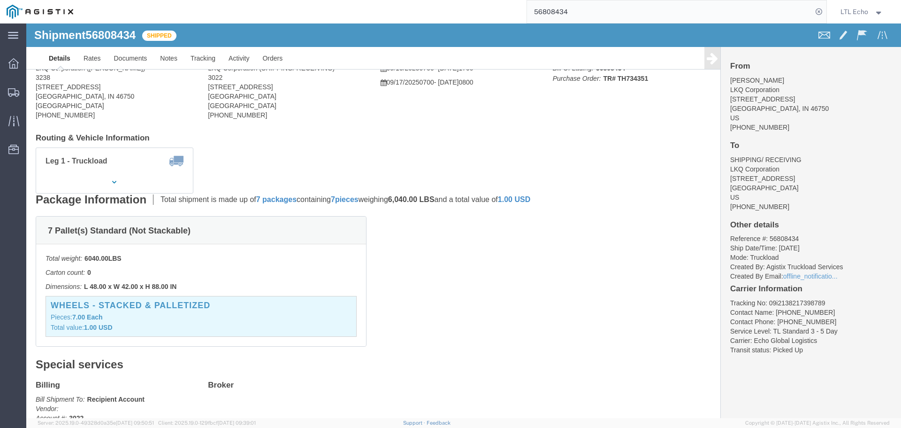
click at [785, 10] on input "56808434" at bounding box center [669, 11] width 285 height 23
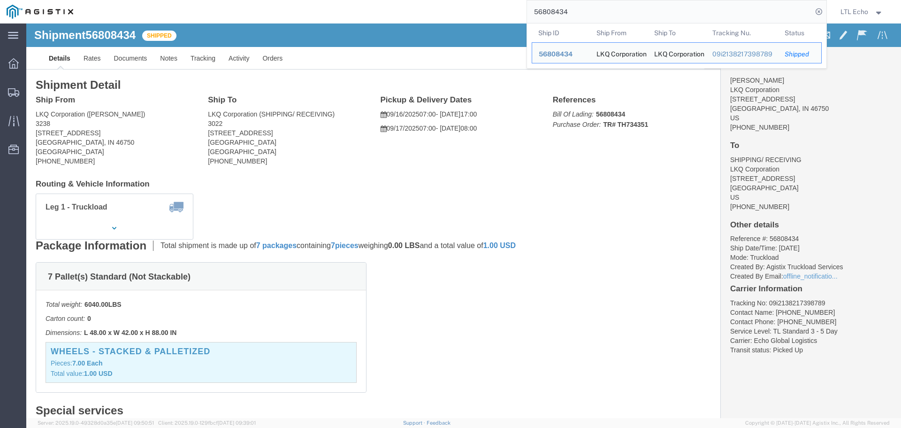
click at [544, 8] on input "56808434" at bounding box center [669, 11] width 285 height 23
paste input "35768"
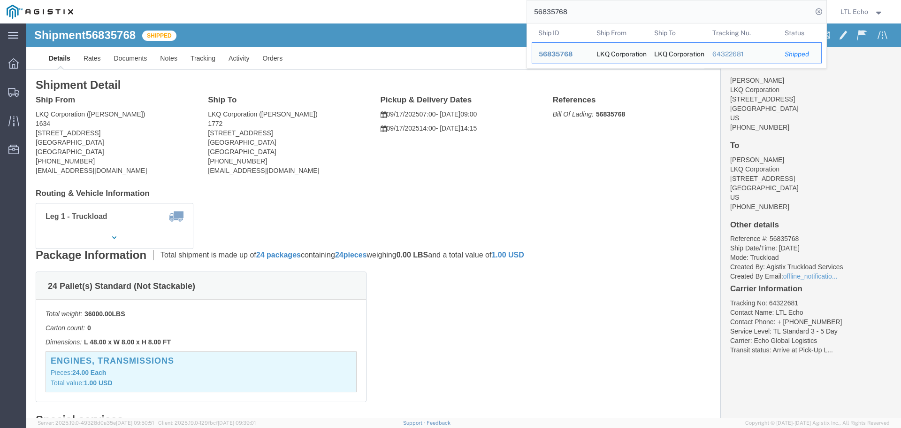
click at [554, 14] on input "56835768" at bounding box center [669, 11] width 285 height 23
paste input "4929"
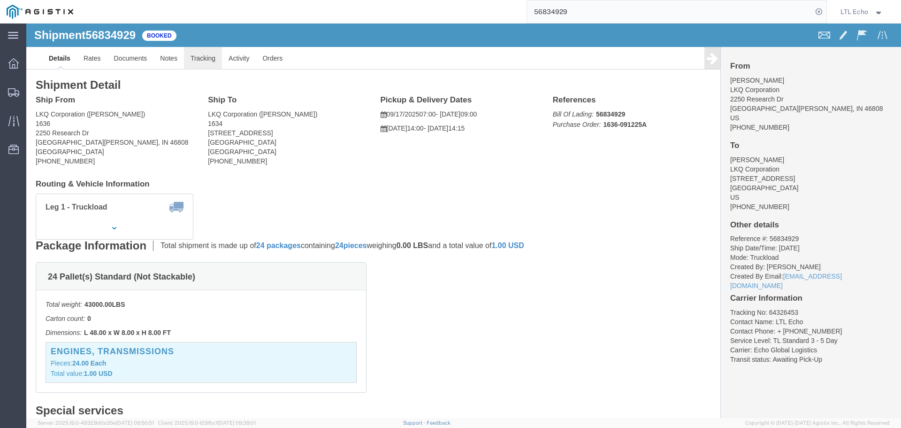
click link "Tracking"
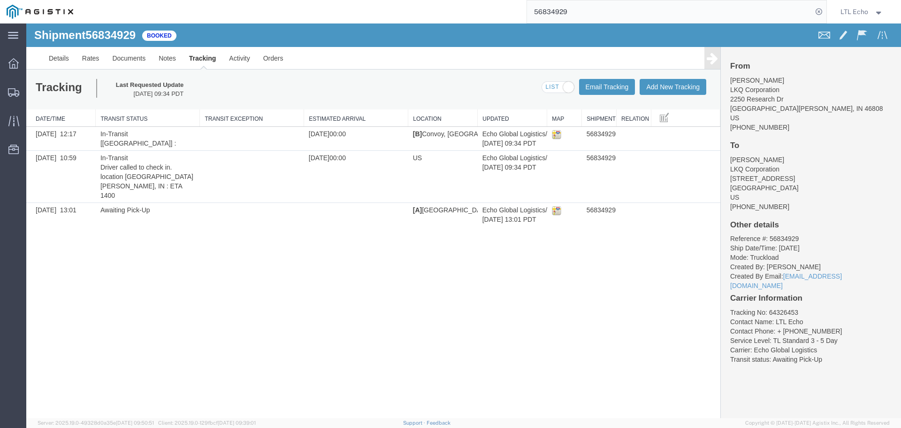
click at [556, 11] on input "56834929" at bounding box center [669, 11] width 285 height 23
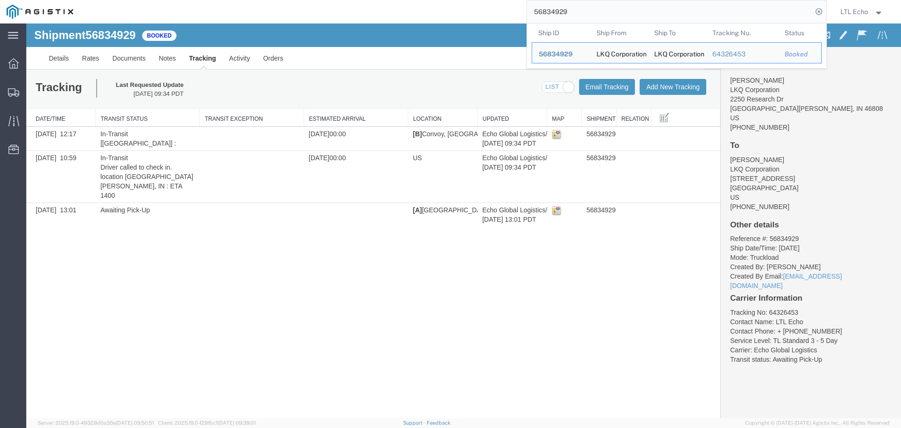
click at [556, 11] on input "56834929" at bounding box center [669, 11] width 285 height 23
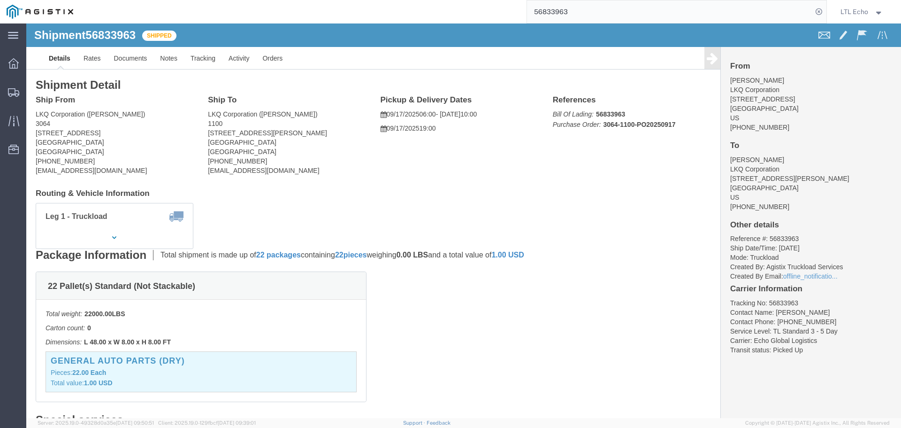
click at [545, 13] on input "56833963" at bounding box center [669, 11] width 285 height 23
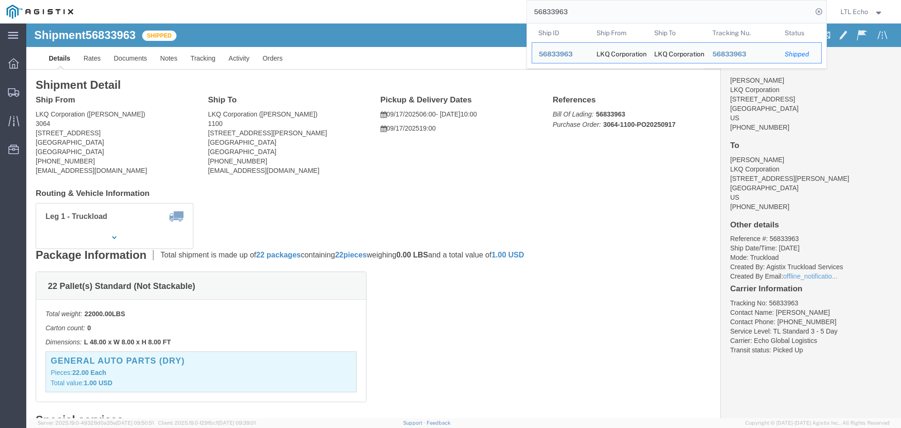
click at [545, 13] on input "56833963" at bounding box center [669, 11] width 285 height 23
paste input "861"
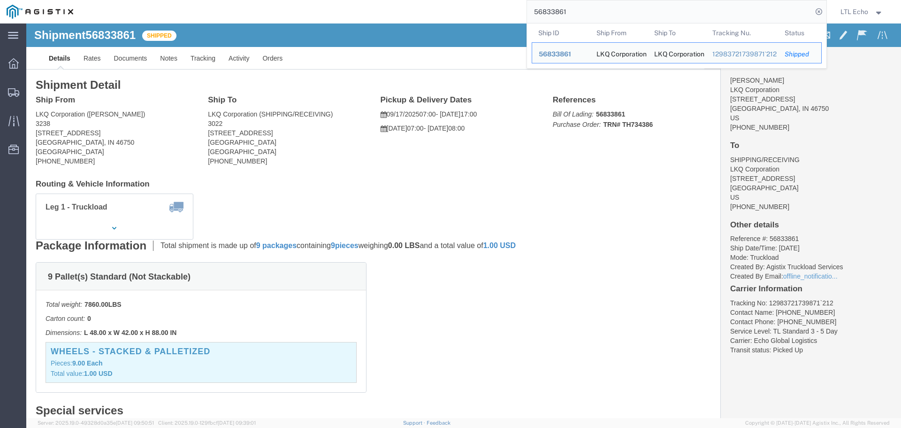
click at [549, 15] on input "56833861" at bounding box center [669, 11] width 285 height 23
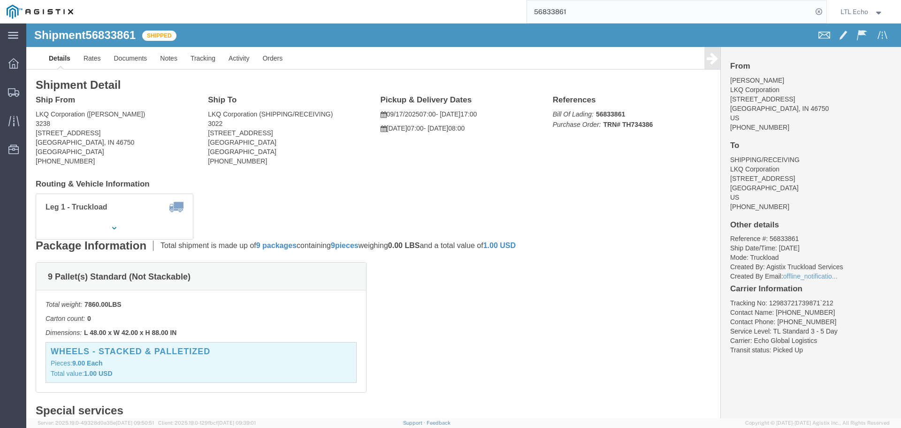
click at [547, 12] on input "56833861" at bounding box center [669, 11] width 285 height 23
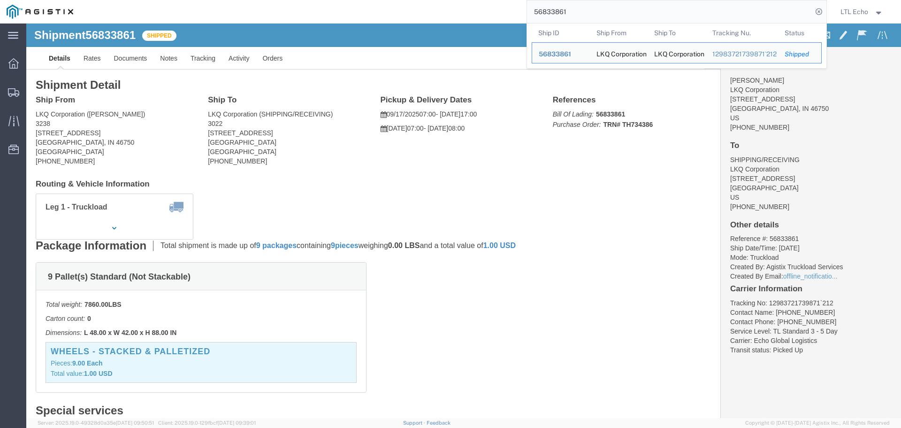
click at [547, 12] on input "56833861" at bounding box center [669, 11] width 285 height 23
paste input "5768"
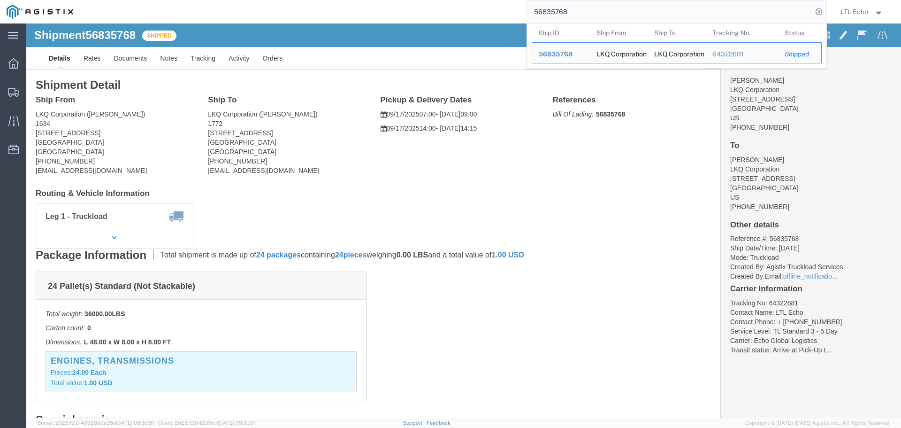
click at [544, 11] on input "56835768" at bounding box center [669, 11] width 285 height 23
paste input "481862"
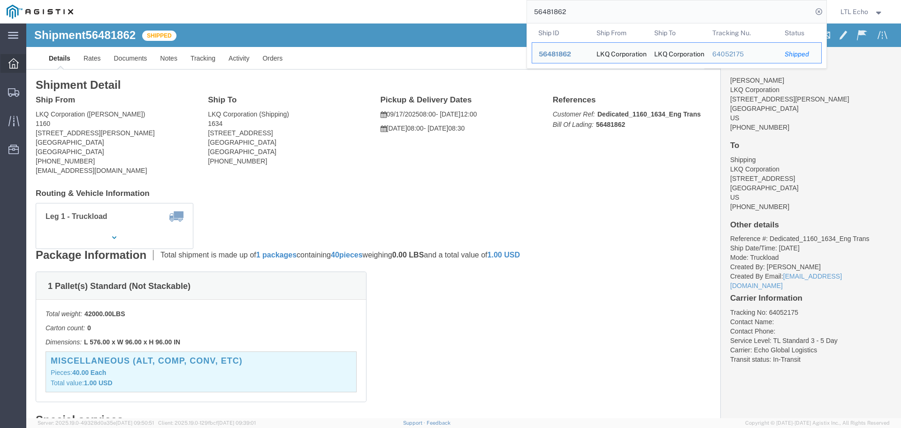
click at [15, 62] on icon at bounding box center [13, 63] width 10 height 10
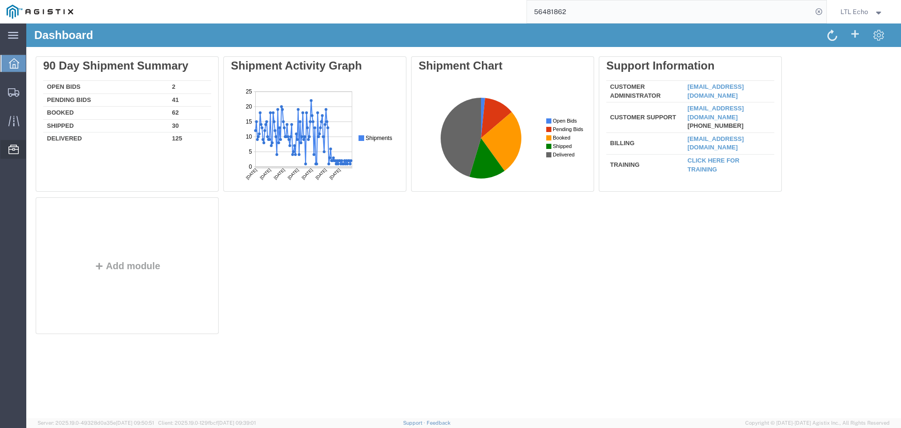
click at [8, 148] on div at bounding box center [13, 149] width 26 height 19
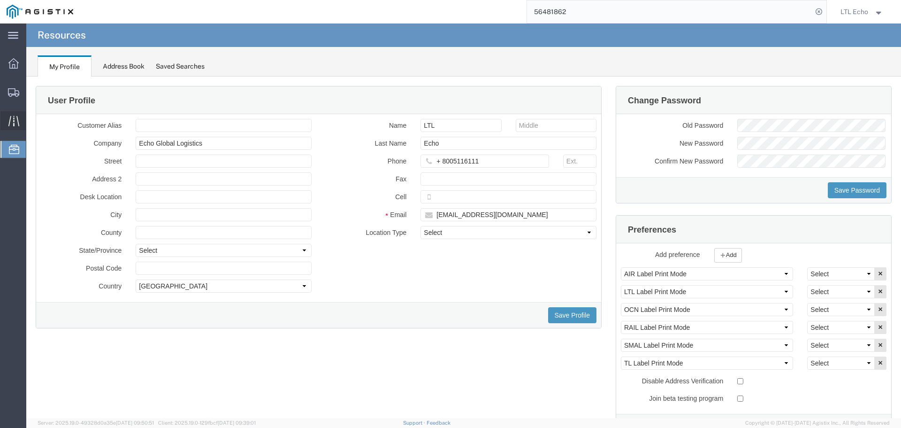
click at [5, 121] on div at bounding box center [13, 120] width 26 height 19
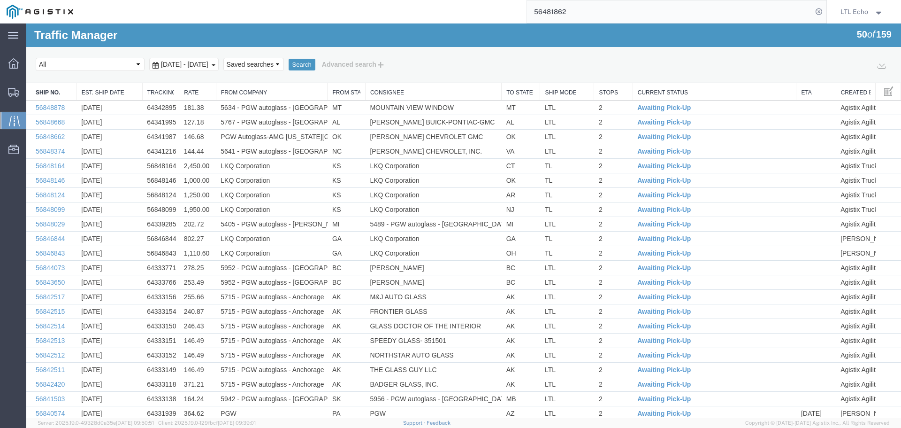
click at [269, 91] on link "From Company" at bounding box center [272, 93] width 102 height 8
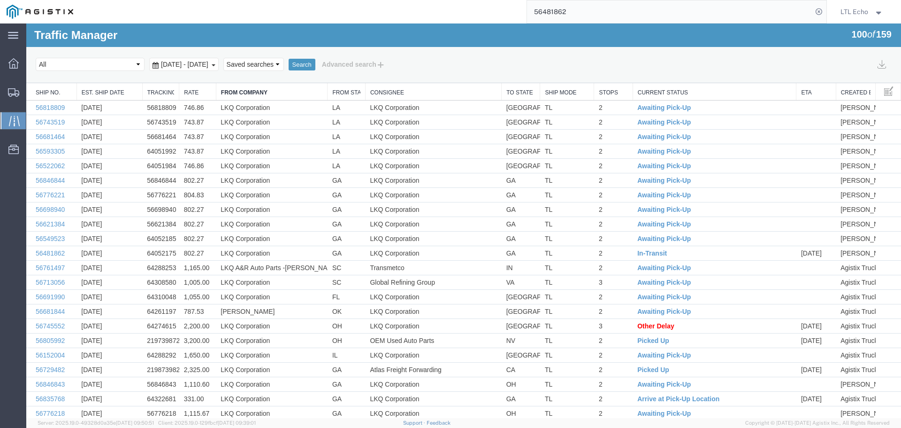
click at [653, 92] on link "Current Status" at bounding box center [715, 93] width 154 height 8
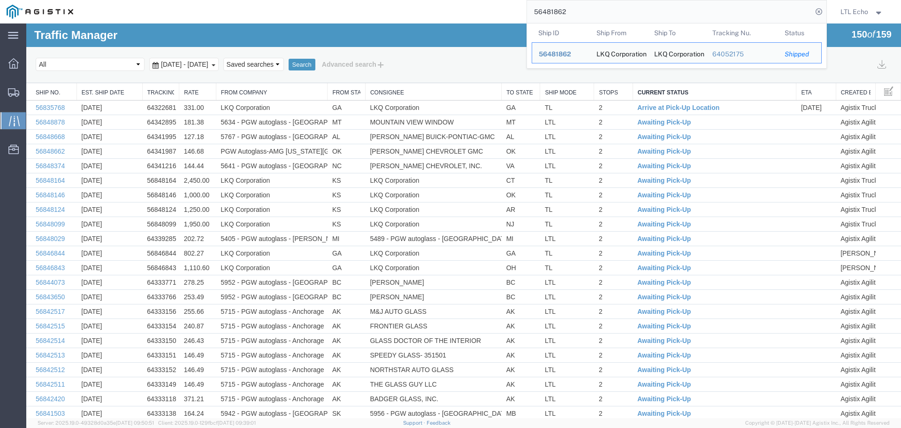
click at [556, 15] on input "56481862" at bounding box center [669, 11] width 285 height 23
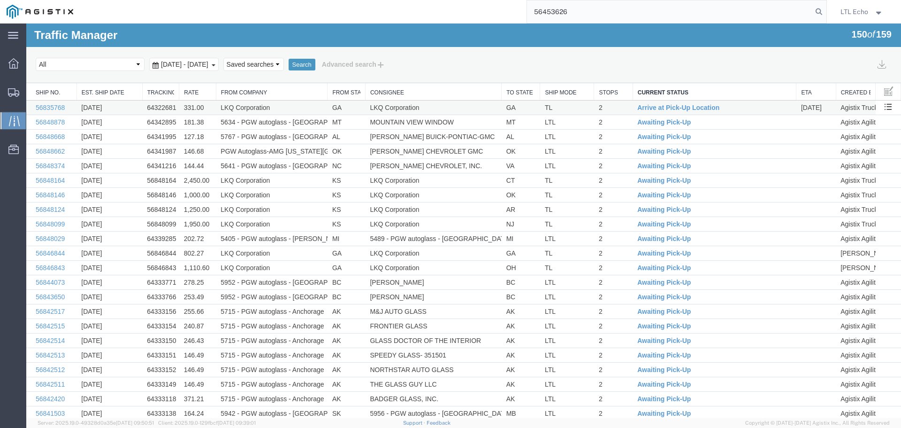
type input "56453626"
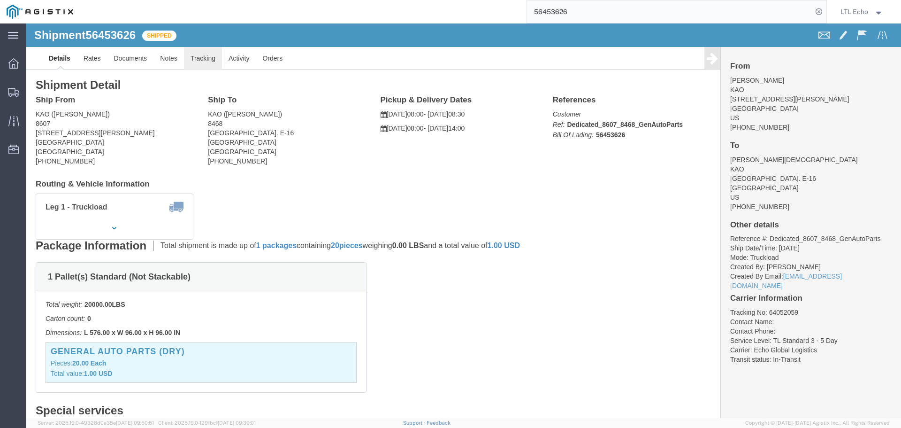
click link "Tracking"
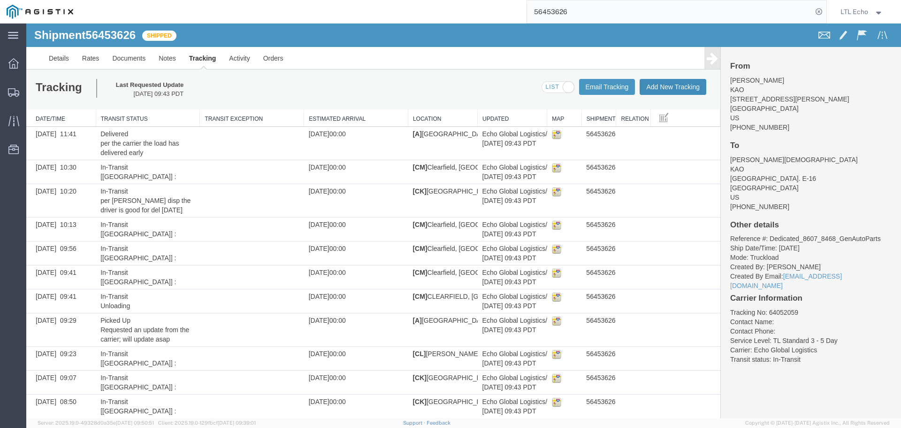
click at [669, 85] on button "Add New Tracking" at bounding box center [673, 87] width 67 height 16
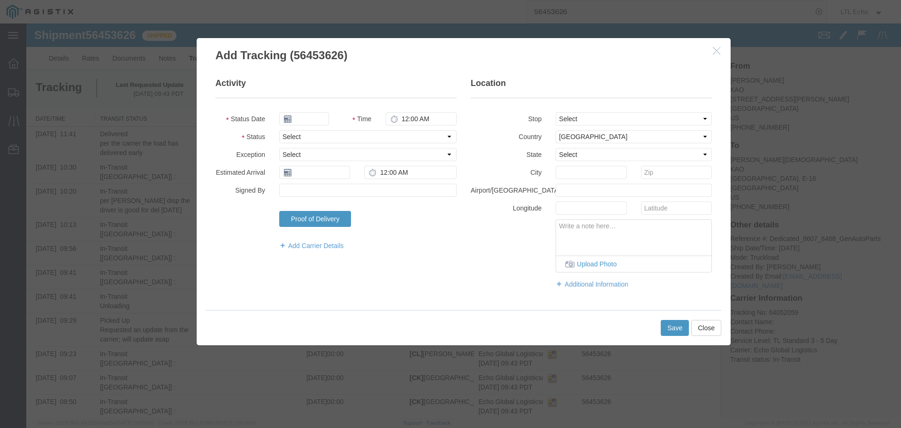
type input "09/17/2025"
type input "11:00 AM"
click at [294, 138] on select "Select Arrival Notice Available Arrival Notice Imported Arrive at Delivery Loca…" at bounding box center [367, 136] width 177 height 13
select select "DELIVRED"
click at [313, 138] on select "Select Arrival Notice Available Arrival Notice Imported Arrive at Delivery Loca…" at bounding box center [367, 136] width 177 height 13
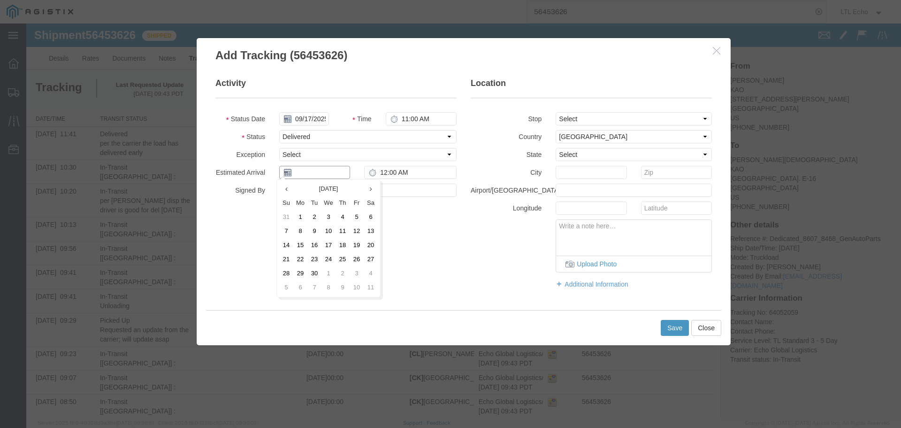
click at [312, 169] on input "text" at bounding box center [314, 172] width 71 height 13
click at [328, 246] on td "17" at bounding box center [329, 245] width 14 height 14
type input "09/17/2025"
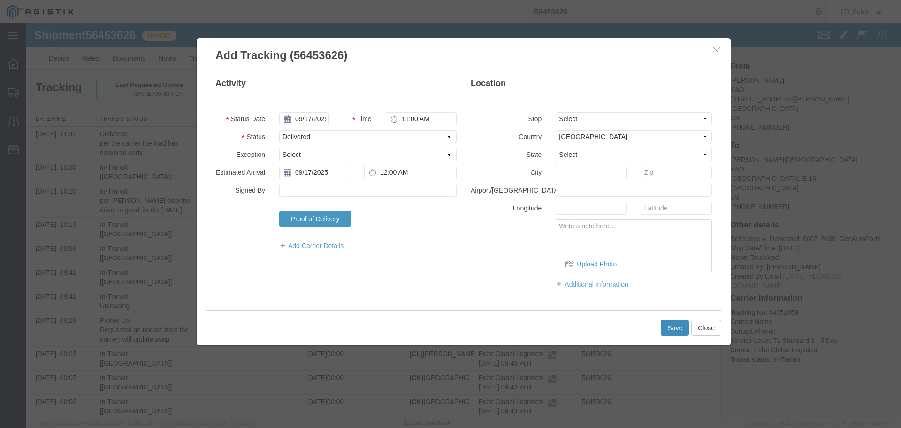
click at [676, 323] on button "Save" at bounding box center [675, 328] width 28 height 16
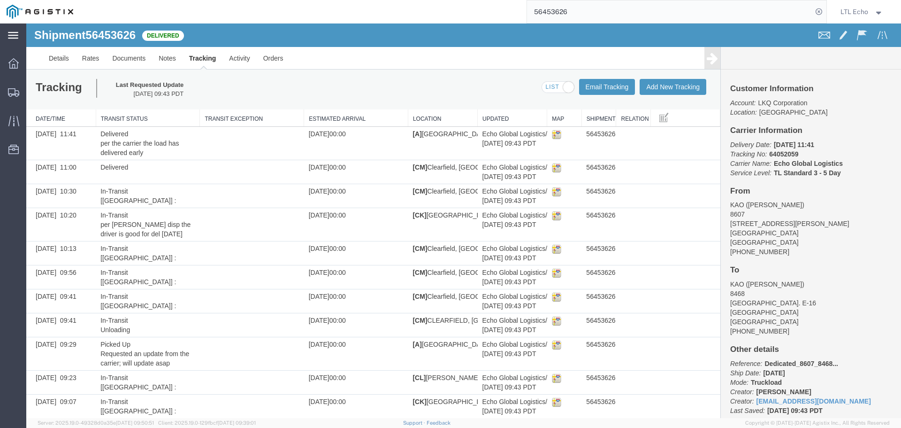
click at [10, 32] on icon at bounding box center [13, 35] width 10 height 7
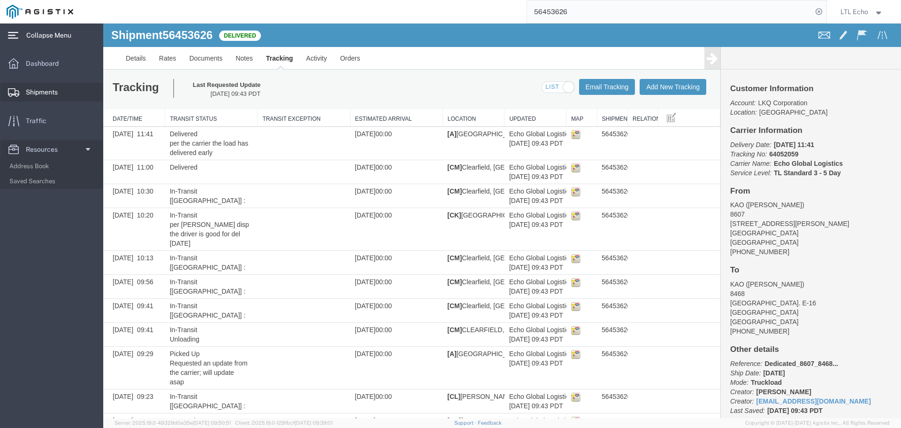
click at [50, 93] on span "Shipments" at bounding box center [45, 92] width 38 height 19
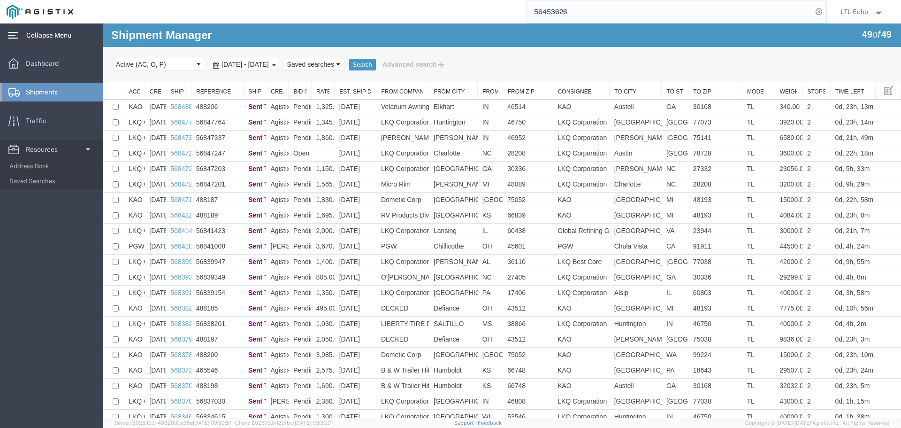
click at [23, 36] on div "main_menu Created with Sketch." at bounding box center [13, 34] width 26 height 23
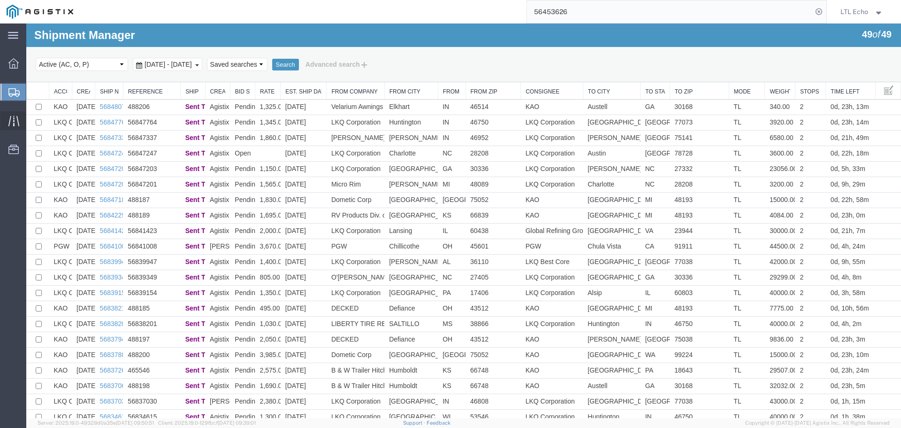
click at [14, 126] on div at bounding box center [13, 120] width 26 height 19
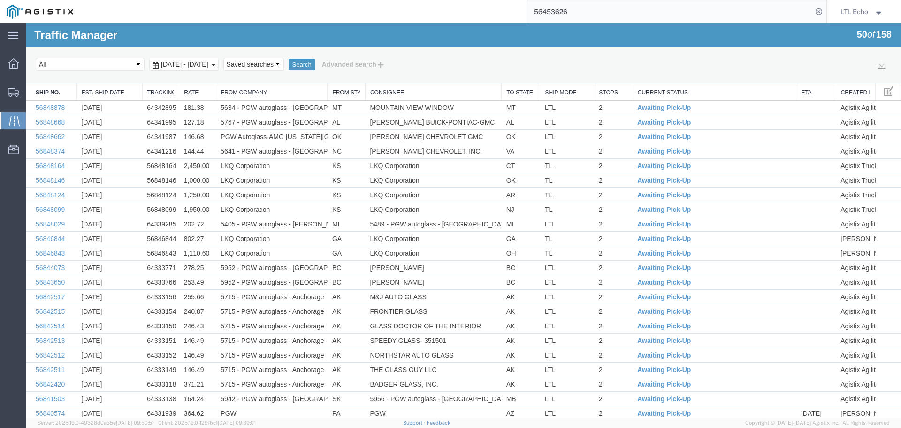
click at [662, 89] on link "Current Status" at bounding box center [715, 93] width 154 height 8
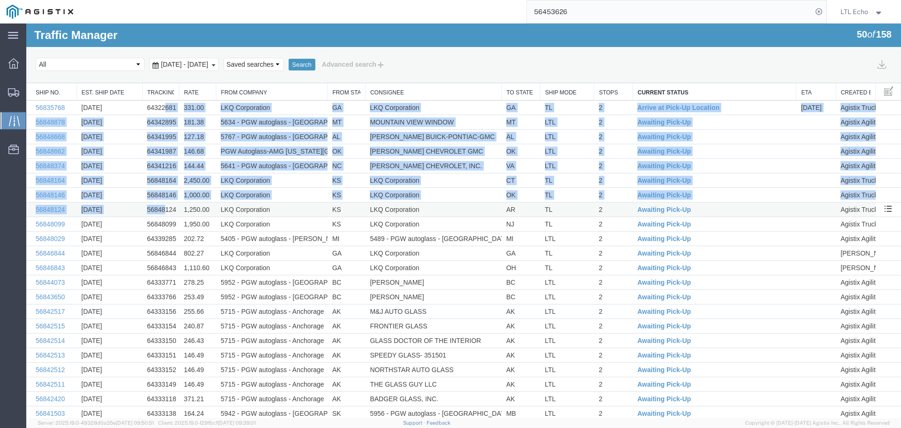
drag, startPoint x: 165, startPoint y: 106, endPoint x: 163, endPoint y: 210, distance: 104.2
click at [138, 115] on td "[DATE]" at bounding box center [110, 122] width 66 height 15
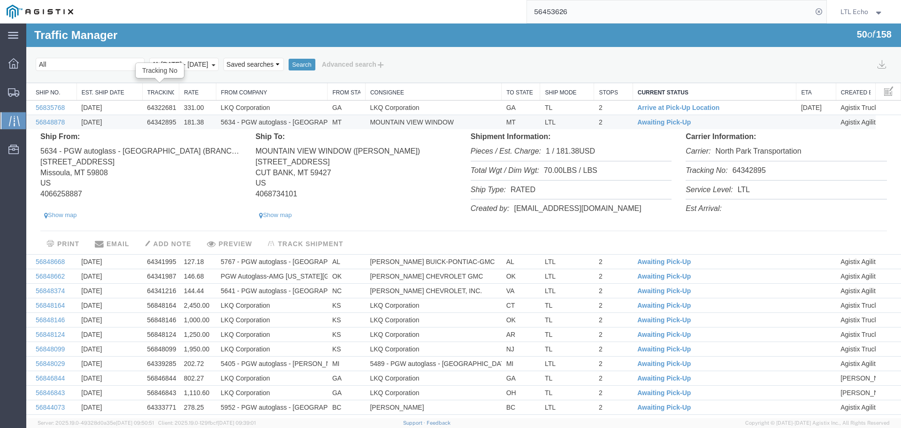
click at [162, 92] on link "Tracking No" at bounding box center [160, 93] width 27 height 8
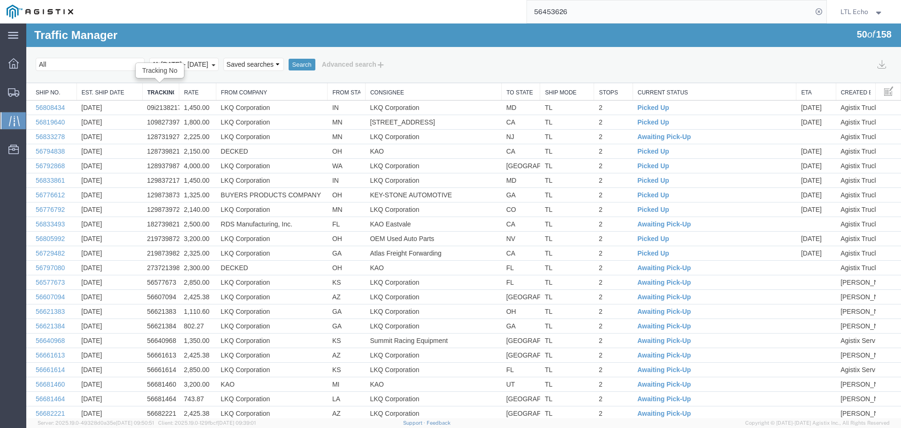
click at [162, 92] on link "Tracking No" at bounding box center [160, 93] width 27 height 8
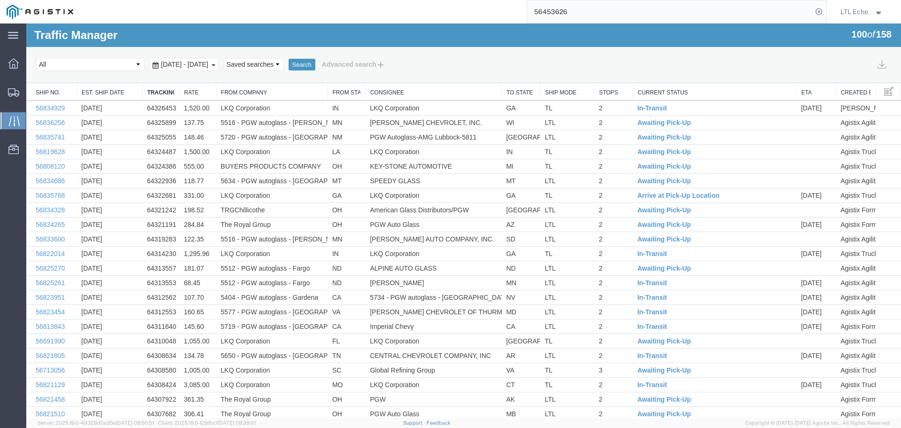
scroll to position [701, 0]
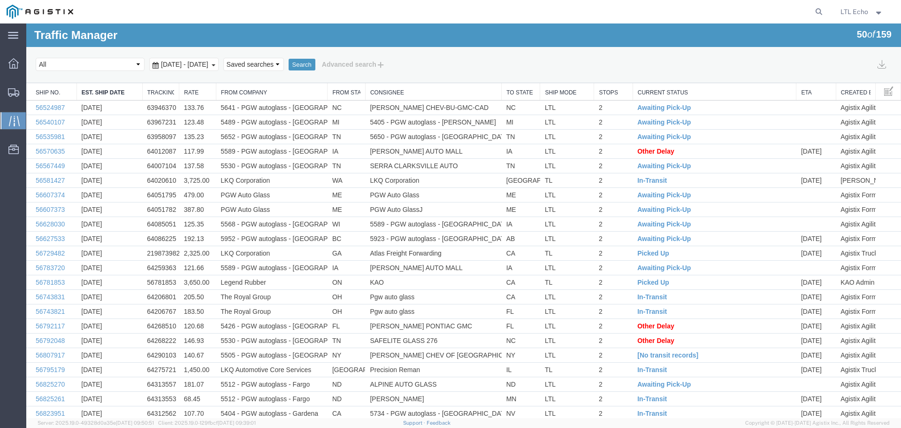
click at [657, 90] on link "Current Status" at bounding box center [715, 93] width 154 height 8
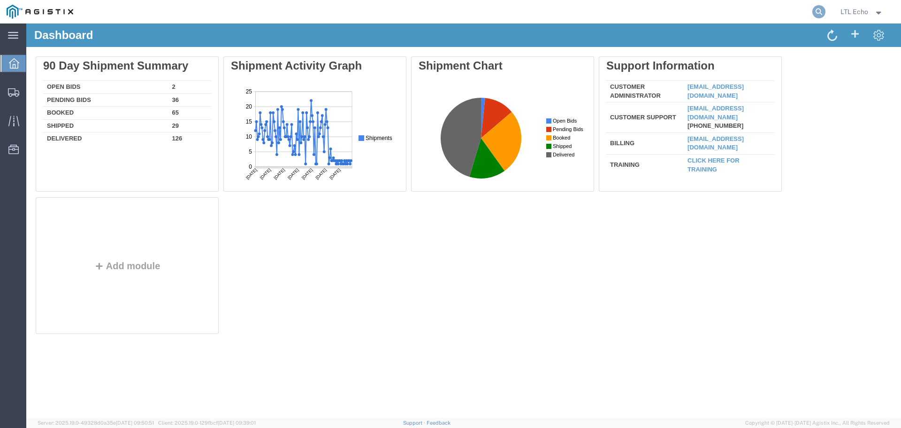
click at [820, 12] on icon at bounding box center [819, 11] width 13 height 13
click at [653, 11] on input "search" at bounding box center [669, 11] width 285 height 23
paste input "56796820"
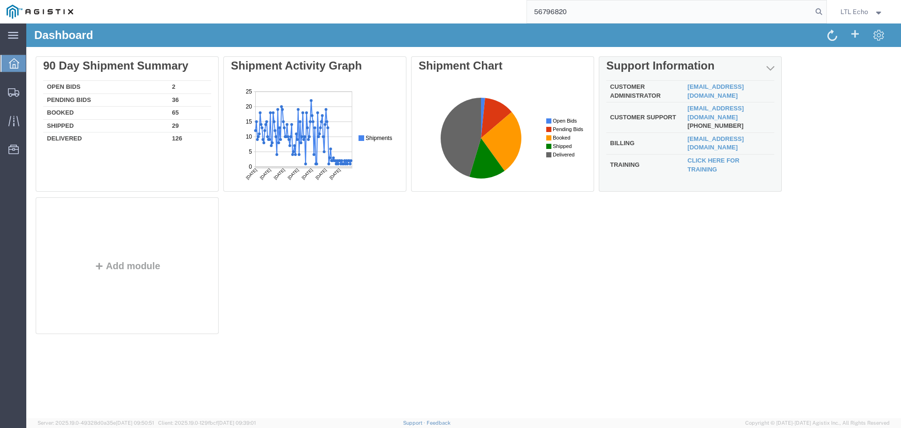
type input "56796820"
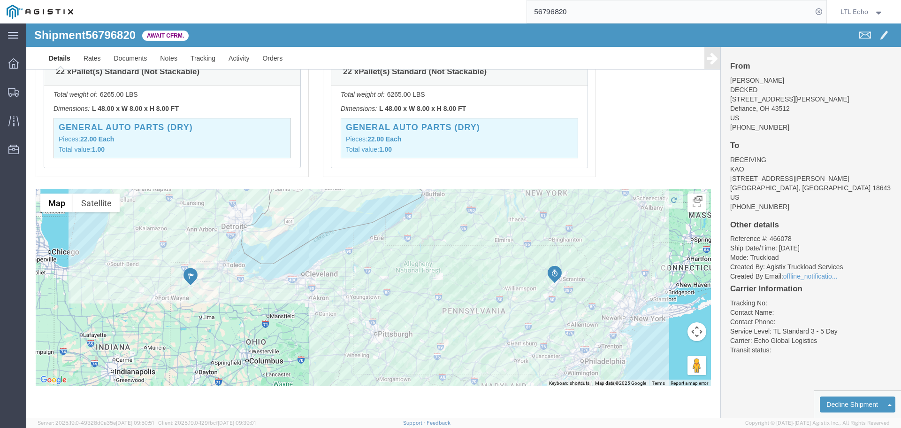
scroll to position [634, 0]
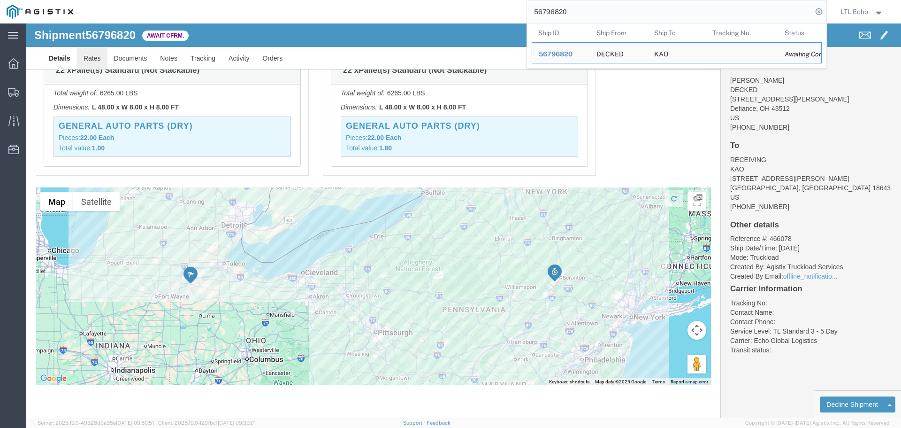
click link "Rates"
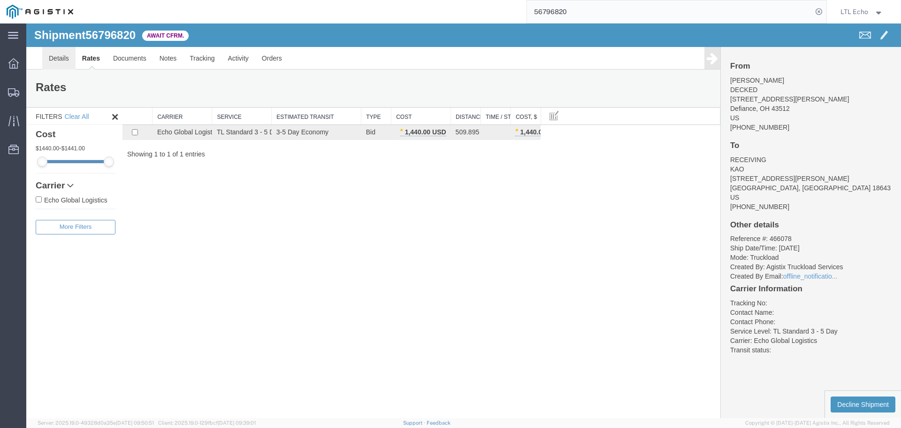
drag, startPoint x: 53, startPoint y: 60, endPoint x: 60, endPoint y: 62, distance: 7.9
click at [53, 60] on link "Details" at bounding box center [58, 58] width 33 height 23
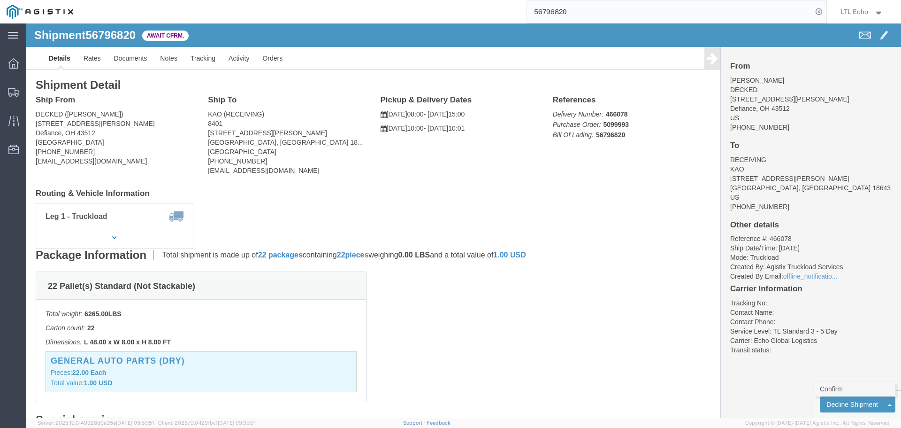
click link "Confirm"
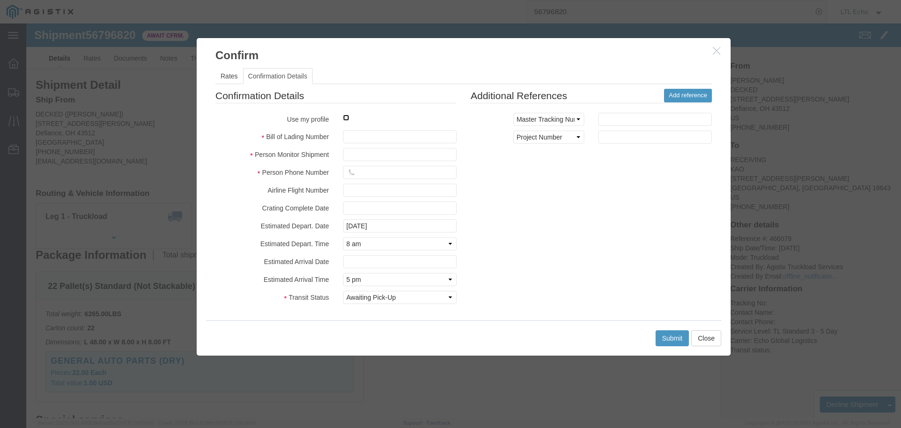
click input "checkbox"
checkbox input "true"
type input "LTL Echo"
type input "+ 8005116111"
click input "text"
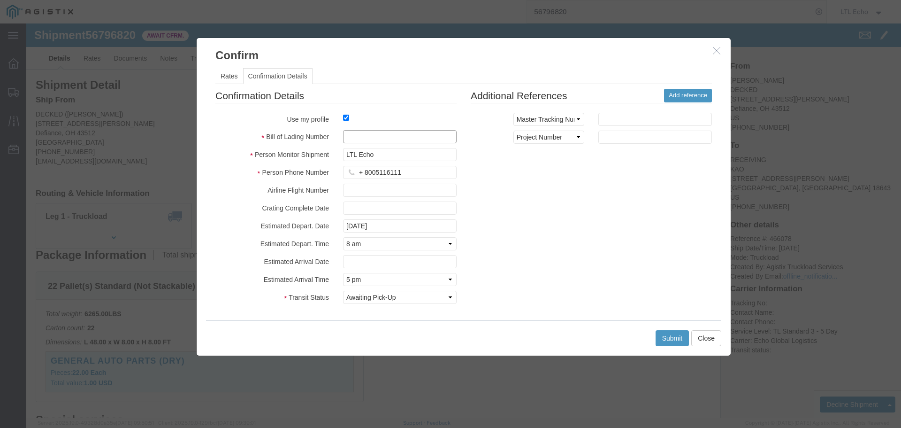
paste input "64344155"
type input "64344155"
click button "Submit"
